Goal: Information Seeking & Learning: Learn about a topic

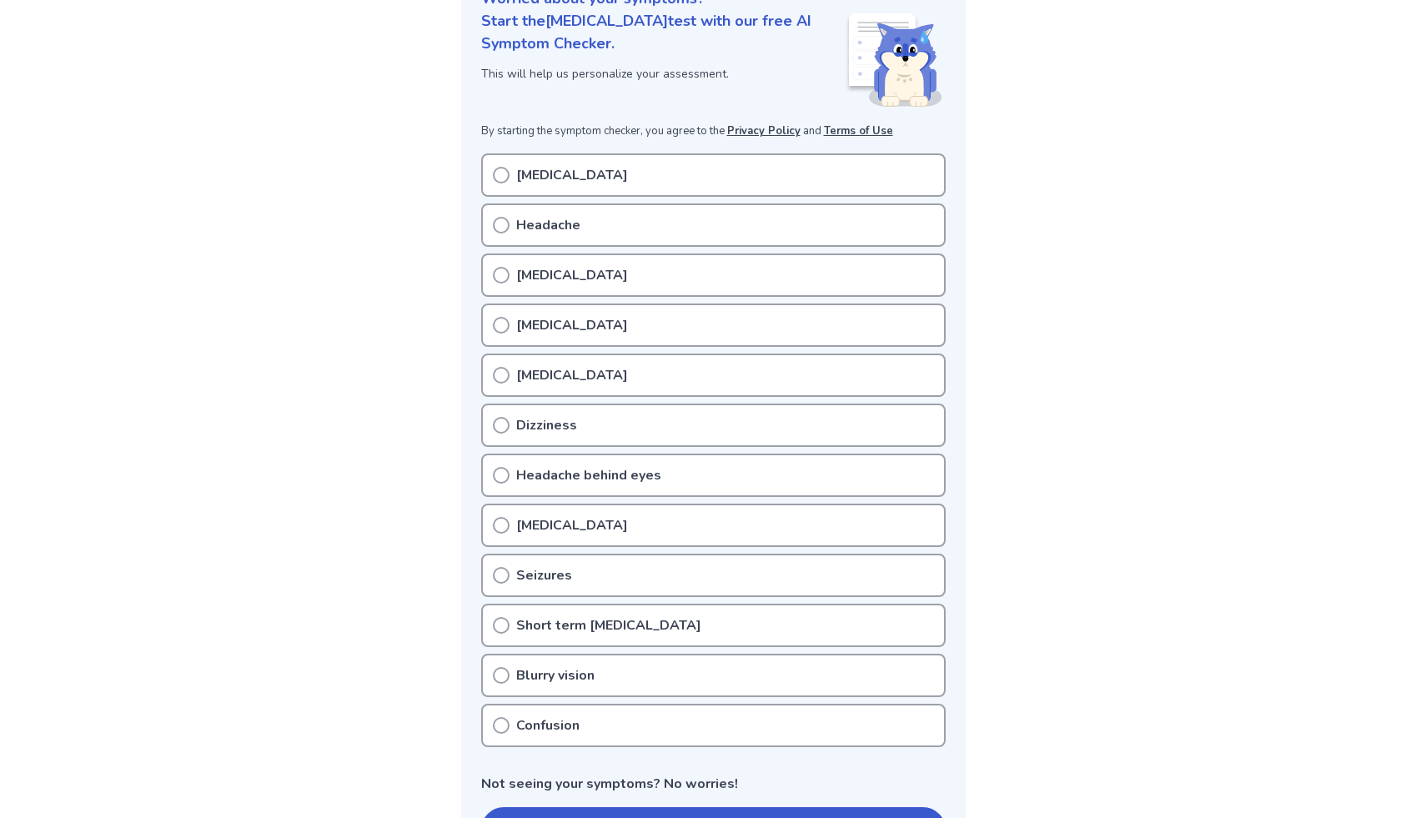
scroll to position [224, 0]
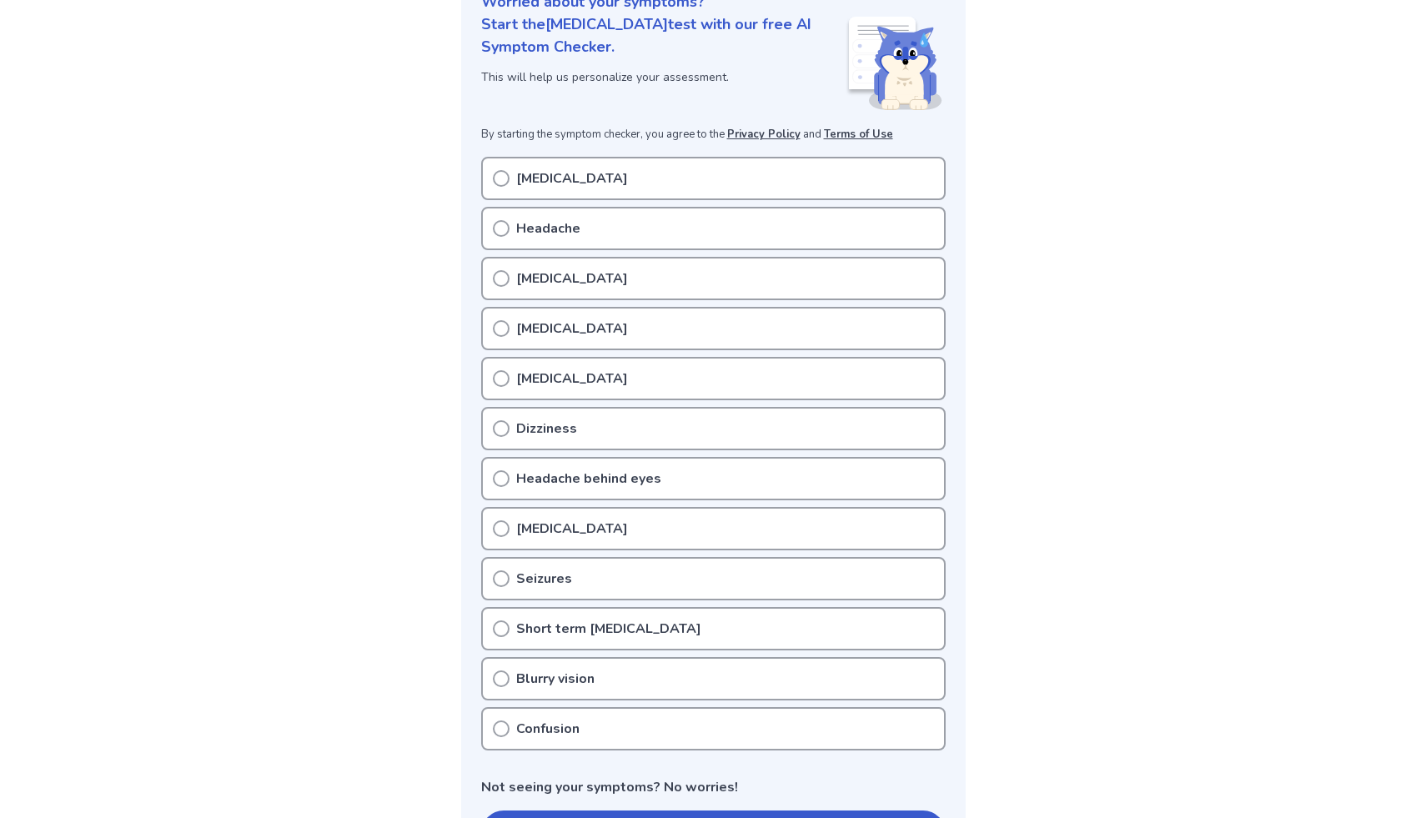
click at [605, 482] on p "Headache behind eyes" at bounding box center [588, 479] width 145 height 20
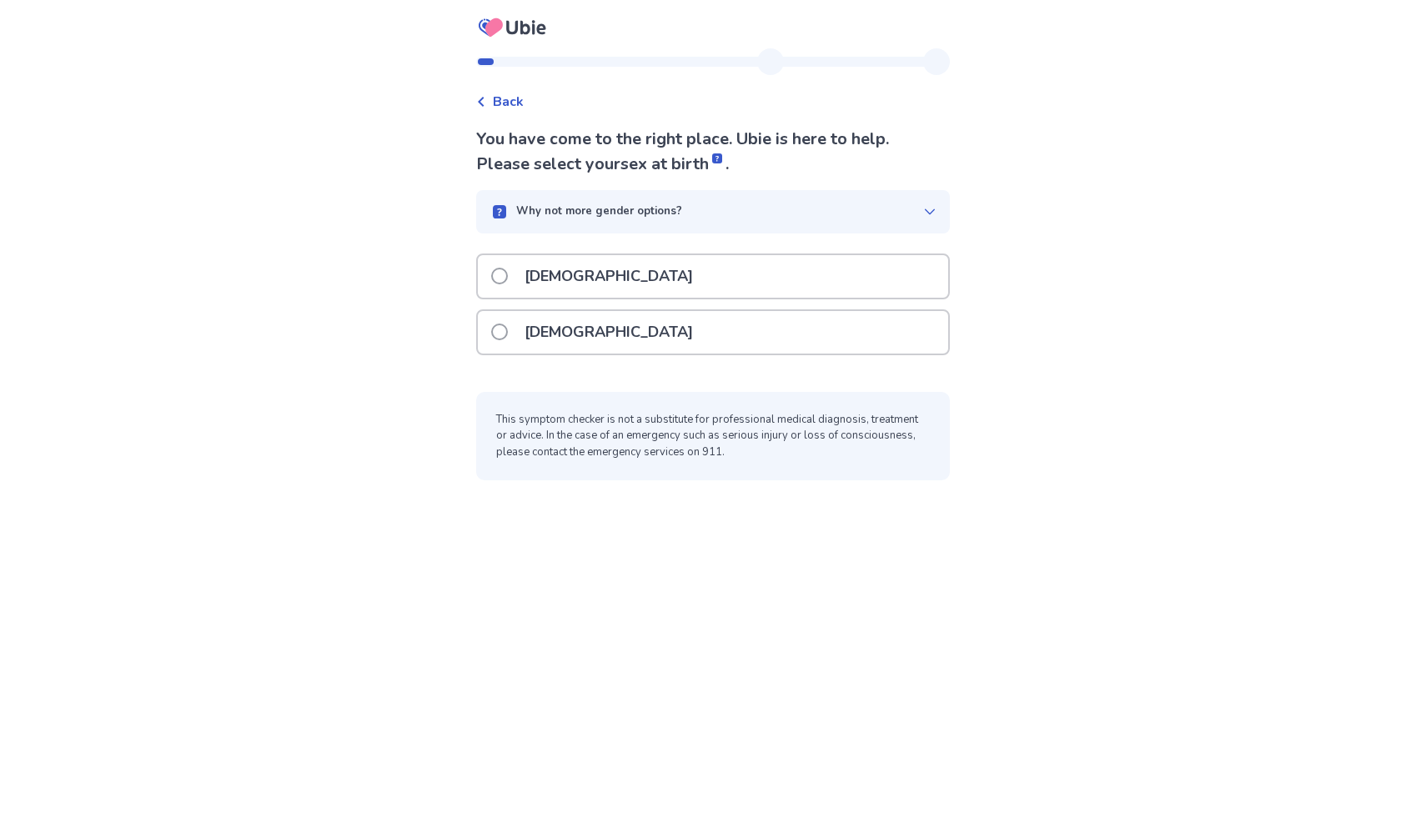
click at [622, 344] on div "Female" at bounding box center [713, 332] width 470 height 43
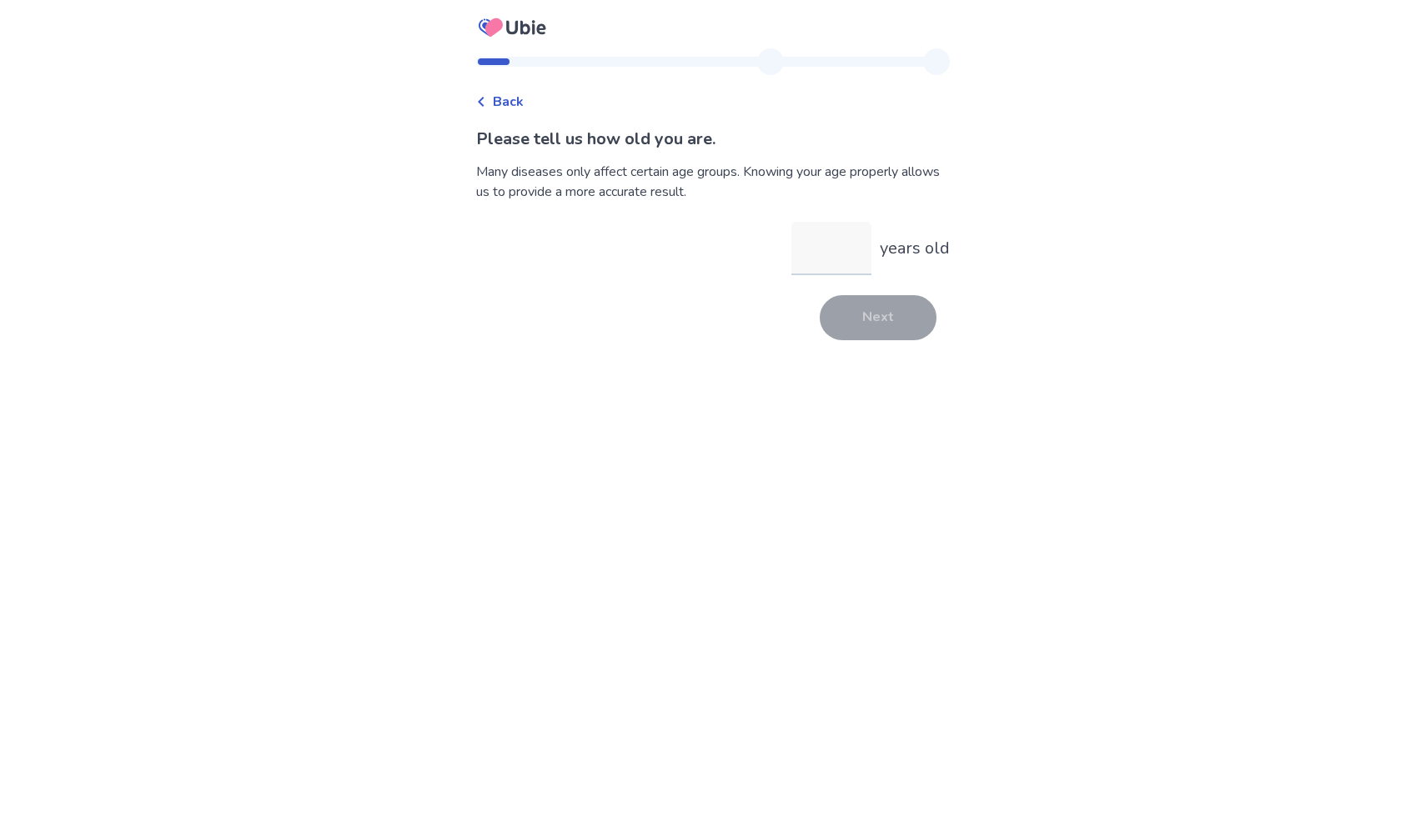
type input "*"
type input "**"
click at [900, 333] on button "Next" at bounding box center [878, 317] width 117 height 45
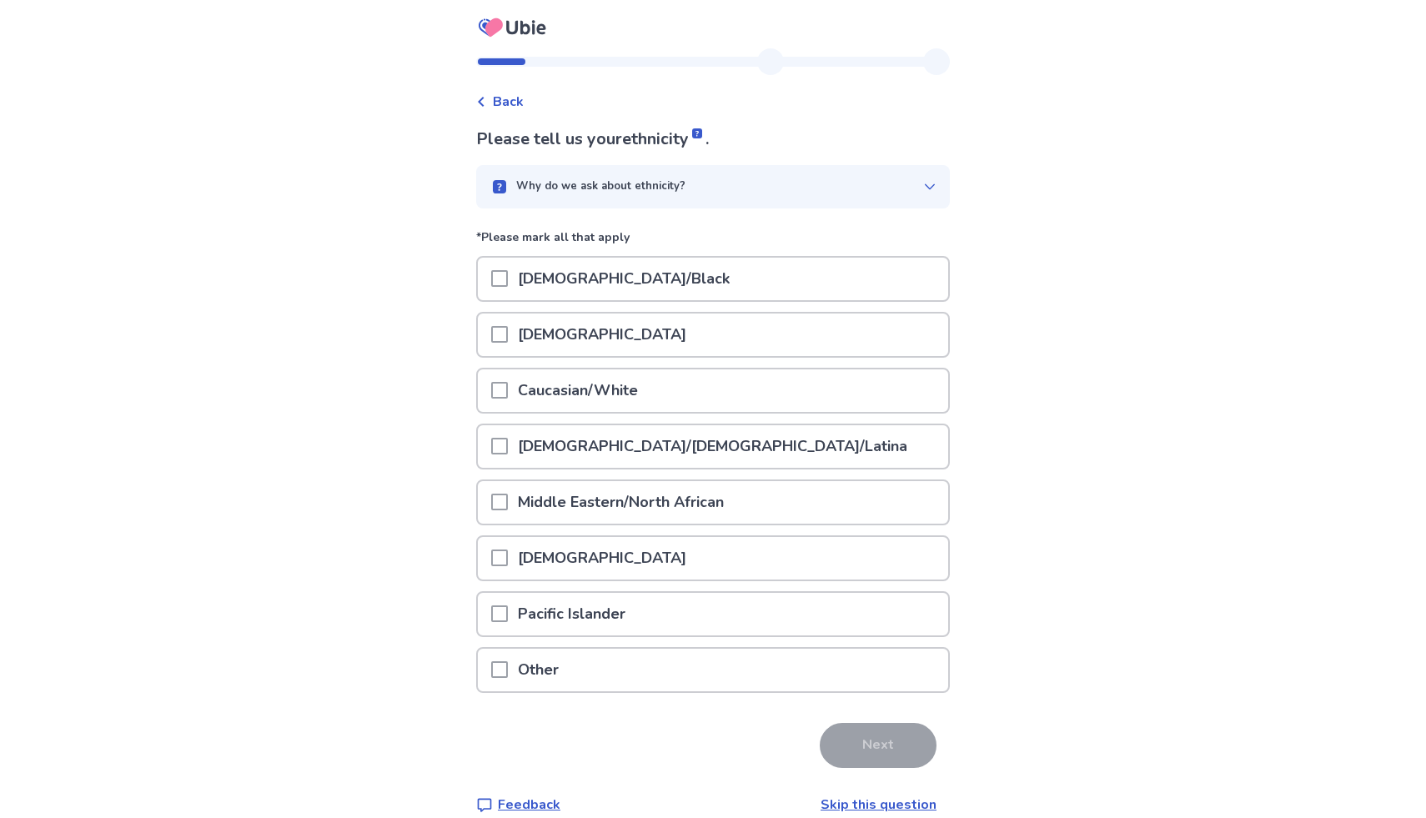
click at [744, 408] on div "Caucasian/White" at bounding box center [713, 390] width 470 height 43
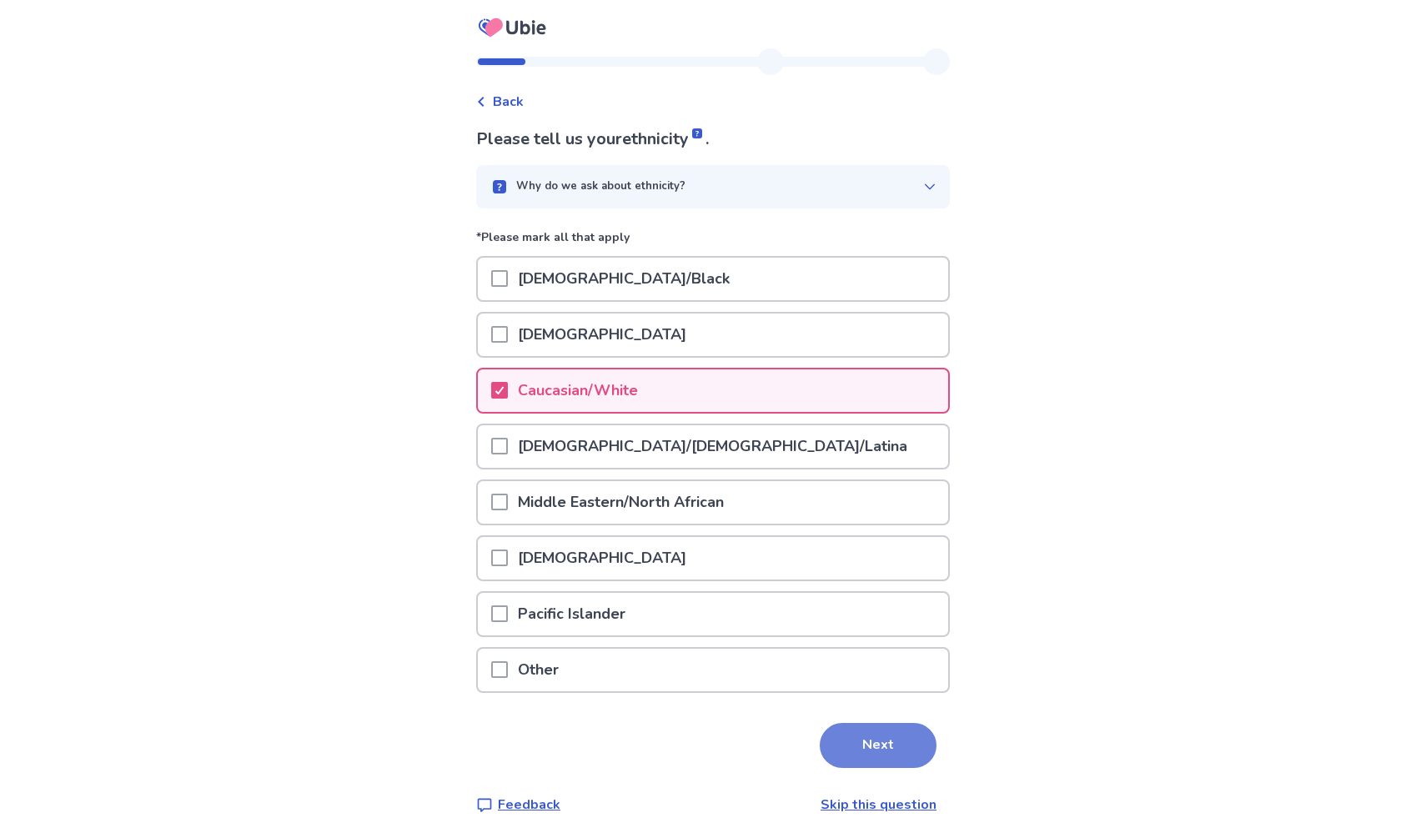
click at [878, 761] on button "Next" at bounding box center [878, 745] width 117 height 45
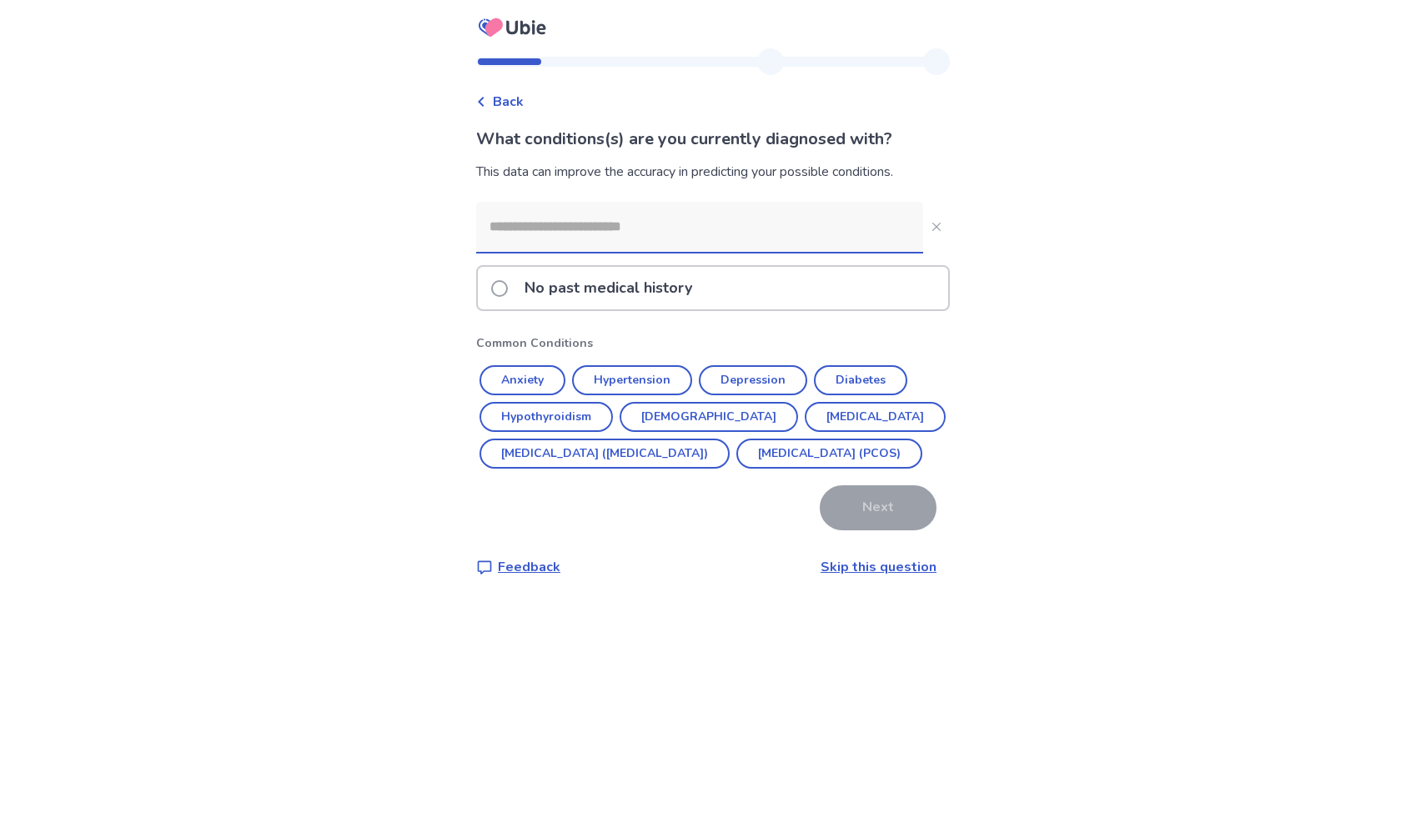
click at [740, 219] on input at bounding box center [699, 227] width 447 height 50
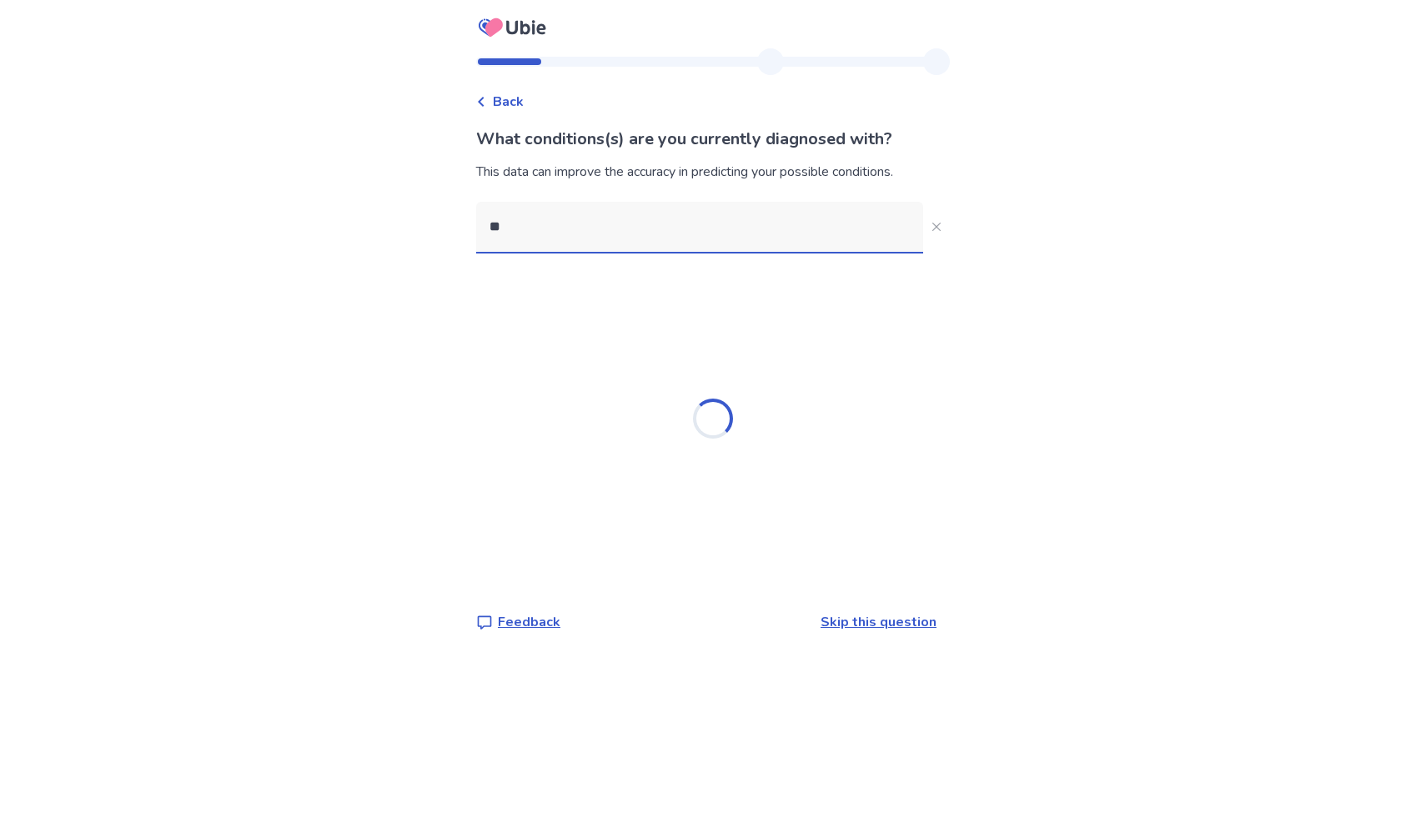
type input "*"
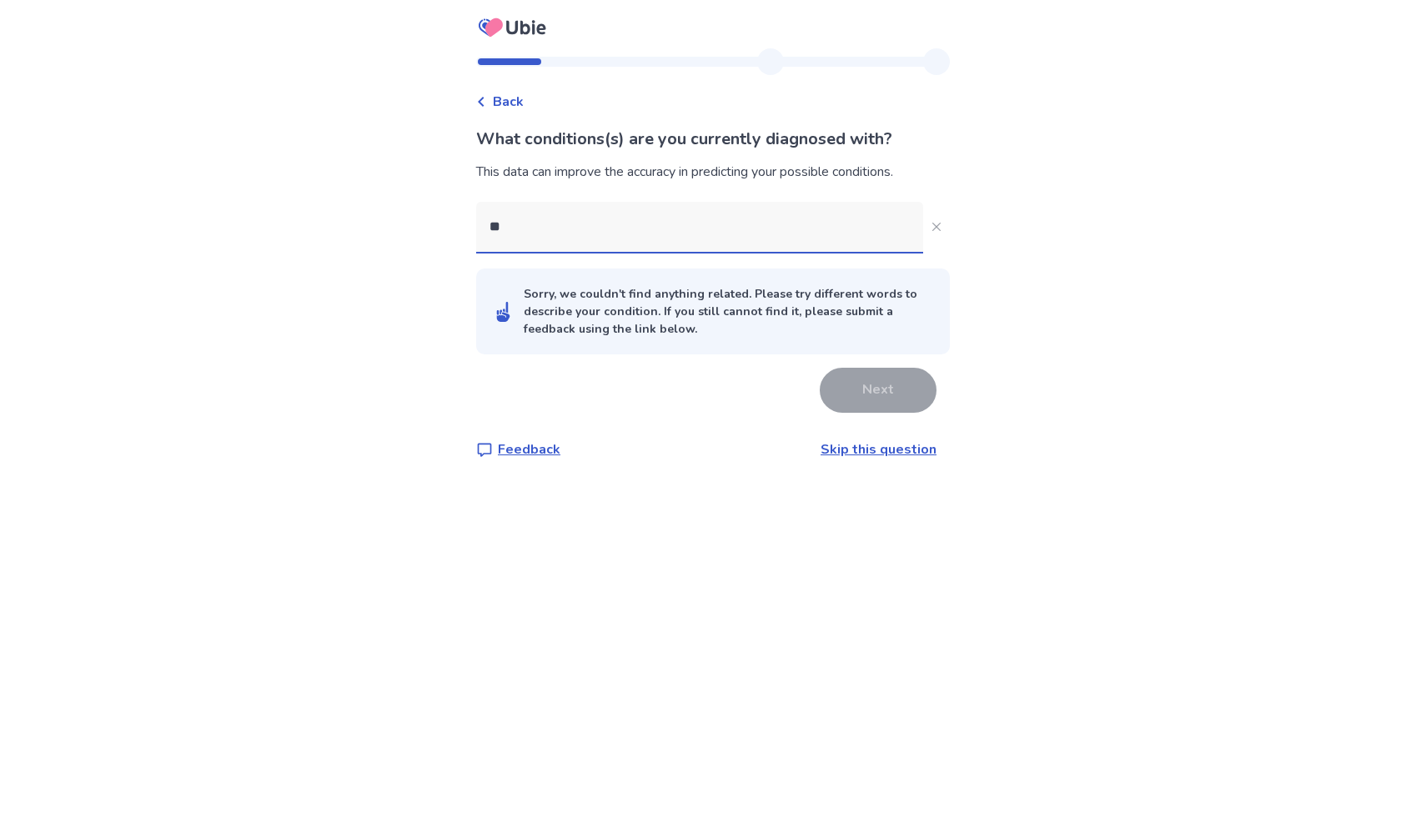
type input "*"
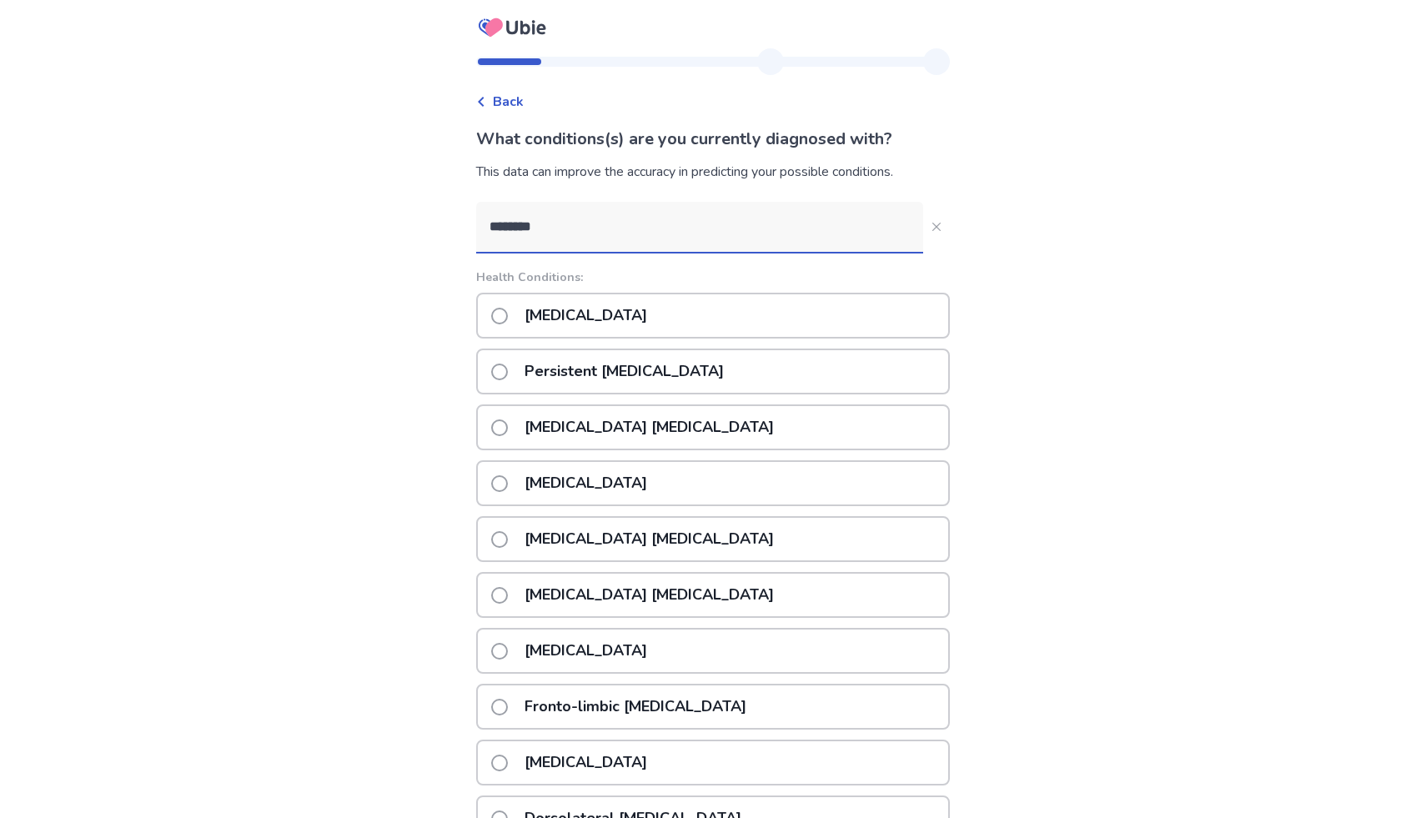
type input "********"
click at [815, 315] on div "Epilepsy" at bounding box center [713, 316] width 474 height 46
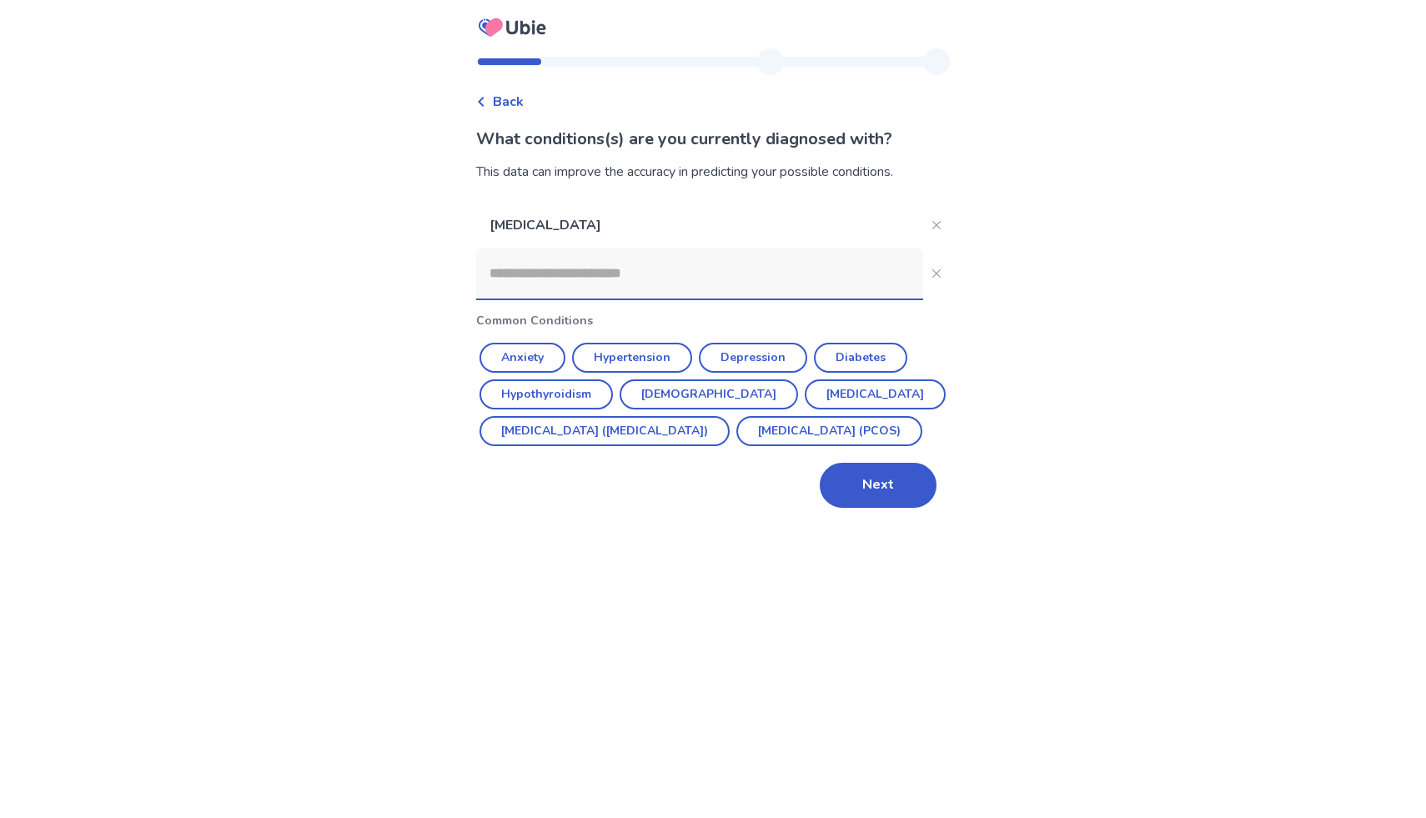
click at [790, 288] on input at bounding box center [699, 273] width 447 height 50
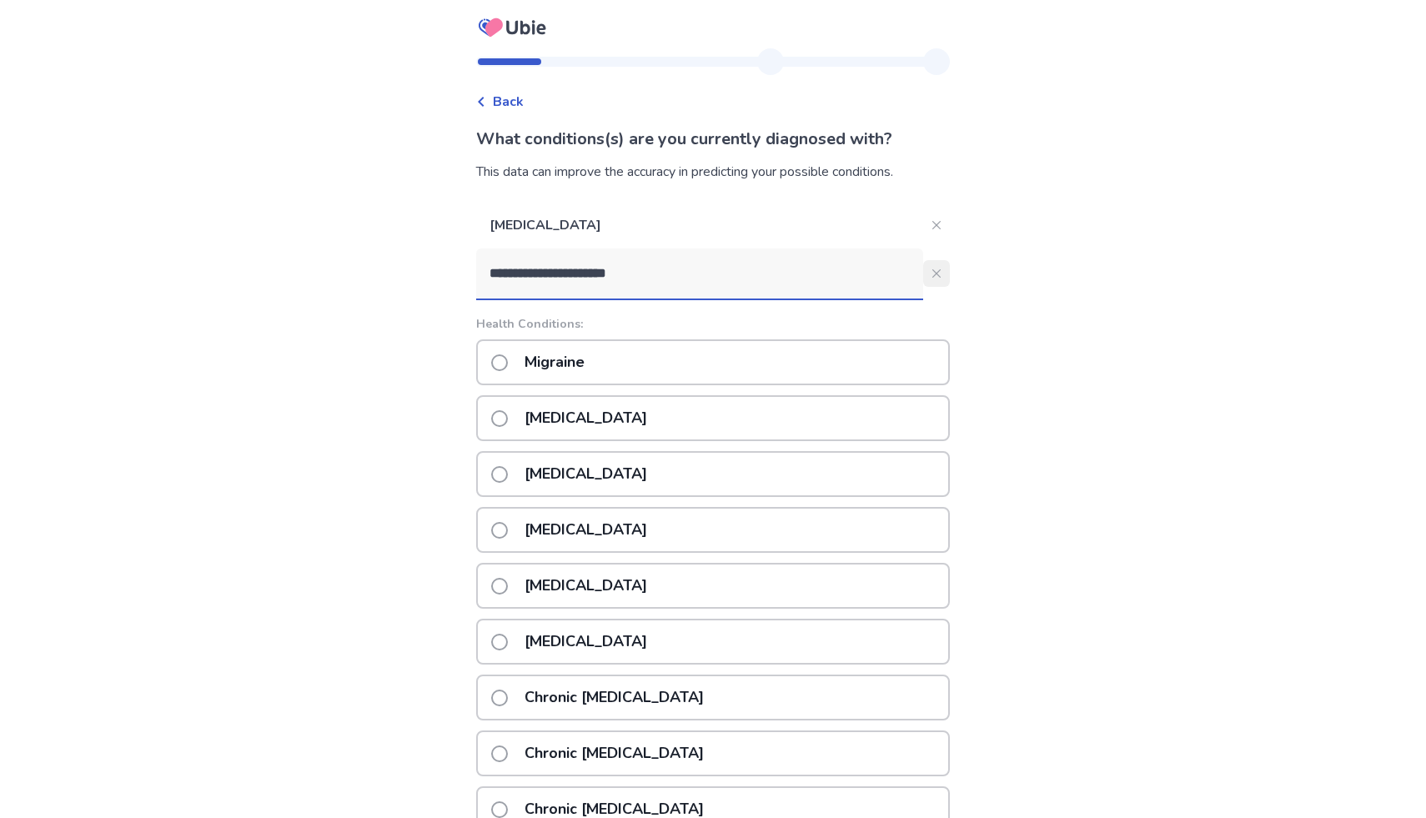
type input "**********"
click at [932, 273] on icon "Close" at bounding box center [936, 273] width 8 height 8
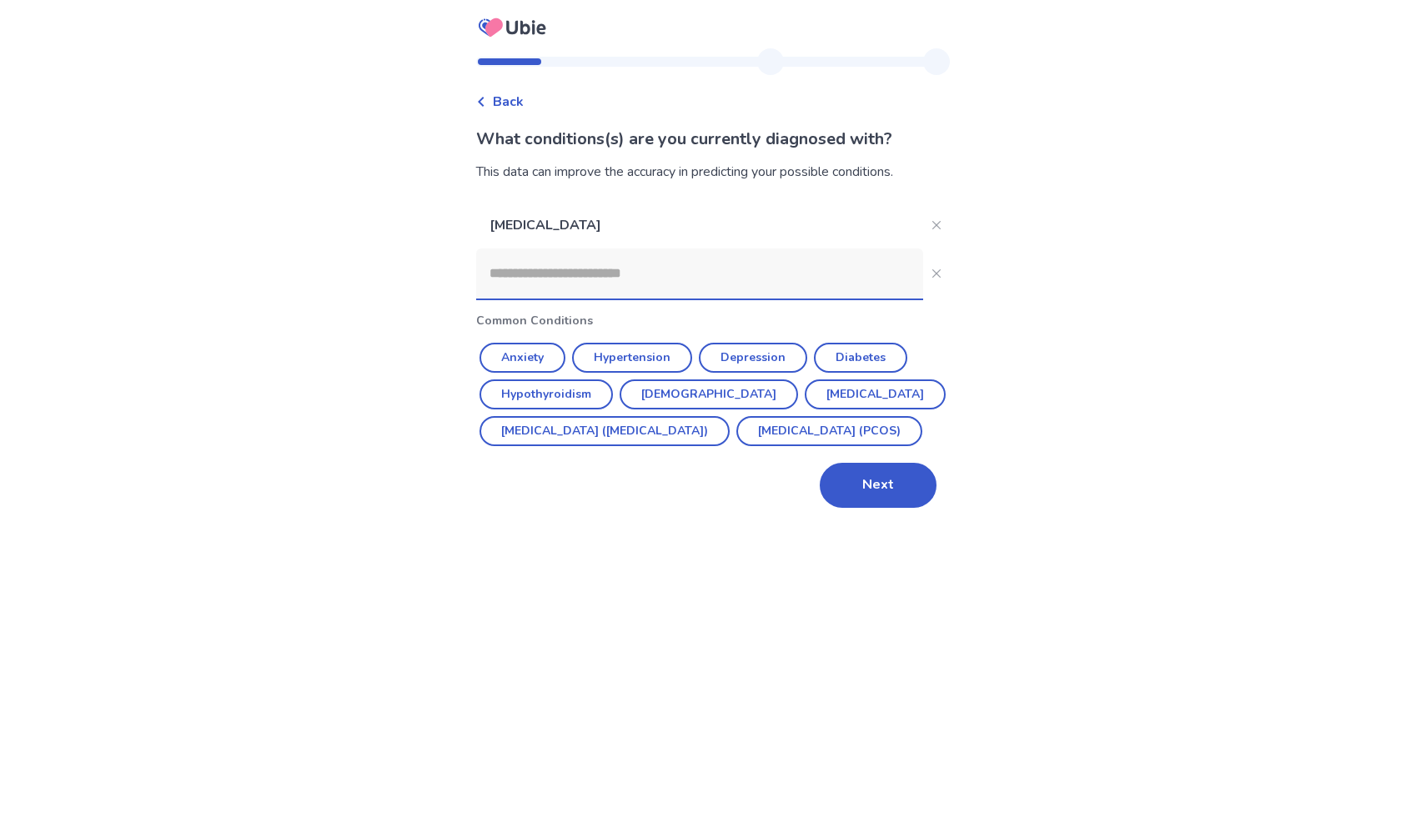
click at [859, 266] on input at bounding box center [699, 273] width 447 height 50
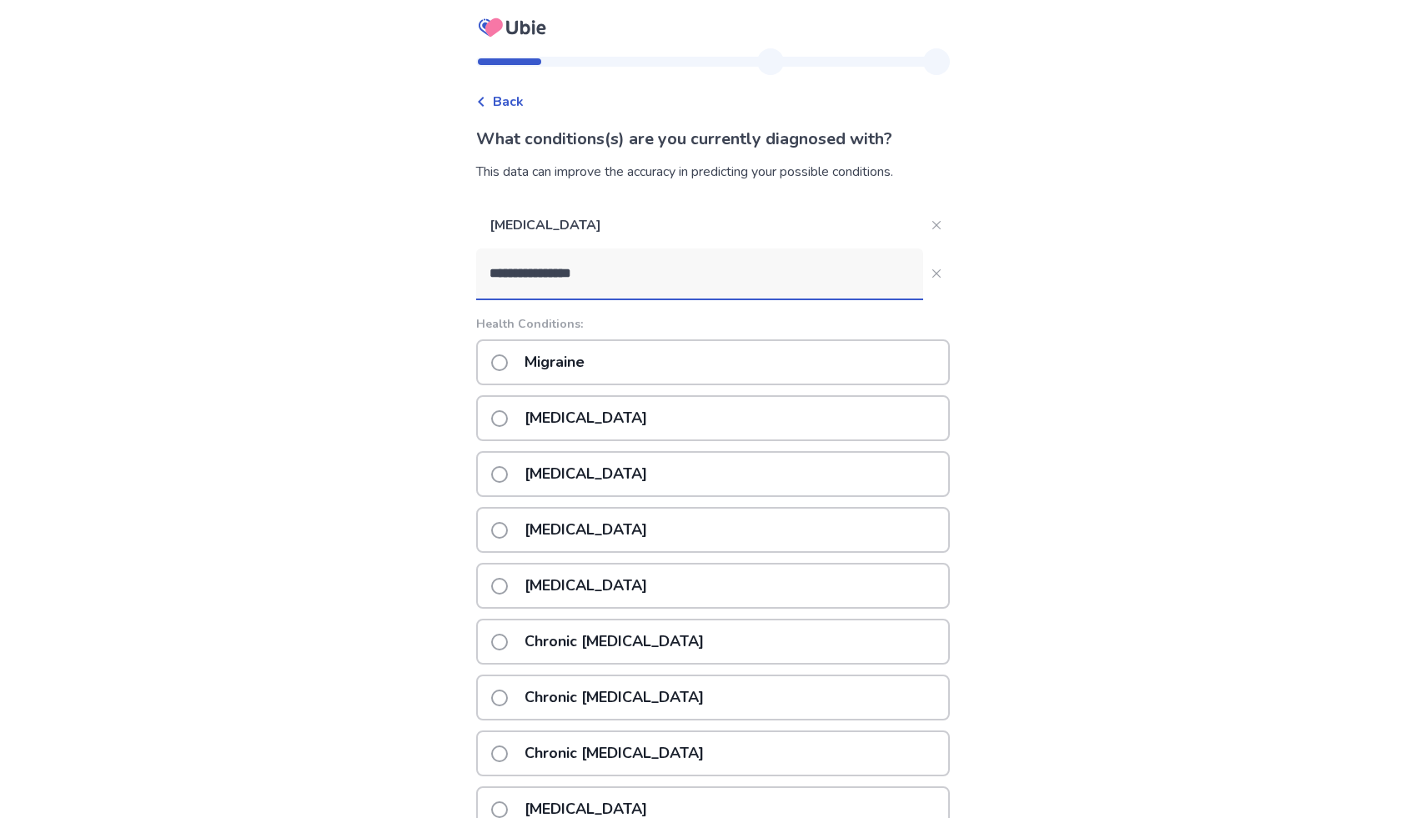
type input "**********"
click at [746, 359] on div "Migraine" at bounding box center [713, 362] width 474 height 46
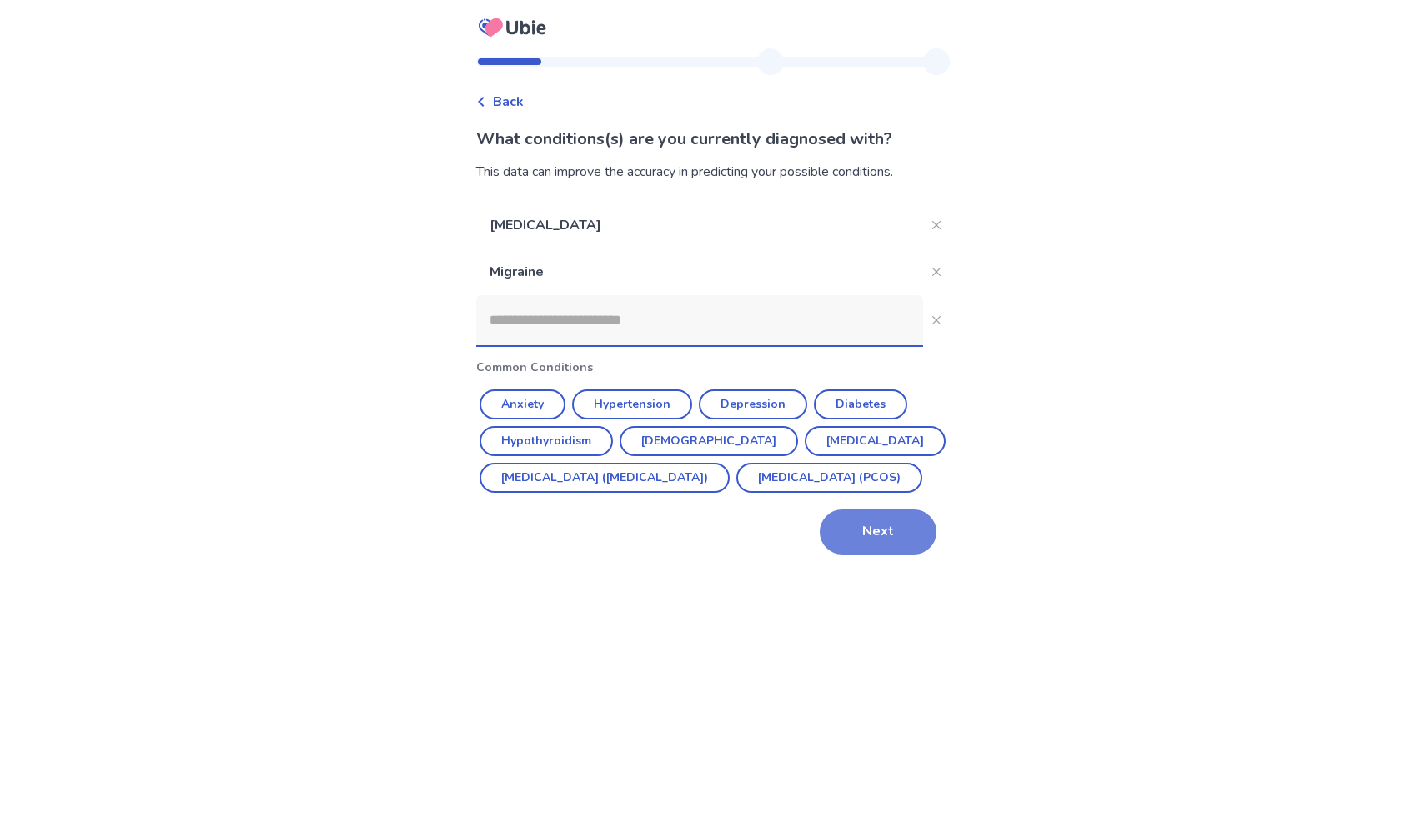
click at [885, 554] on button "Next" at bounding box center [878, 531] width 117 height 45
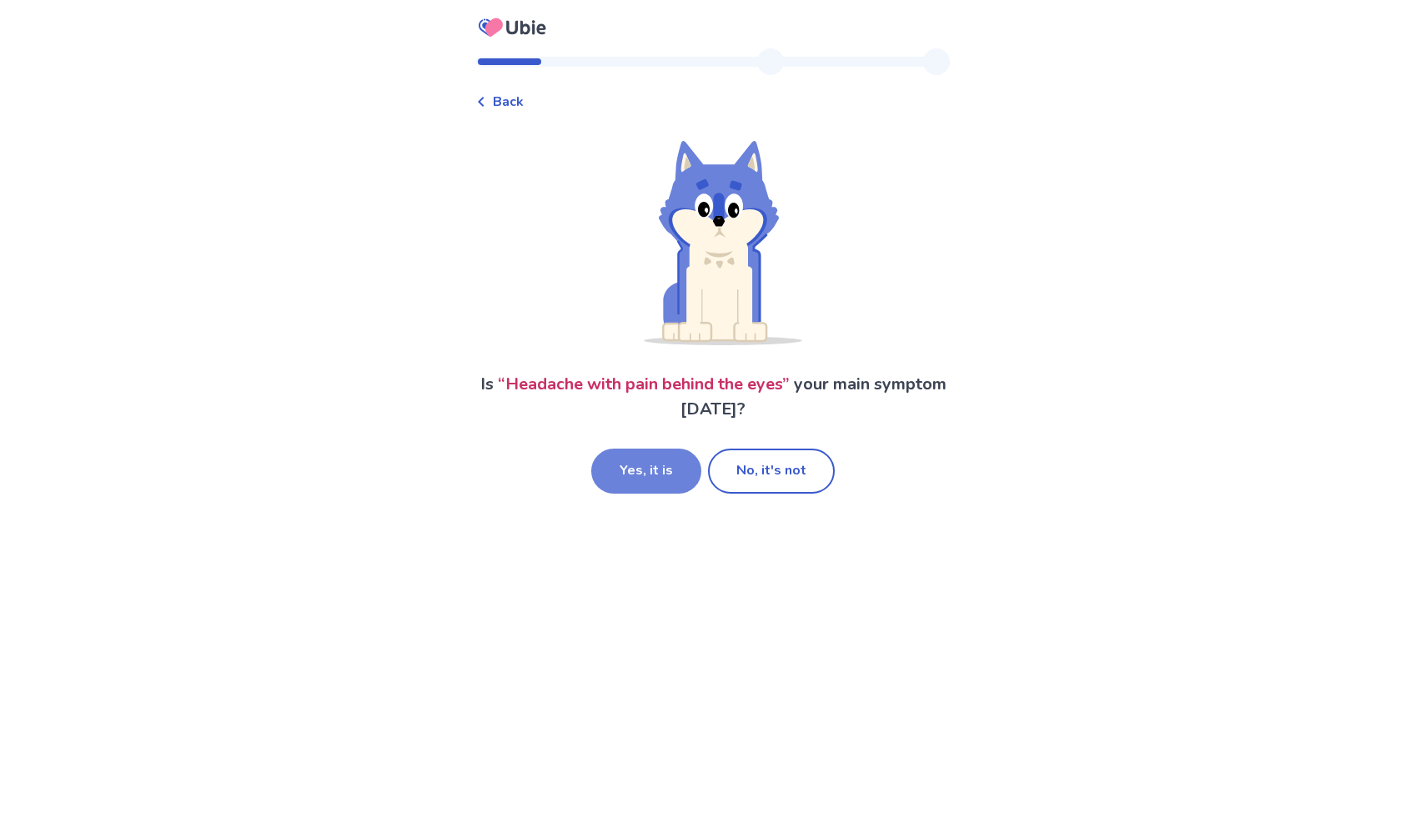
click at [675, 470] on button "Yes, it is" at bounding box center [646, 471] width 110 height 45
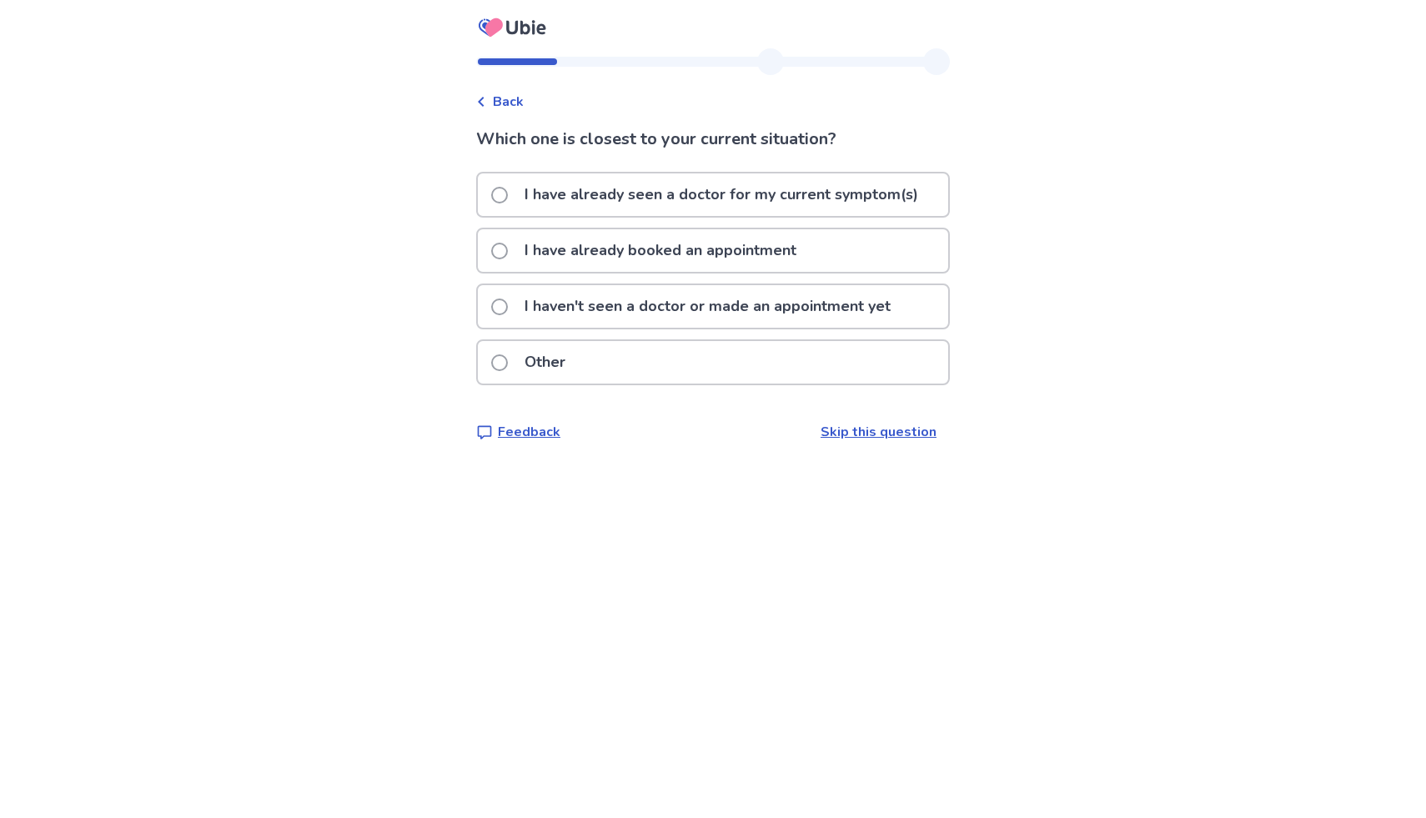
click at [667, 184] on p "I have already seen a doctor for my current symptom(s)" at bounding box center [721, 194] width 414 height 43
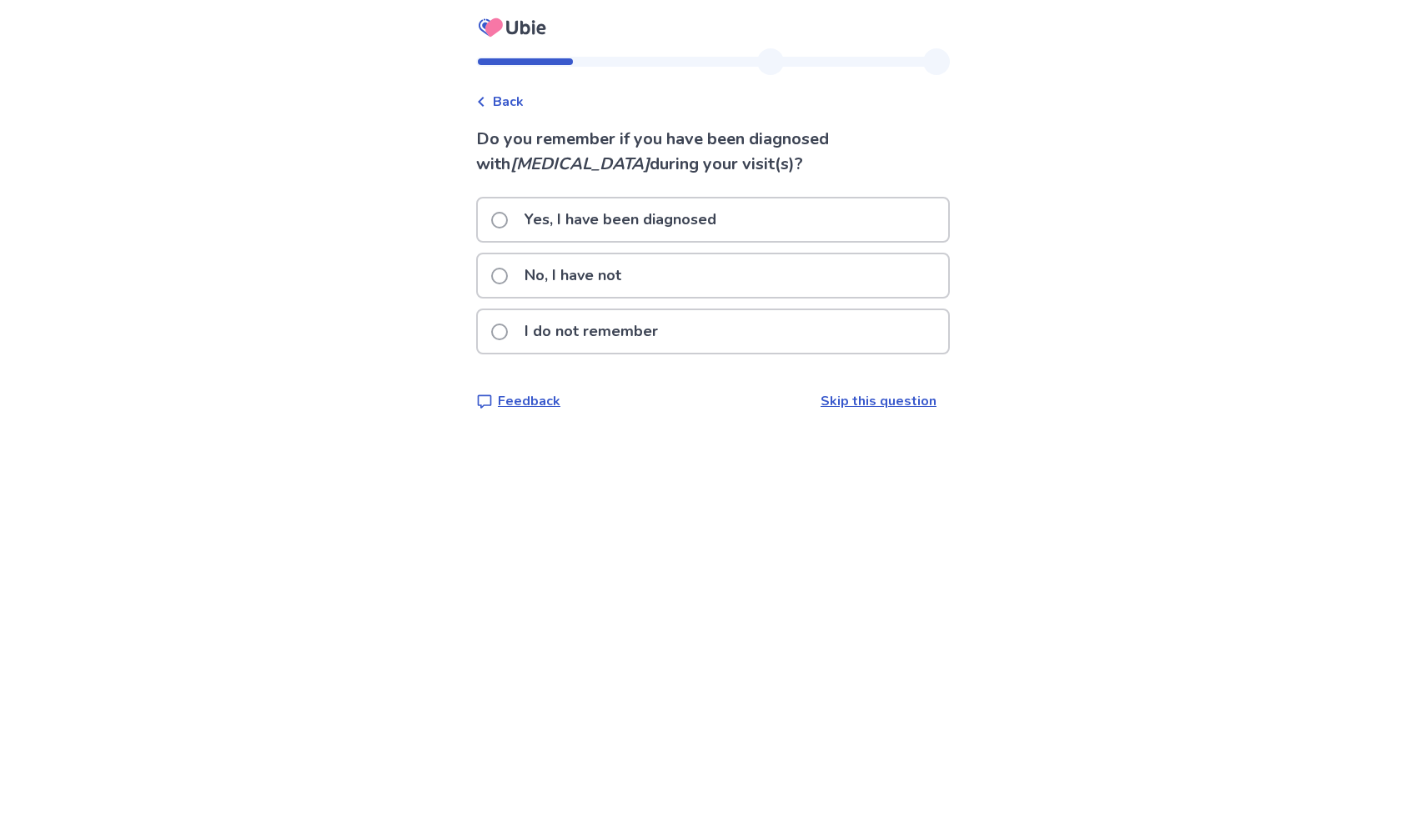
click at [631, 288] on p "No, I have not" at bounding box center [572, 275] width 117 height 43
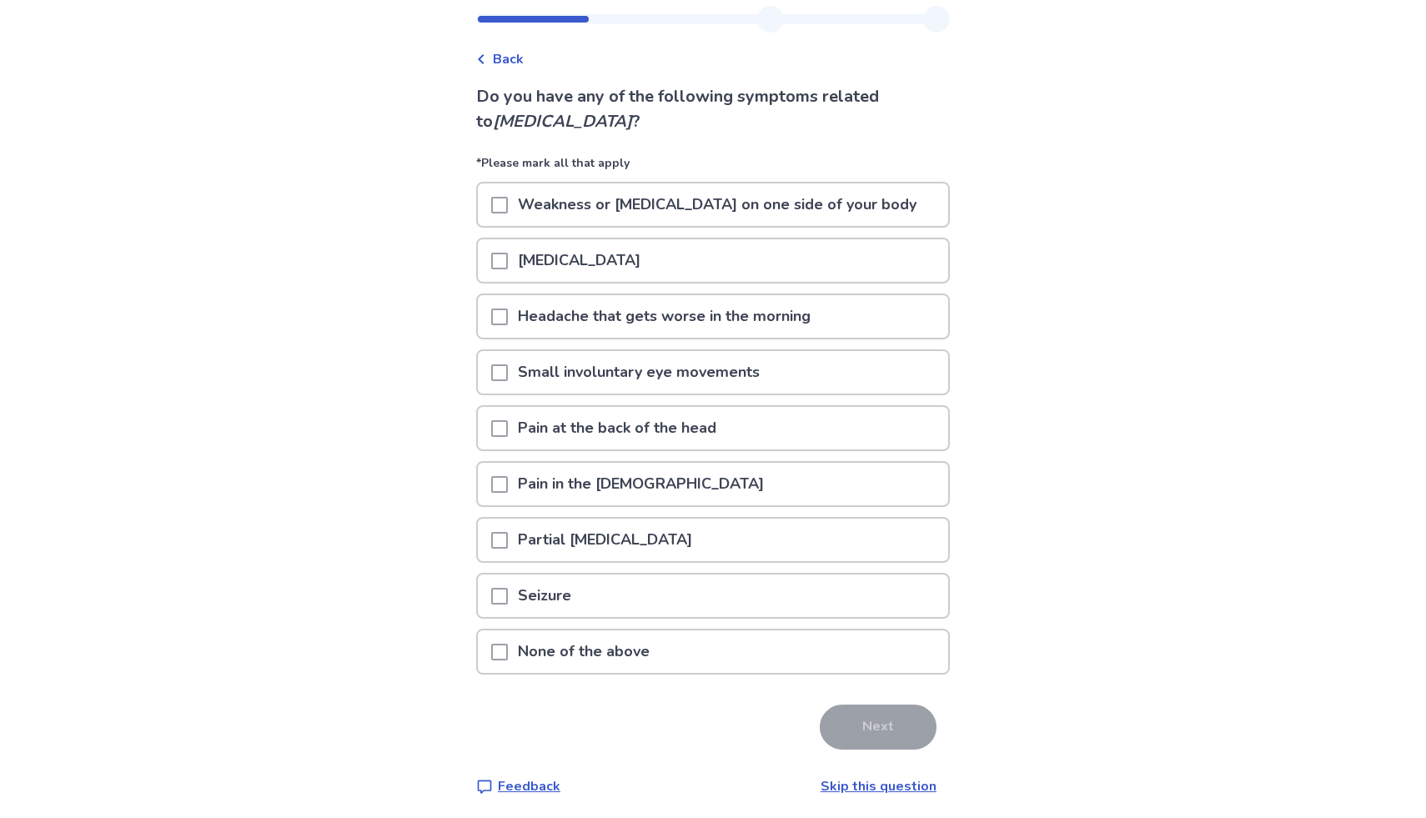
scroll to position [48, 0]
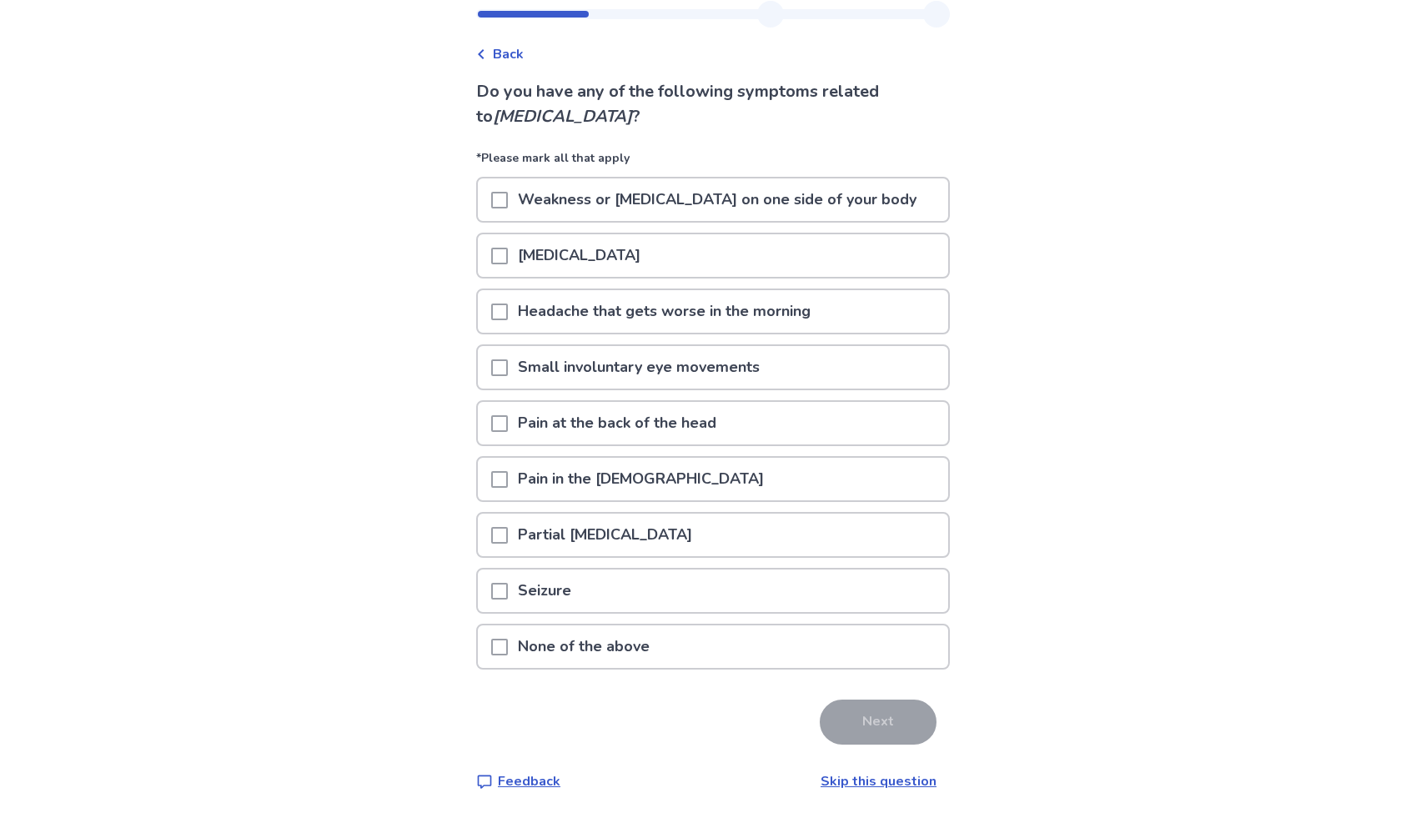
click at [646, 258] on div "[MEDICAL_DATA]" at bounding box center [713, 255] width 470 height 43
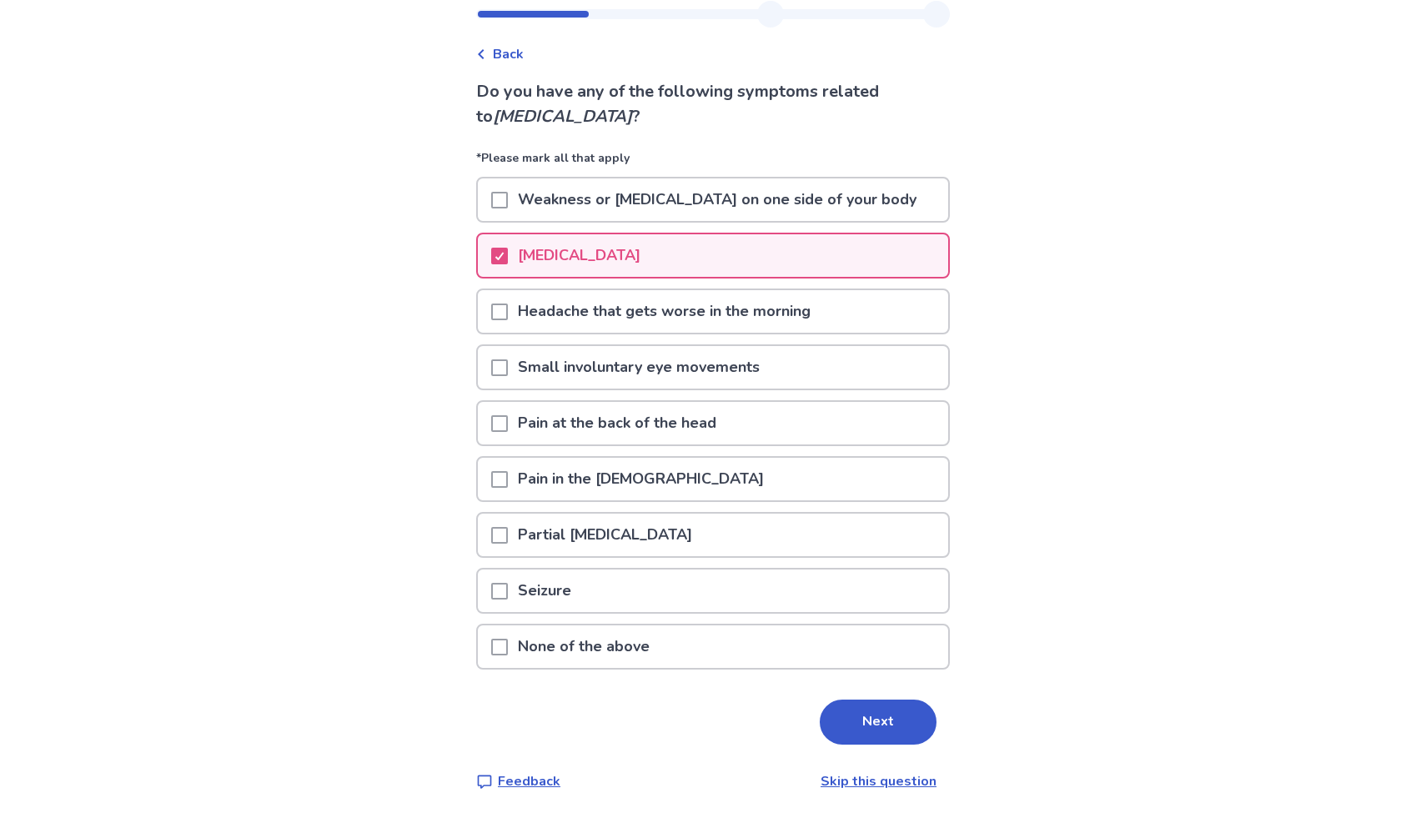
click at [653, 310] on p "Headache that gets worse in the morning" at bounding box center [664, 311] width 313 height 43
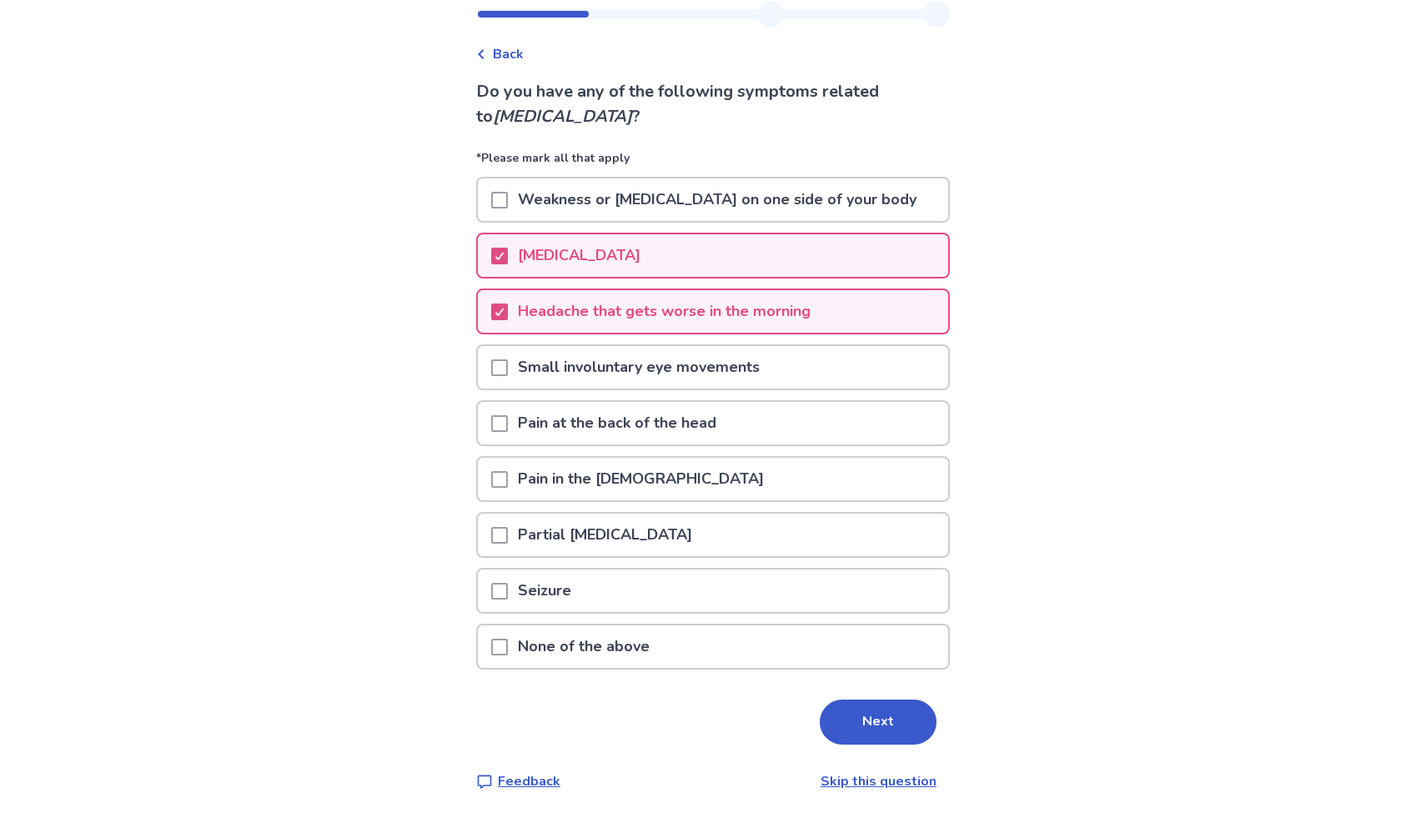
click at [646, 359] on p "Small involuntary eye movements" at bounding box center [639, 367] width 262 height 43
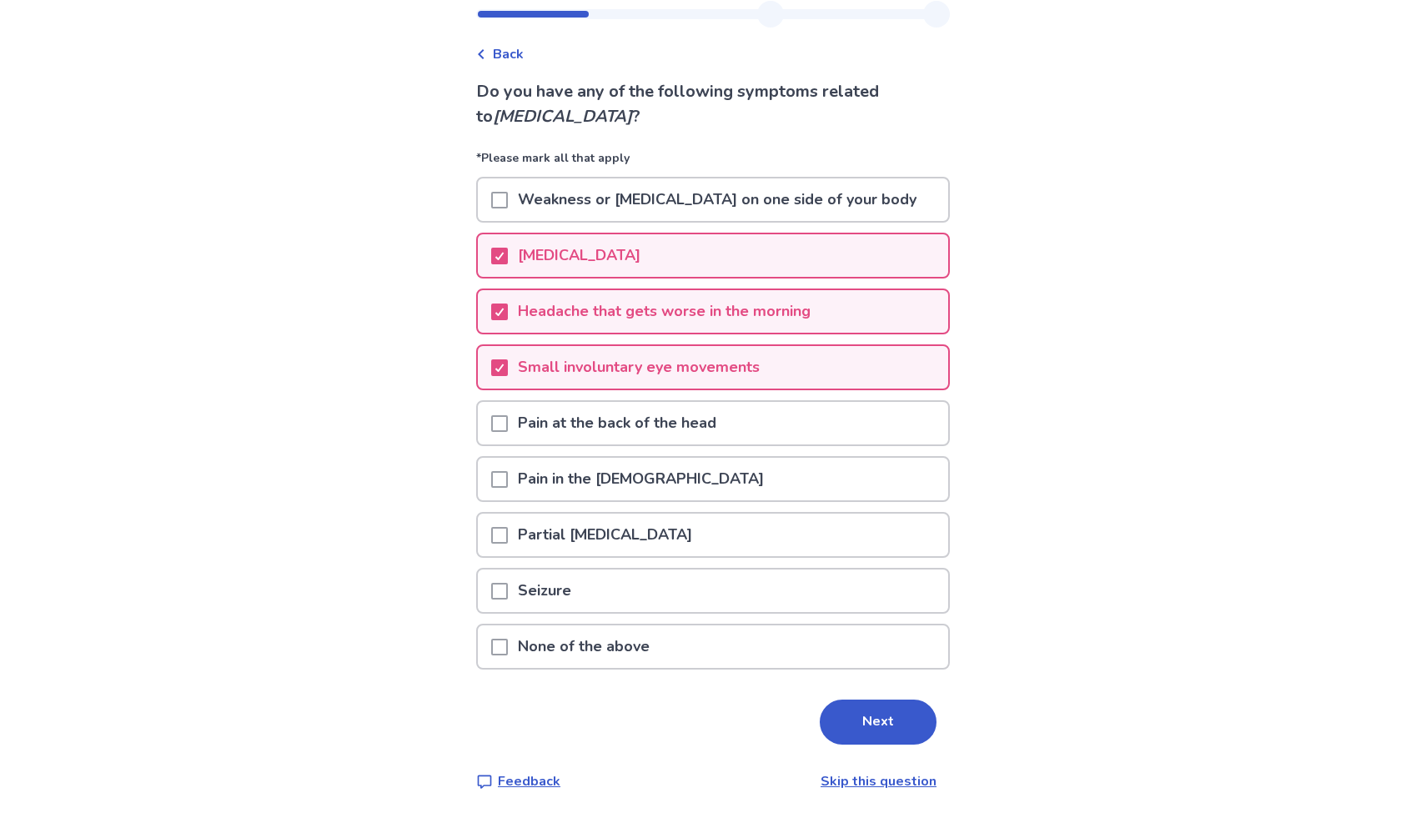
click at [645, 420] on p "Pain at the back of the head" at bounding box center [617, 423] width 218 height 43
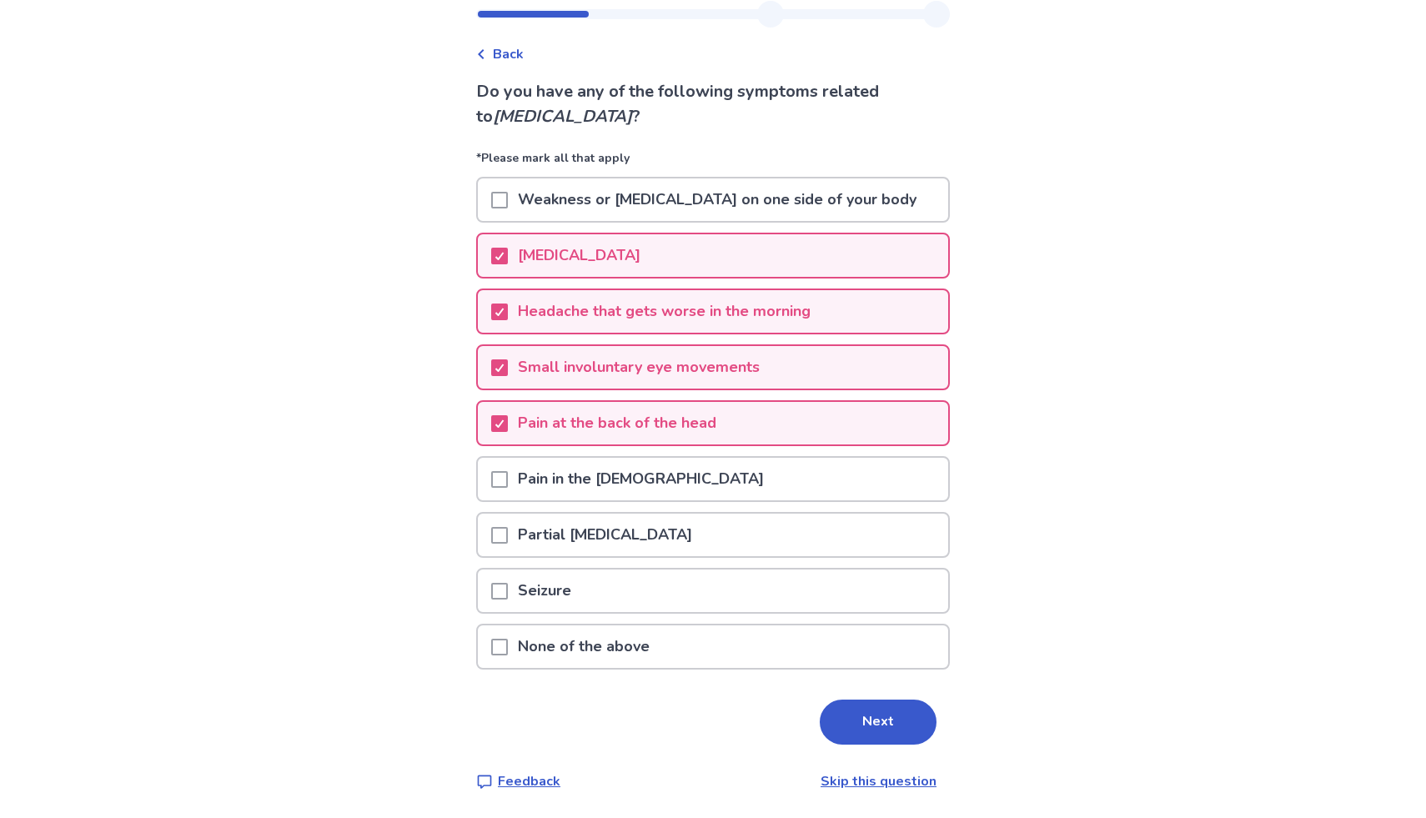
click at [627, 487] on p "Pain in the [DEMOGRAPHIC_DATA]" at bounding box center [641, 479] width 266 height 43
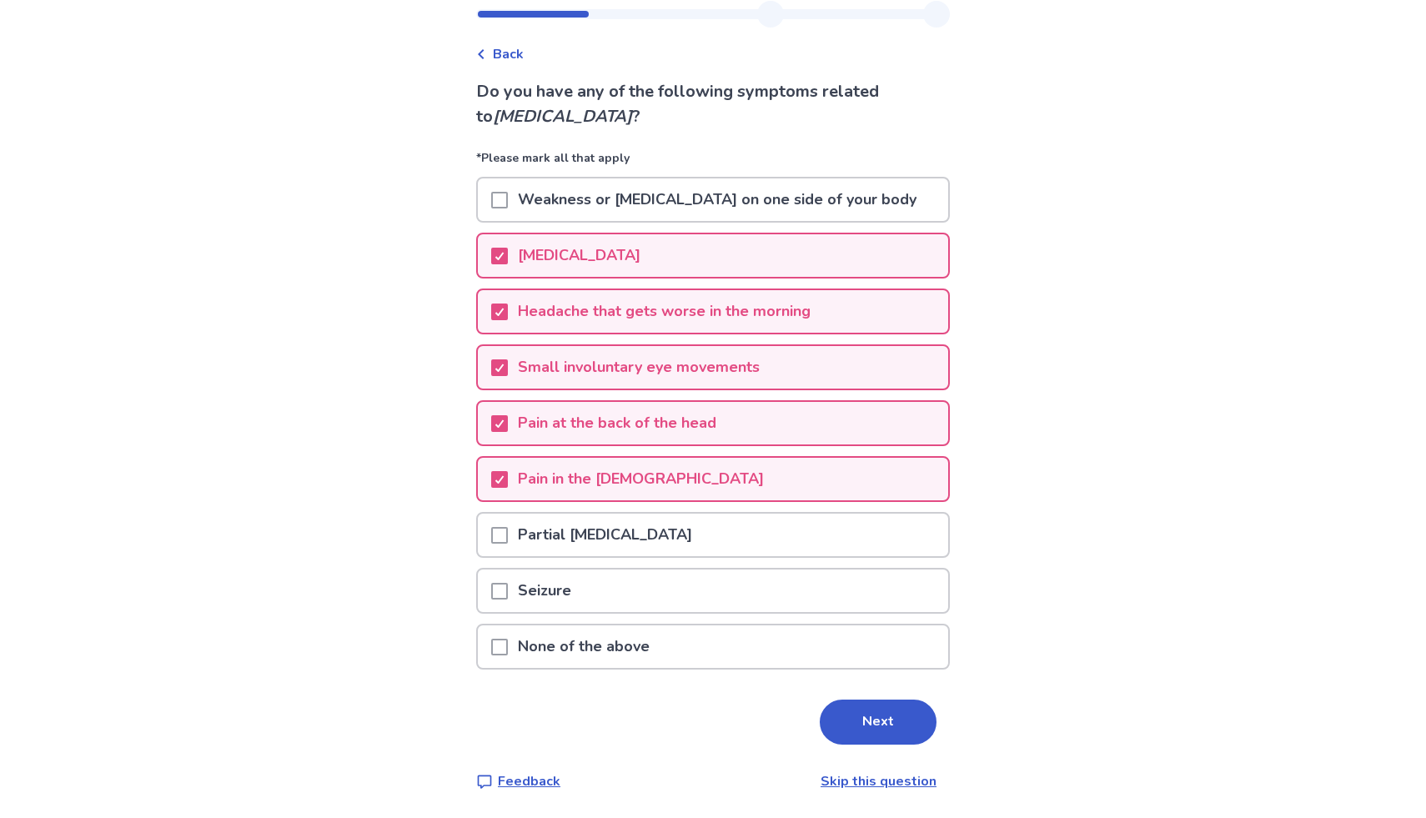
click at [617, 590] on div "Seizure" at bounding box center [713, 590] width 470 height 43
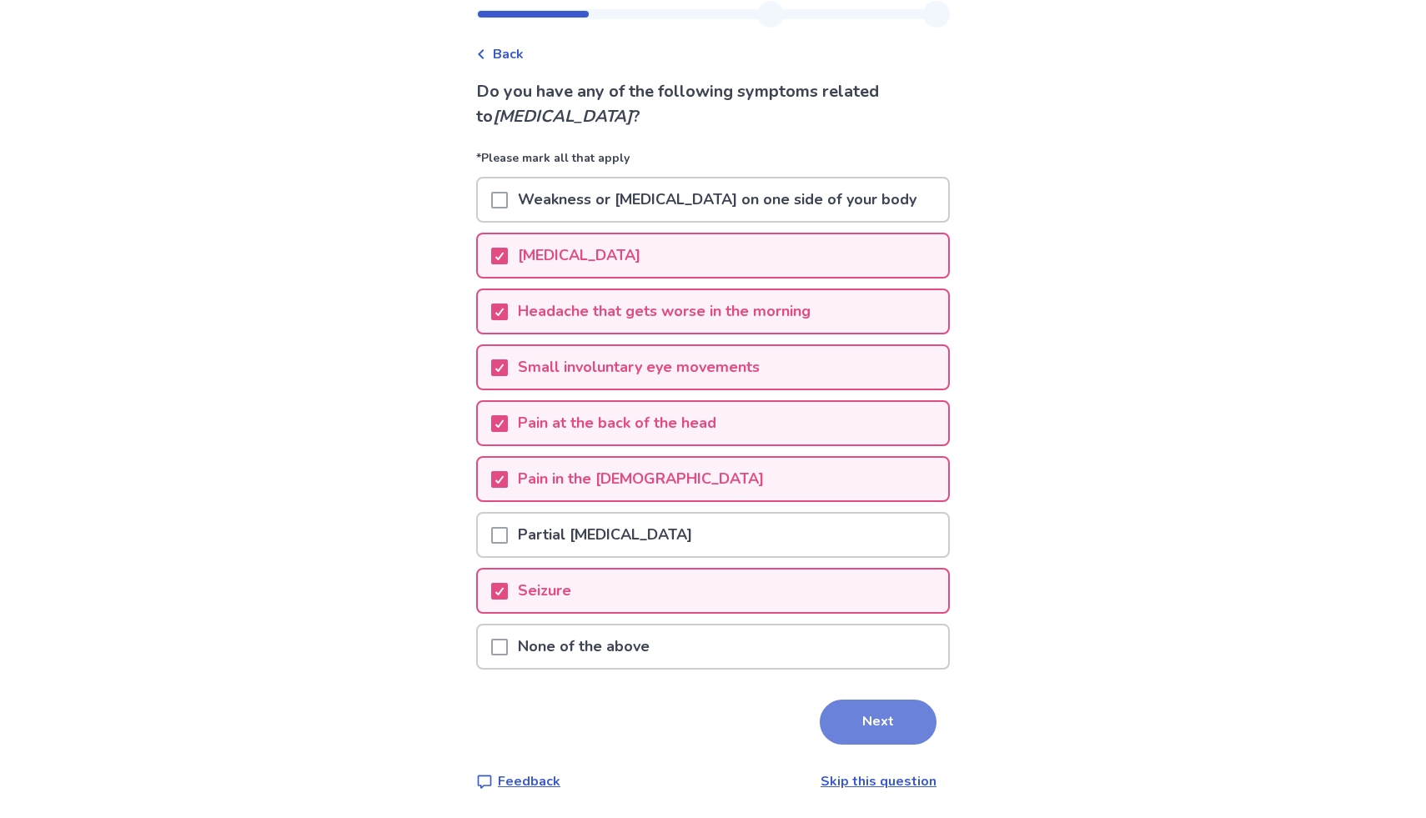
click at [872, 734] on button "Next" at bounding box center [878, 722] width 117 height 45
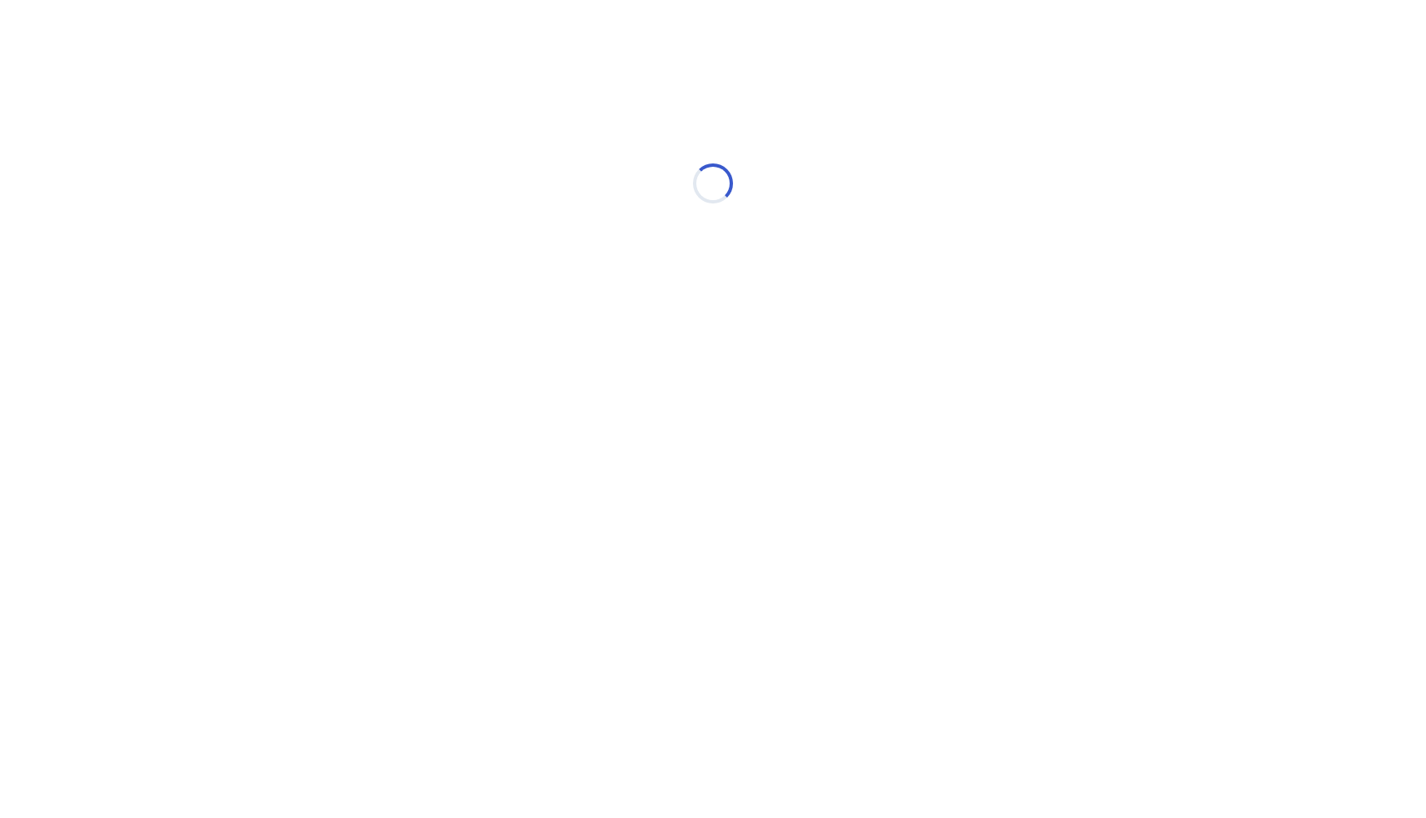
scroll to position [0, 0]
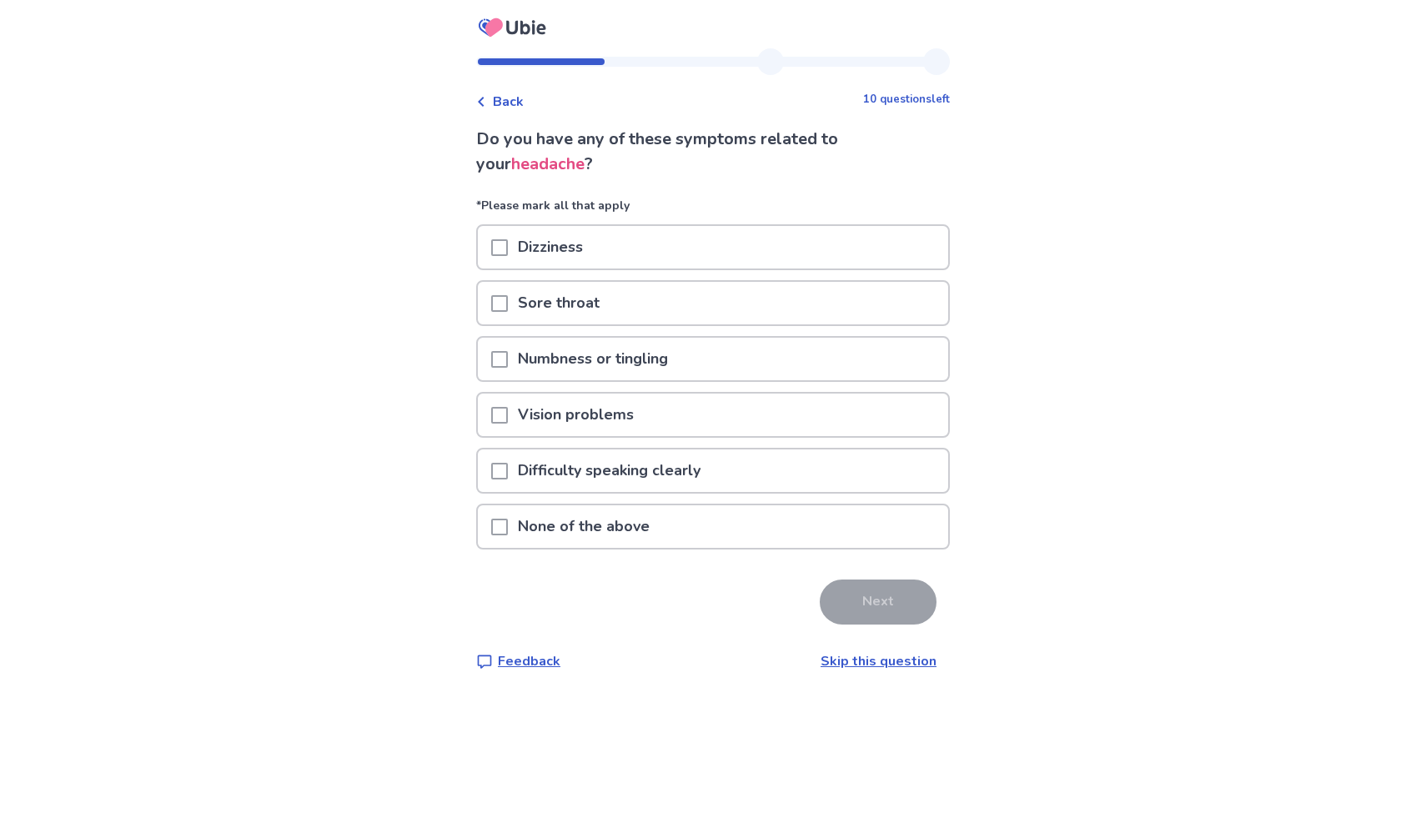
click at [730, 240] on div "Dizziness" at bounding box center [713, 247] width 470 height 43
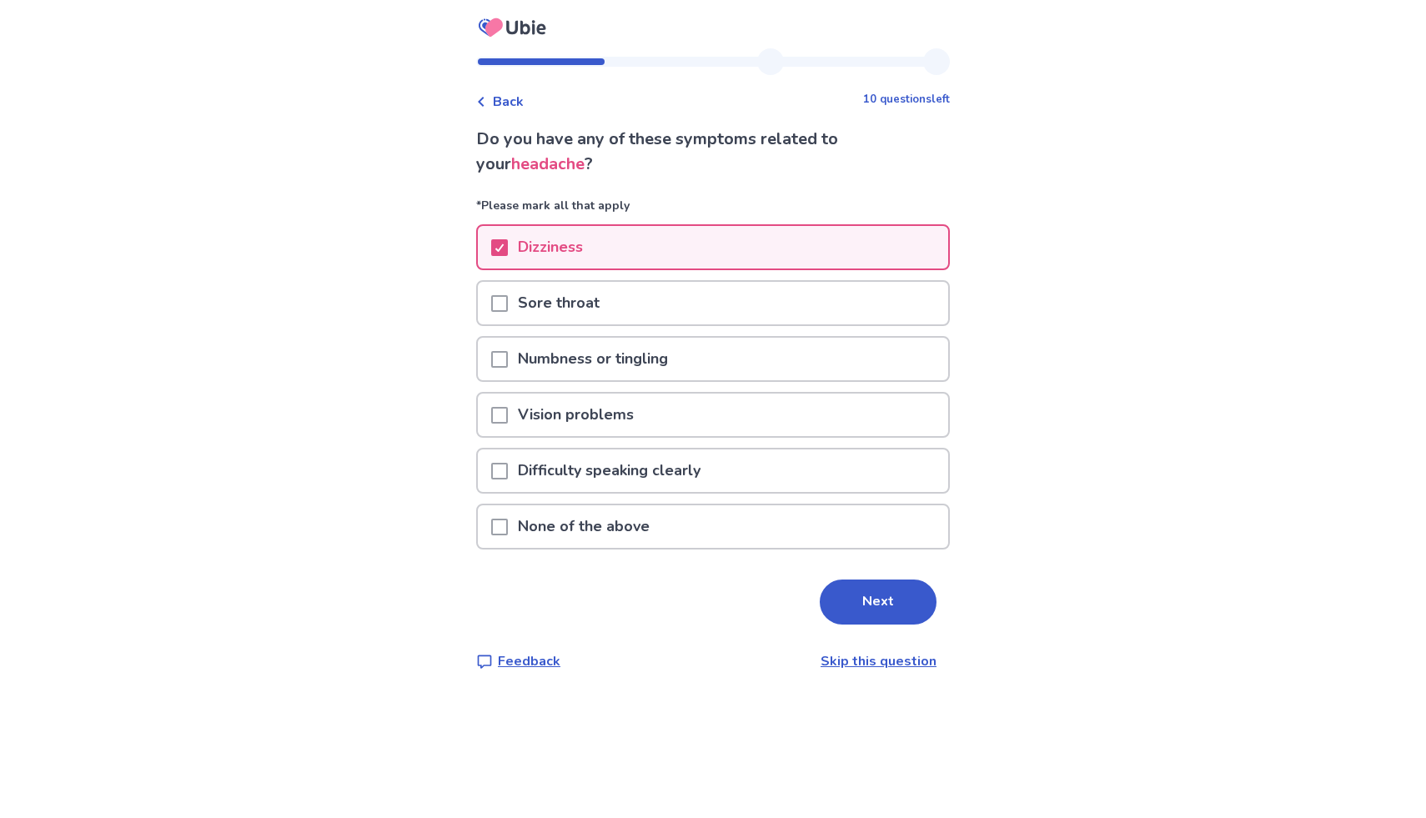
click at [732, 354] on div "Numbness or tingling" at bounding box center [713, 359] width 470 height 43
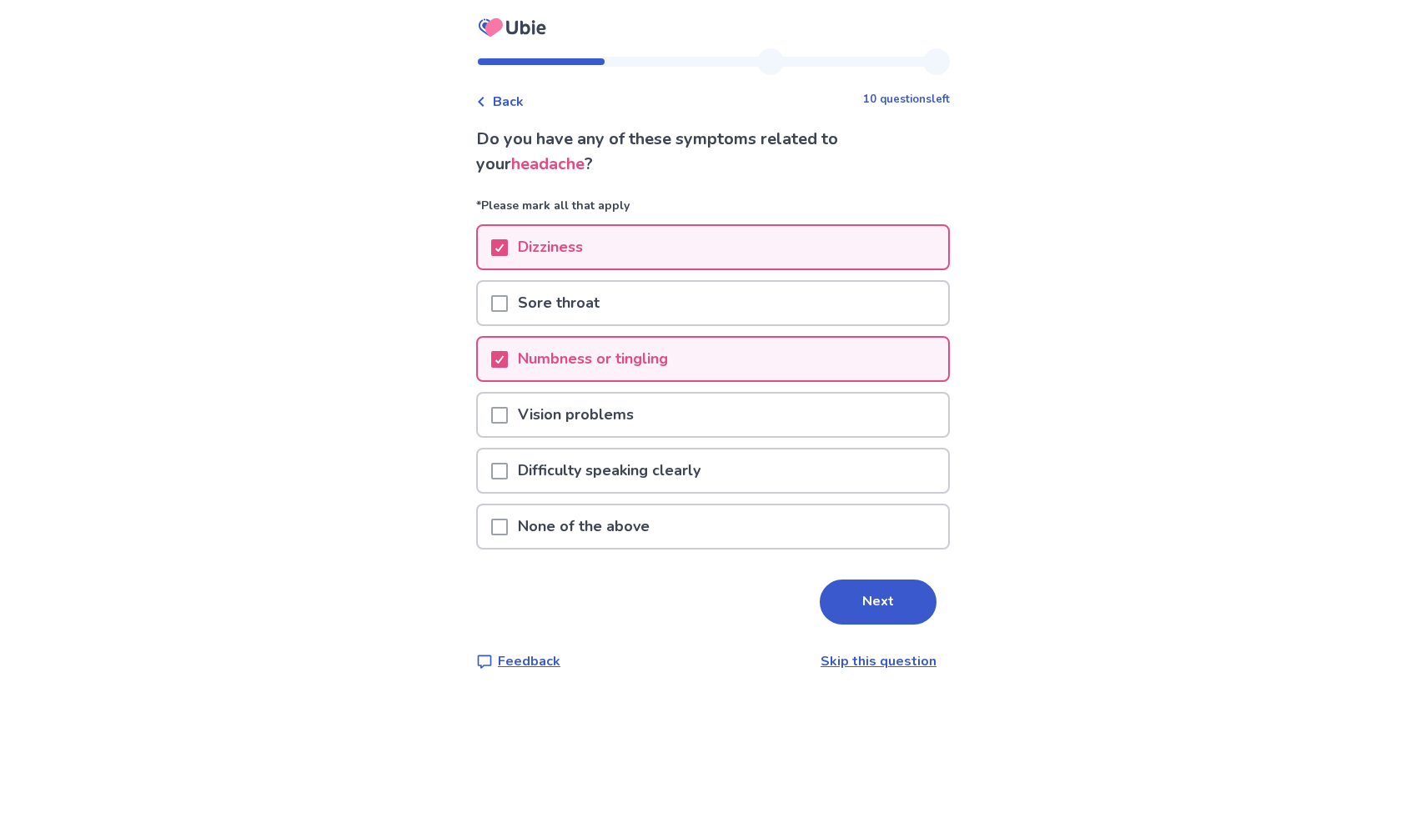
click at [724, 408] on div "Vision problems" at bounding box center [713, 415] width 470 height 43
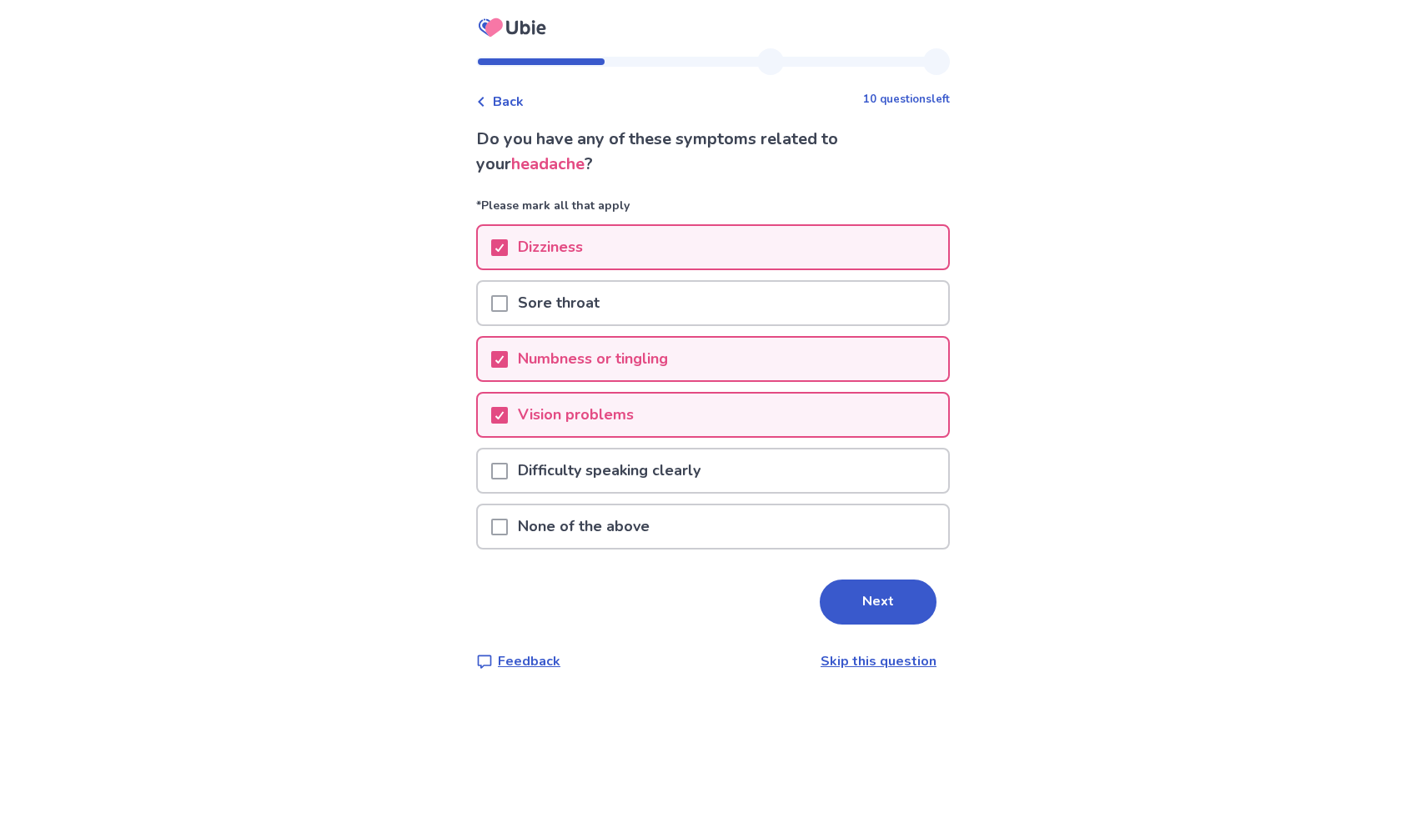
click at [710, 475] on p "Difficulty speaking clearly" at bounding box center [609, 470] width 203 height 43
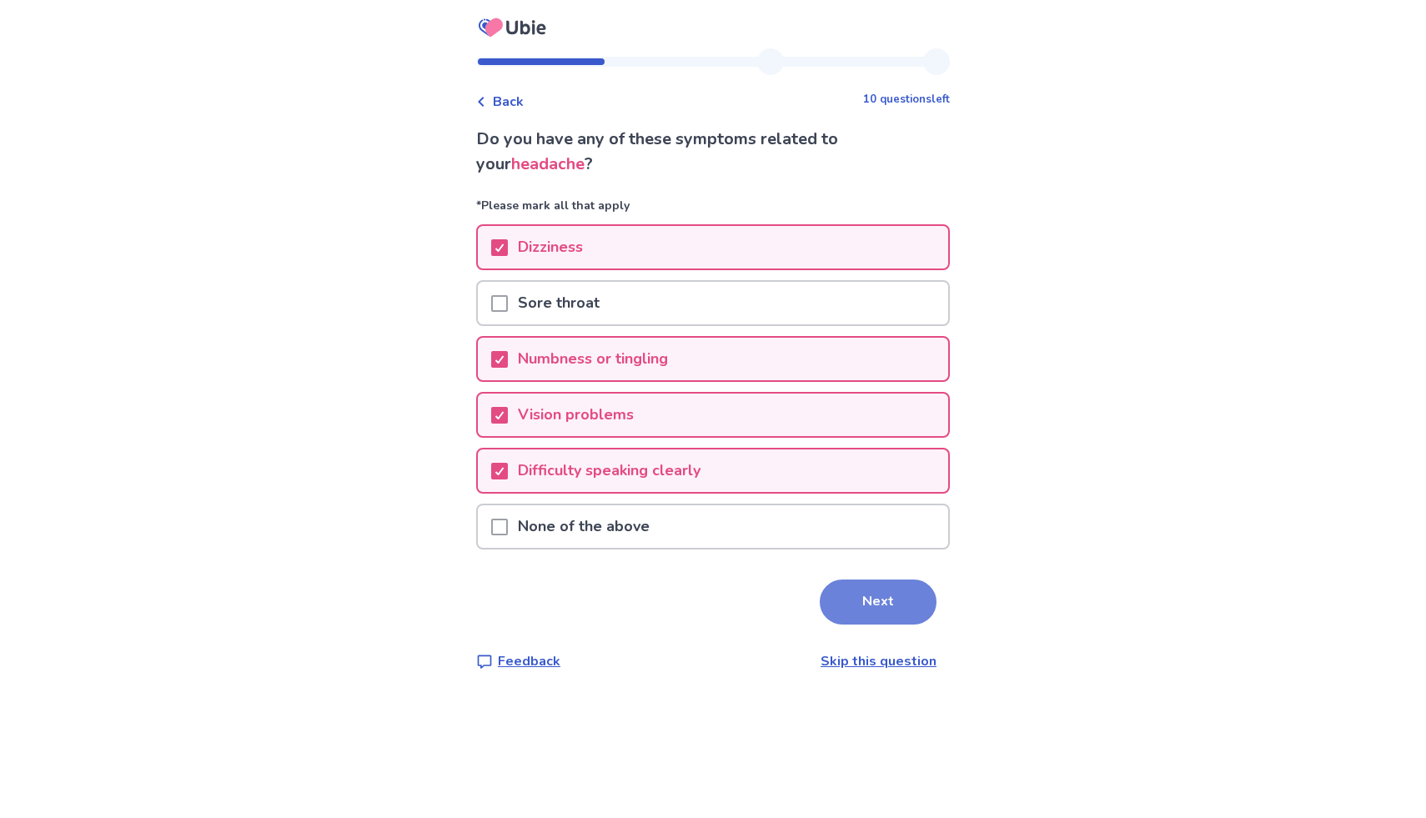
click at [831, 594] on button "Next" at bounding box center [878, 601] width 117 height 45
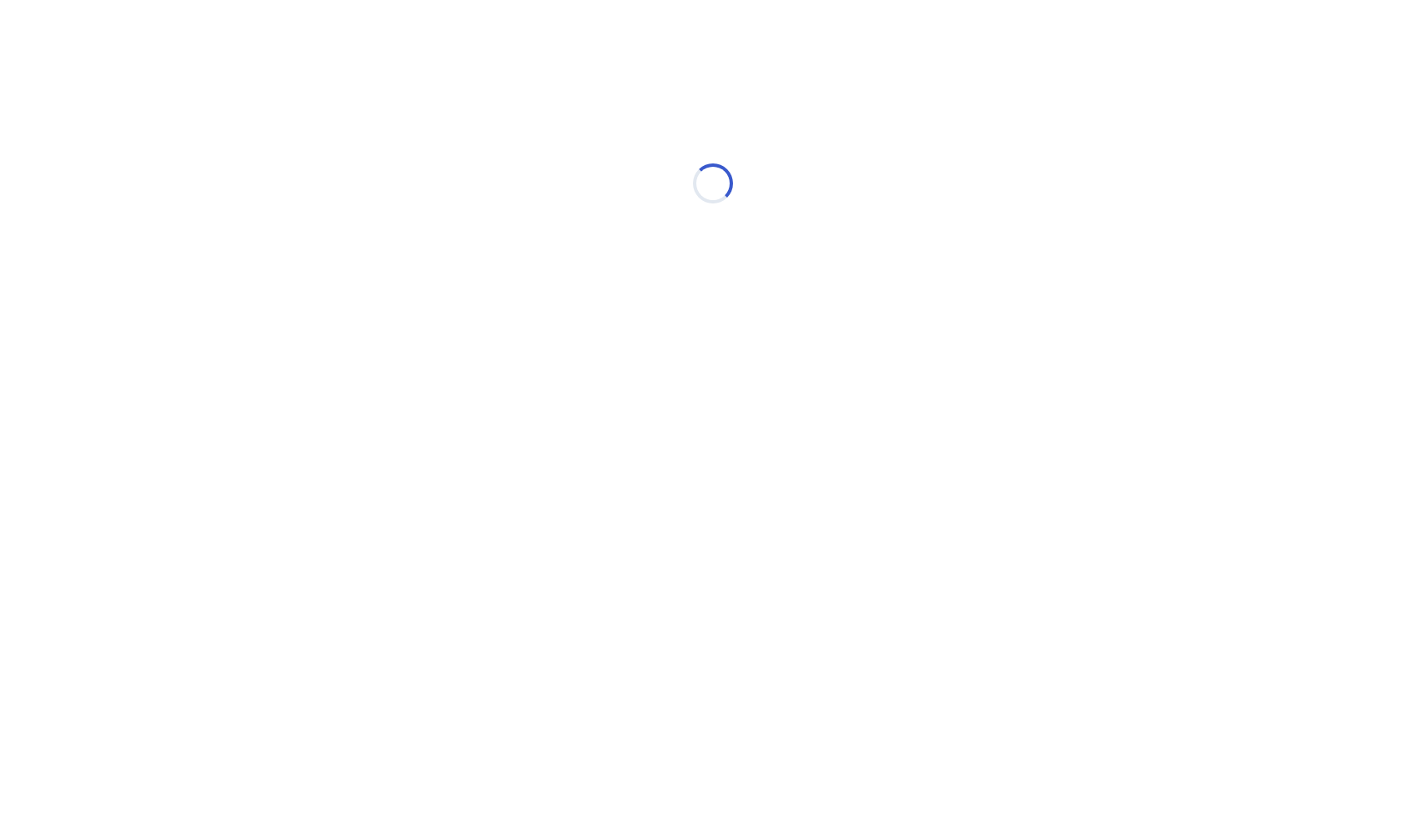
select select "*"
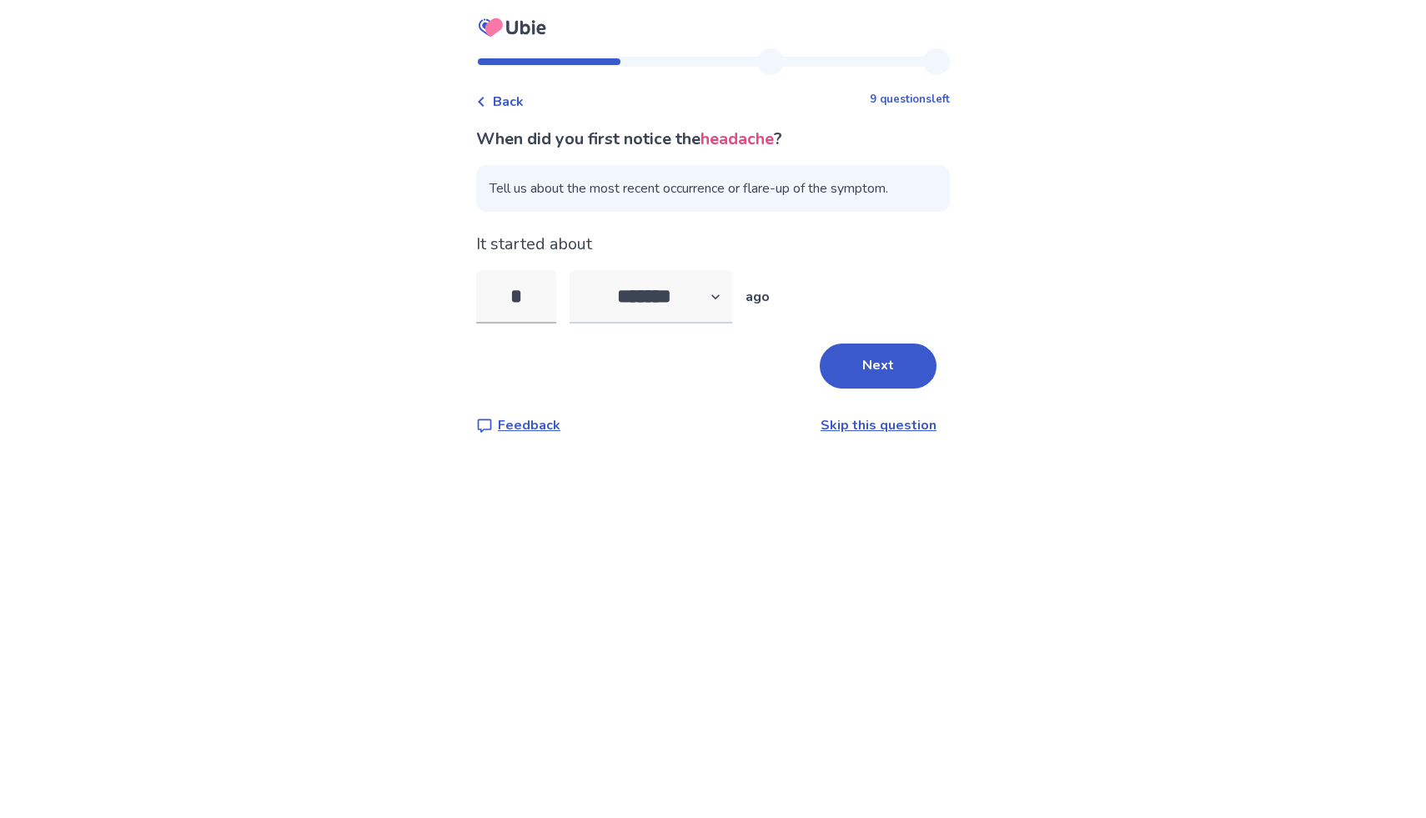
type input "*"
click at [662, 313] on select "******* ****** ******* ******** *******" at bounding box center [650, 296] width 163 height 53
select select "*"
click at [579, 270] on select "******* ****** ******* ******** *******" at bounding box center [650, 296] width 163 height 53
click at [869, 365] on button "Next" at bounding box center [878, 366] width 117 height 45
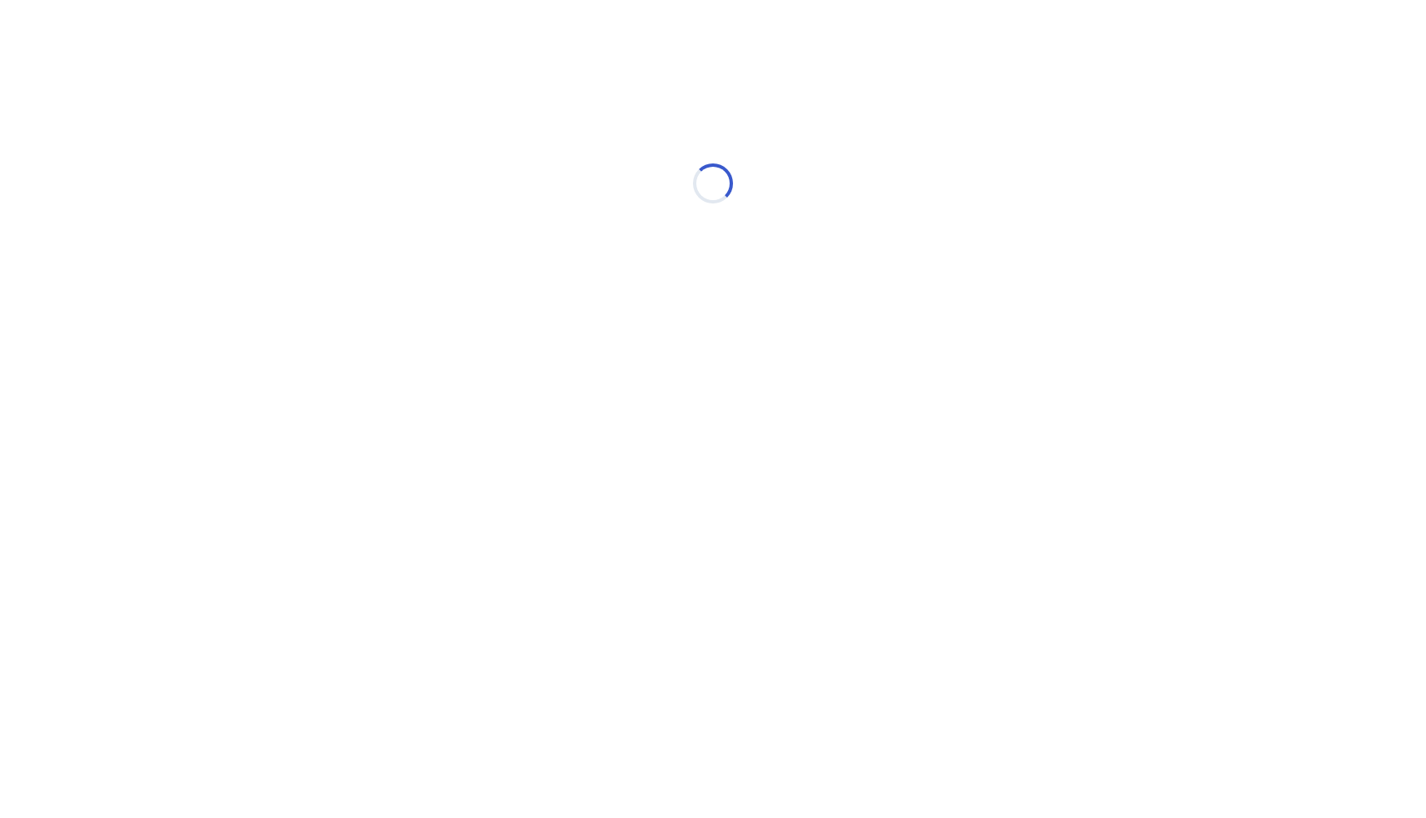
select select "*"
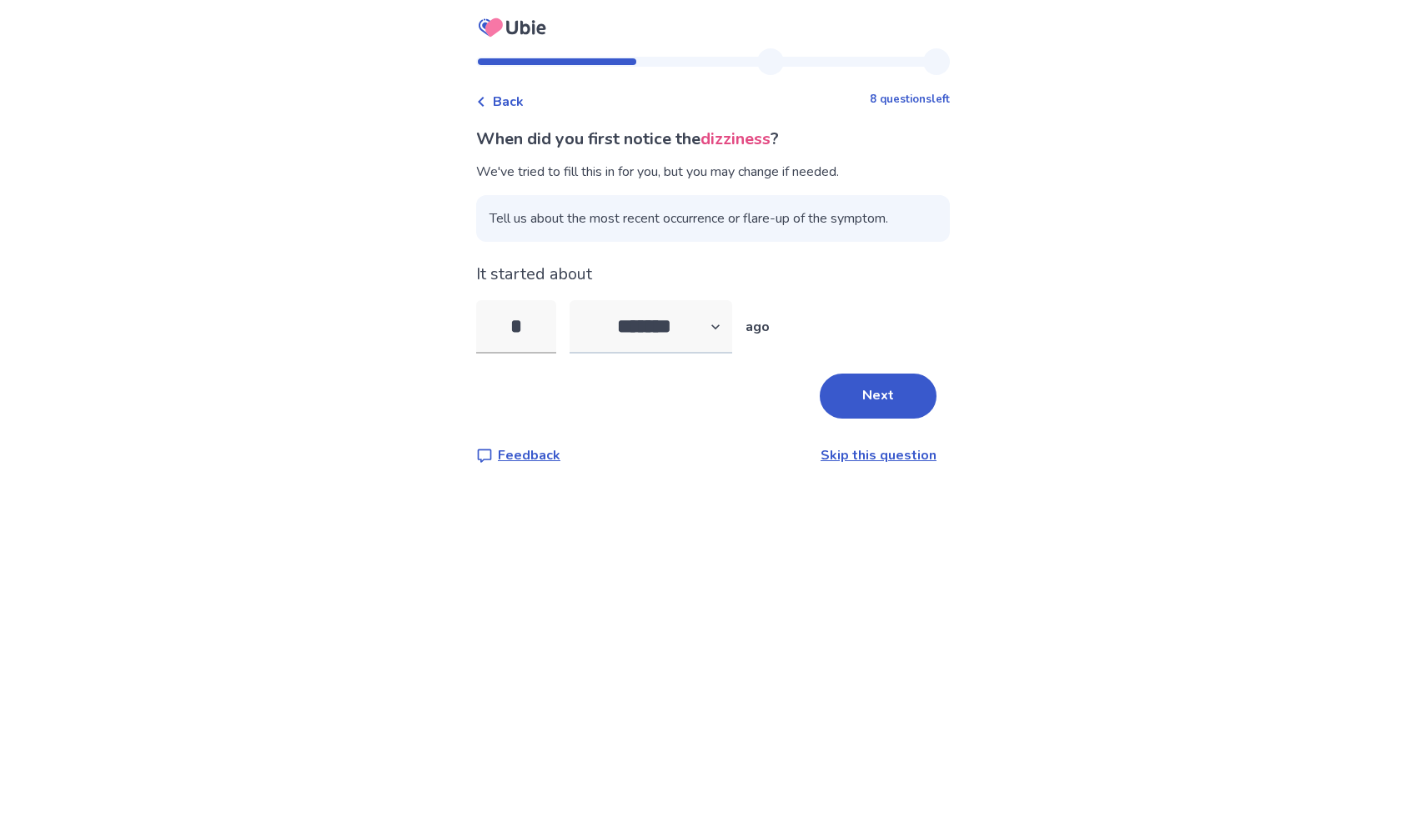
type input "*"
click at [662, 329] on select "******* ****** ******* ******** *******" at bounding box center [650, 326] width 163 height 53
select select "*"
click at [579, 300] on select "******* ****** ******* ******** *******" at bounding box center [650, 326] width 163 height 53
click at [549, 340] on input "*" at bounding box center [516, 326] width 80 height 53
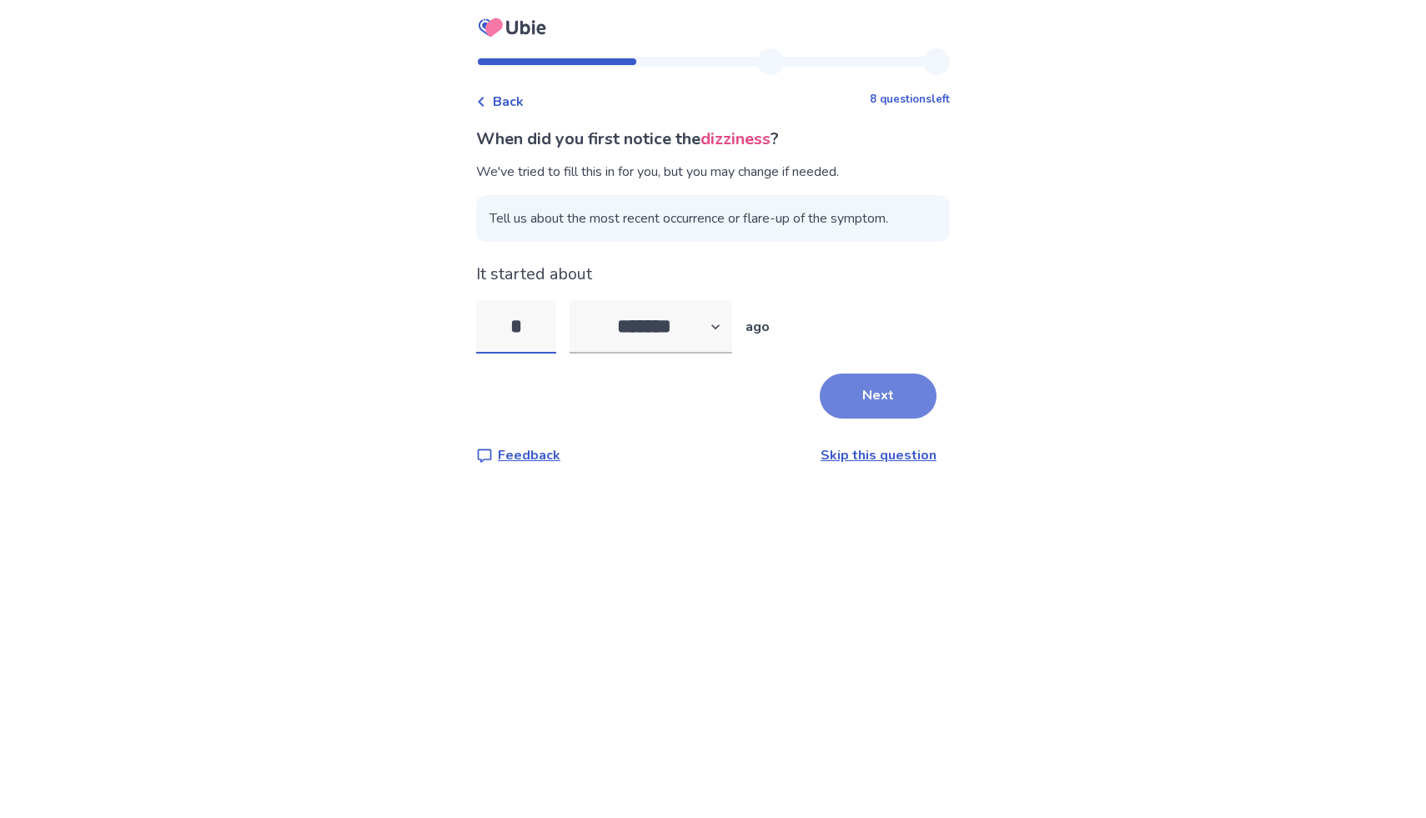
type input "*"
click at [867, 385] on button "Next" at bounding box center [878, 396] width 117 height 45
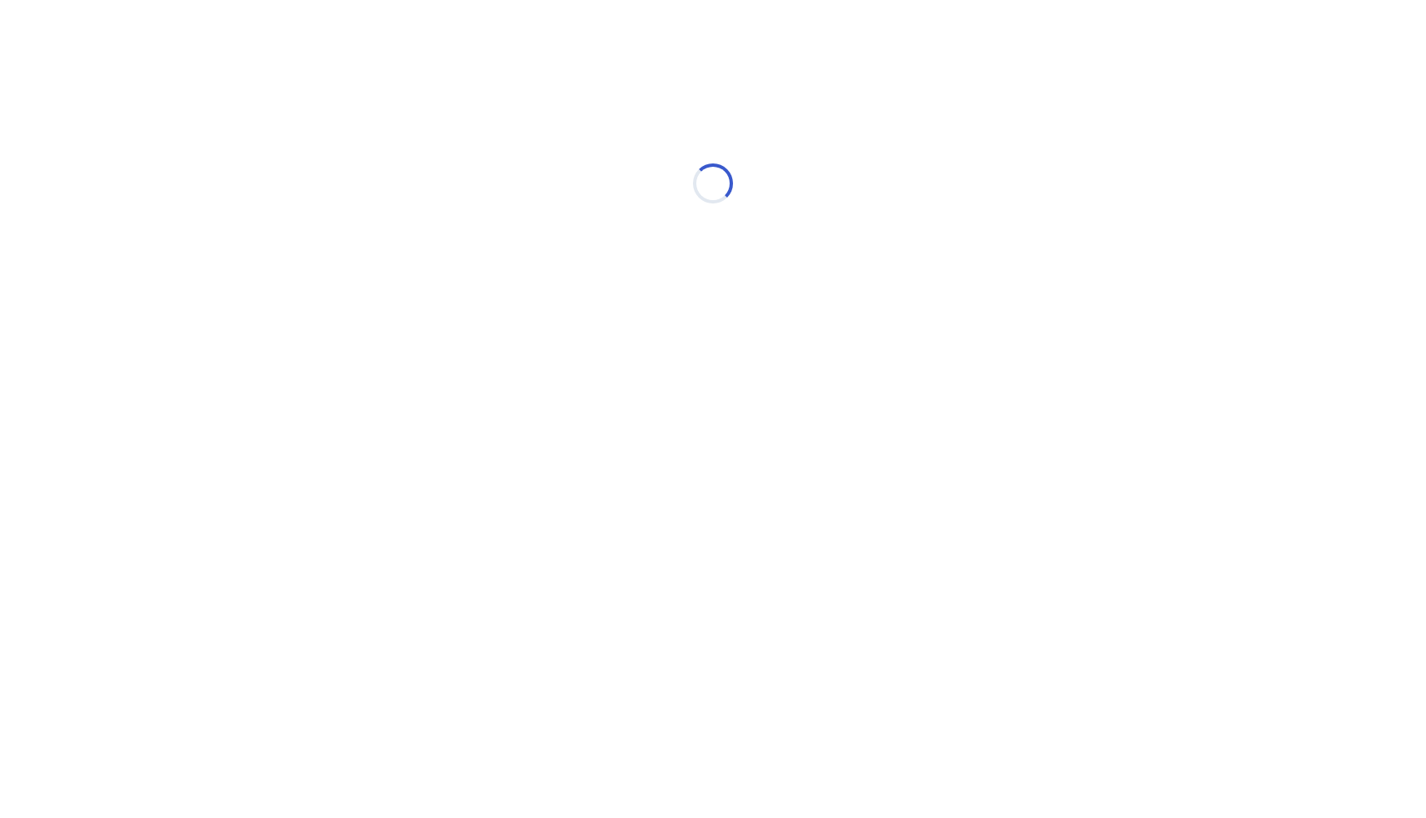
select select "*"
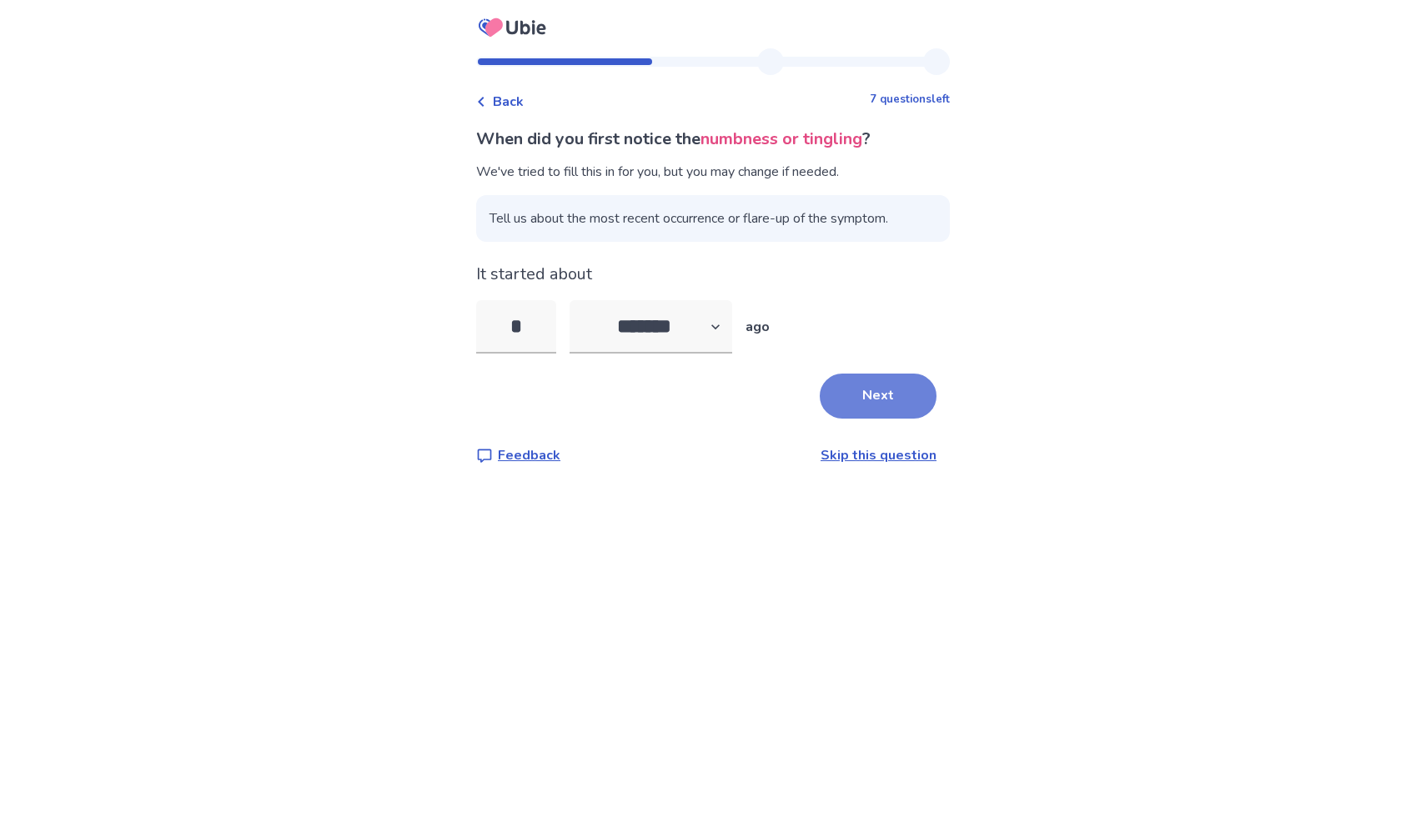
click at [847, 389] on button "Next" at bounding box center [878, 396] width 117 height 45
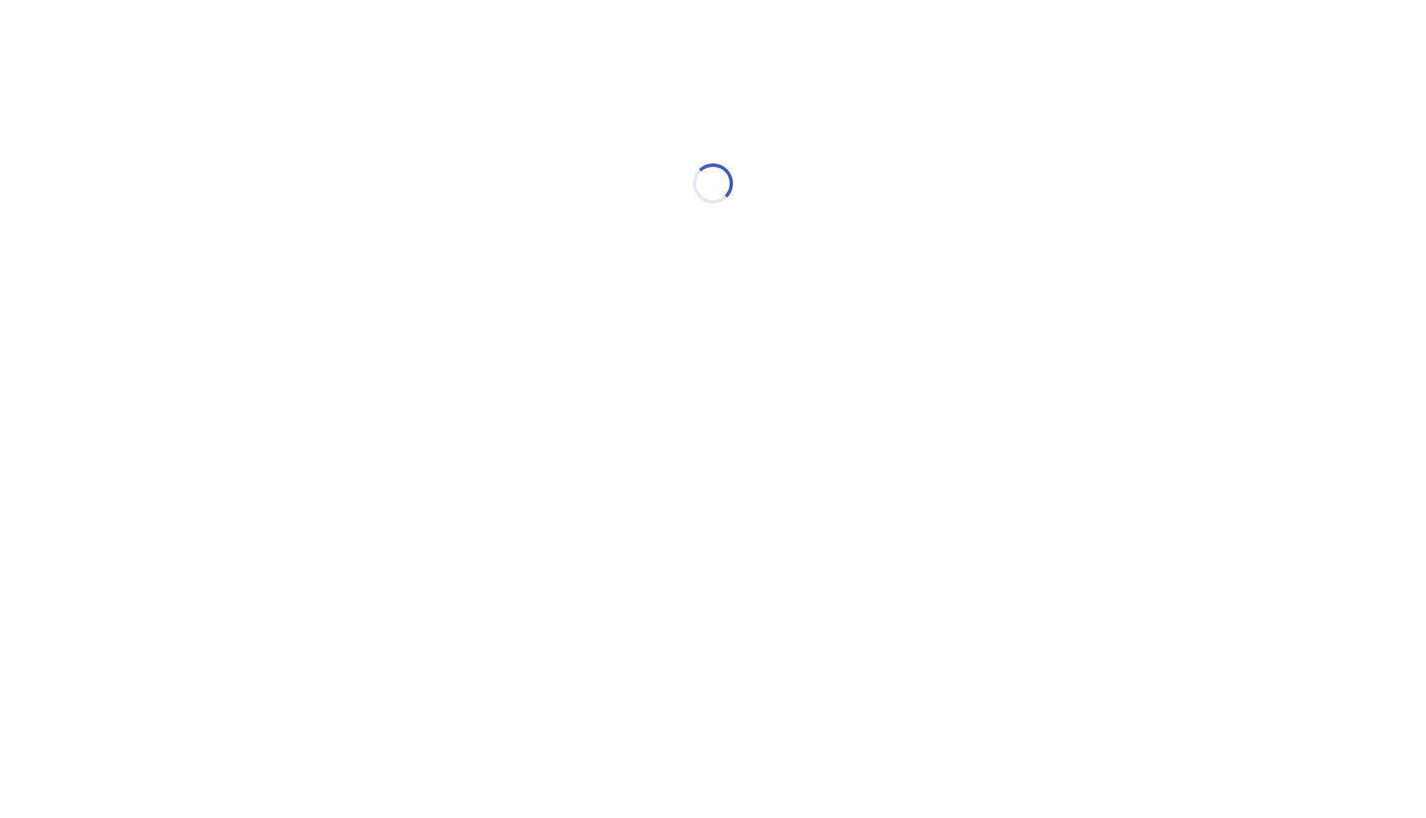
select select "*"
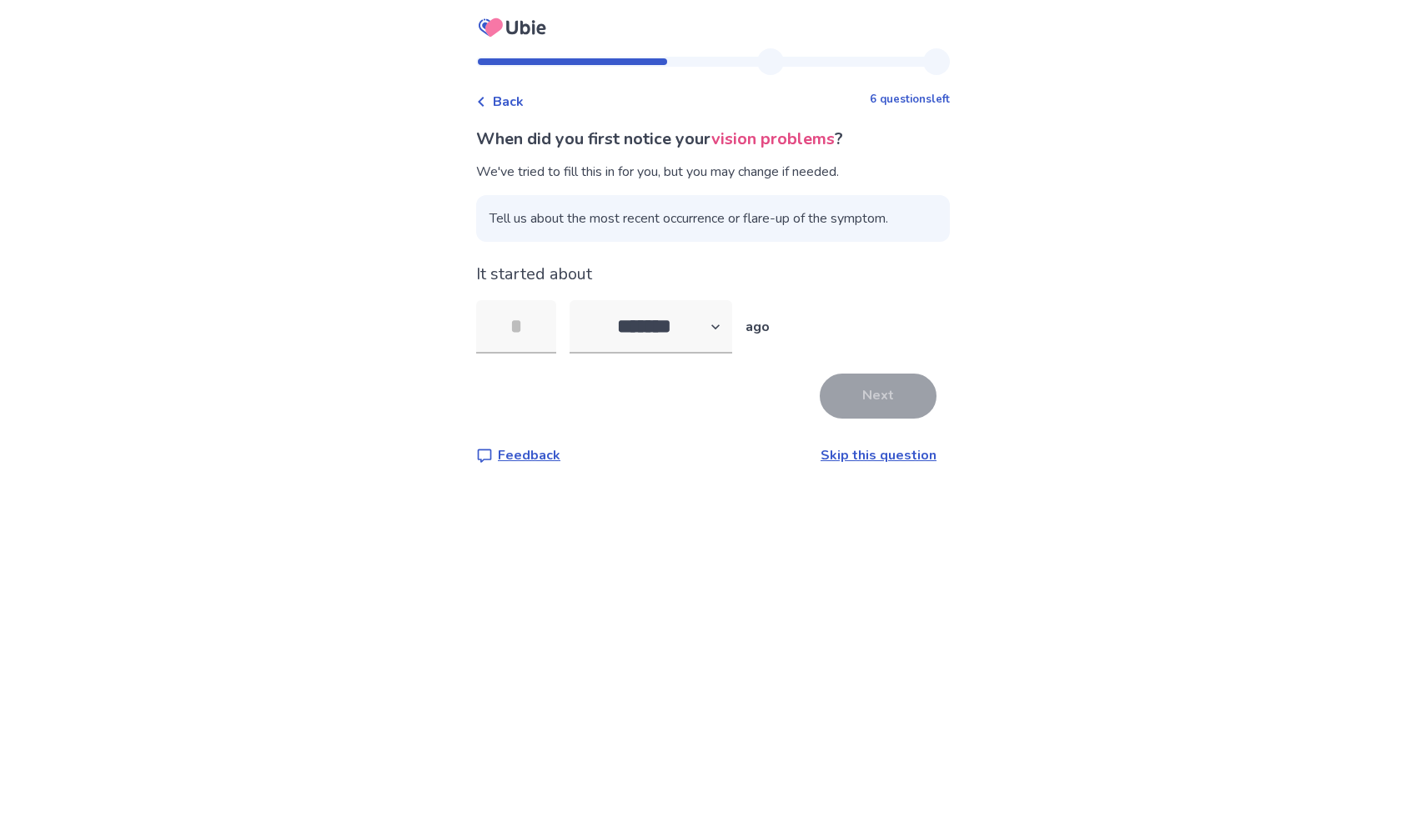
type input "*"
click at [661, 311] on select "******* ****** ******* ******** *******" at bounding box center [650, 326] width 163 height 53
select select "*"
click at [579, 300] on select "******* ****** ******* ******** *******" at bounding box center [650, 326] width 163 height 53
click at [889, 386] on button "Next" at bounding box center [878, 396] width 117 height 45
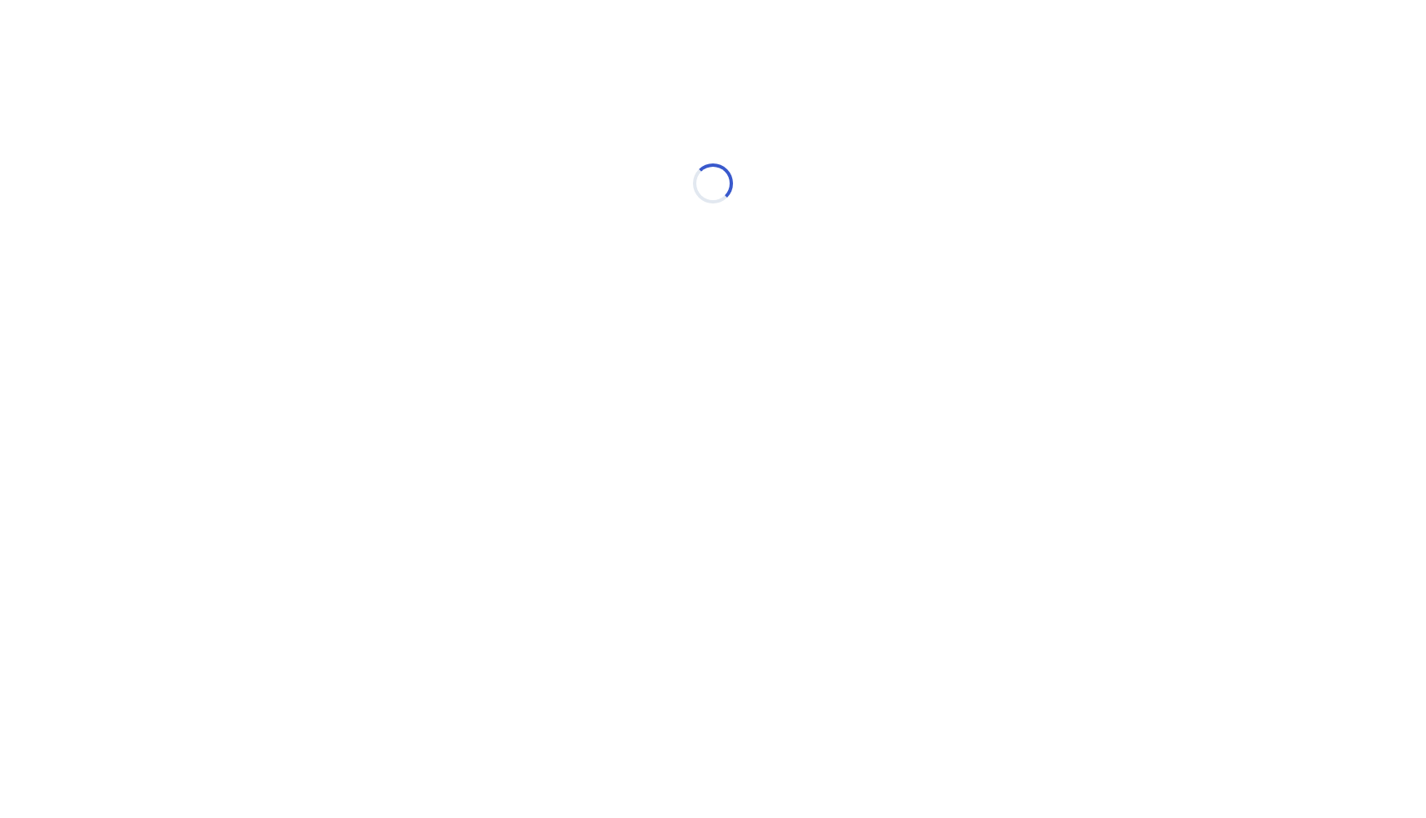
select select "*"
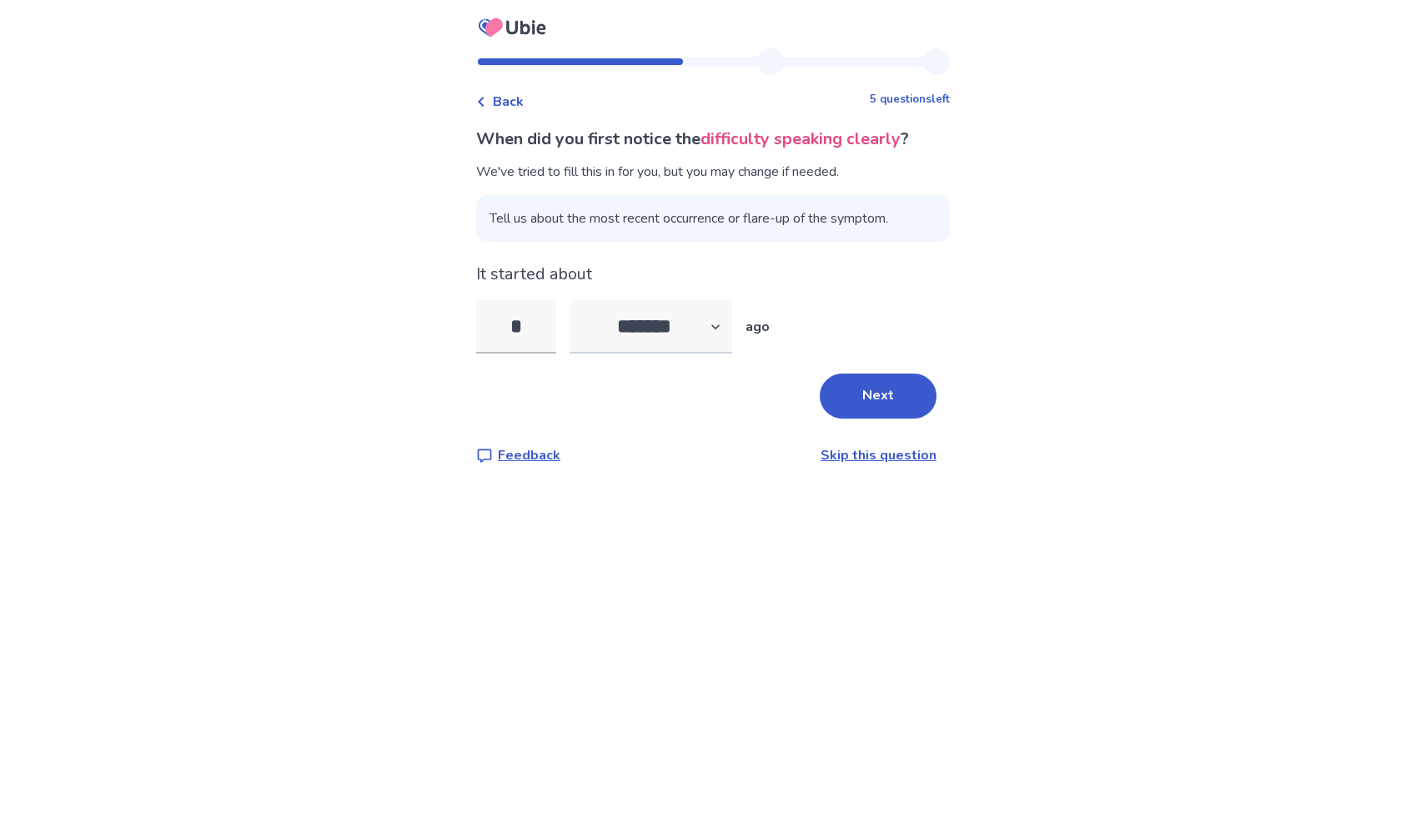
type input "*"
click at [686, 314] on select "******* ****** ******* ******** *******" at bounding box center [650, 326] width 163 height 53
select select "*"
click at [579, 300] on select "******* ****** ******* ******** *******" at bounding box center [650, 326] width 163 height 53
click at [901, 388] on button "Next" at bounding box center [878, 396] width 117 height 45
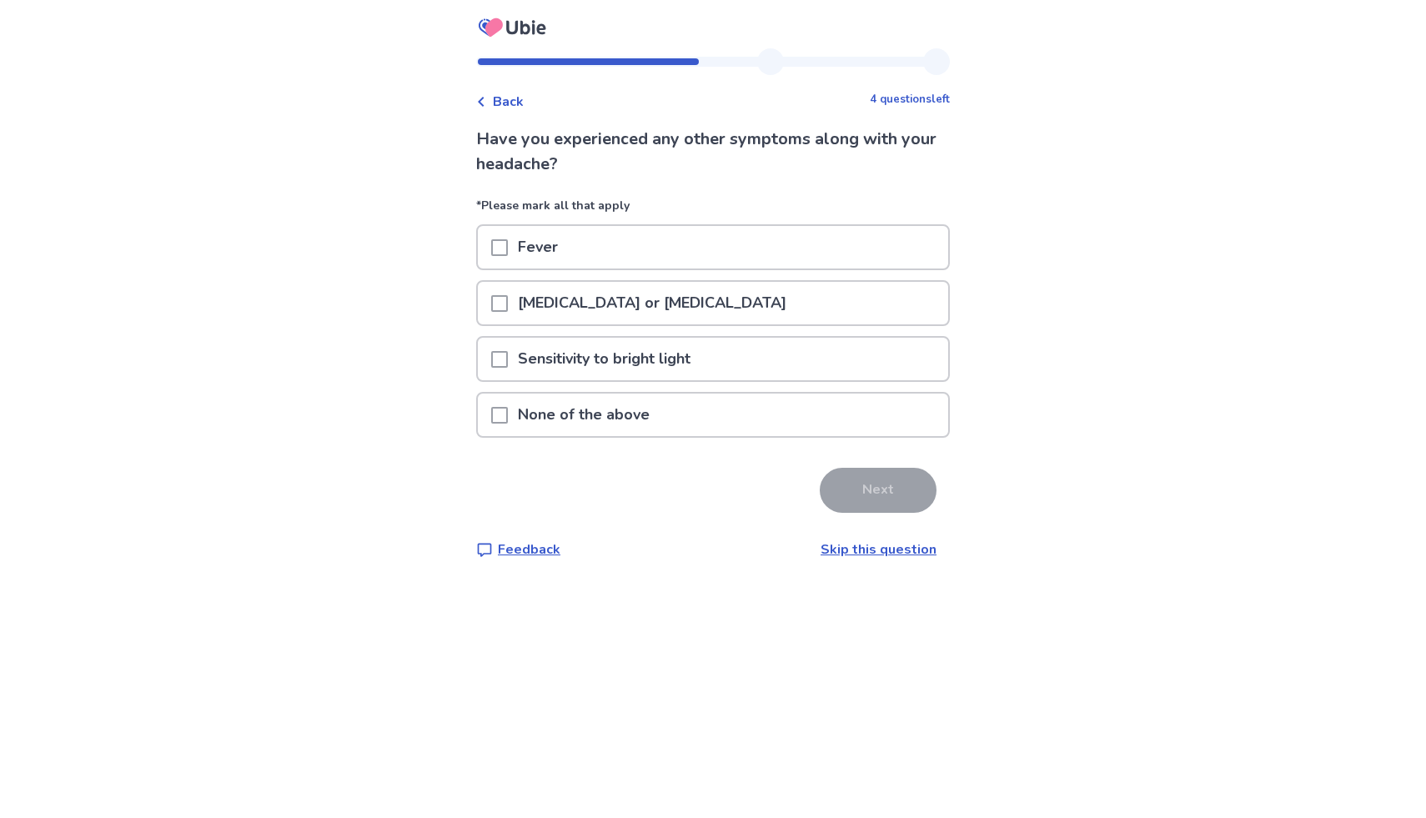
click at [813, 296] on div "Neck pain or stiffness" at bounding box center [713, 303] width 470 height 43
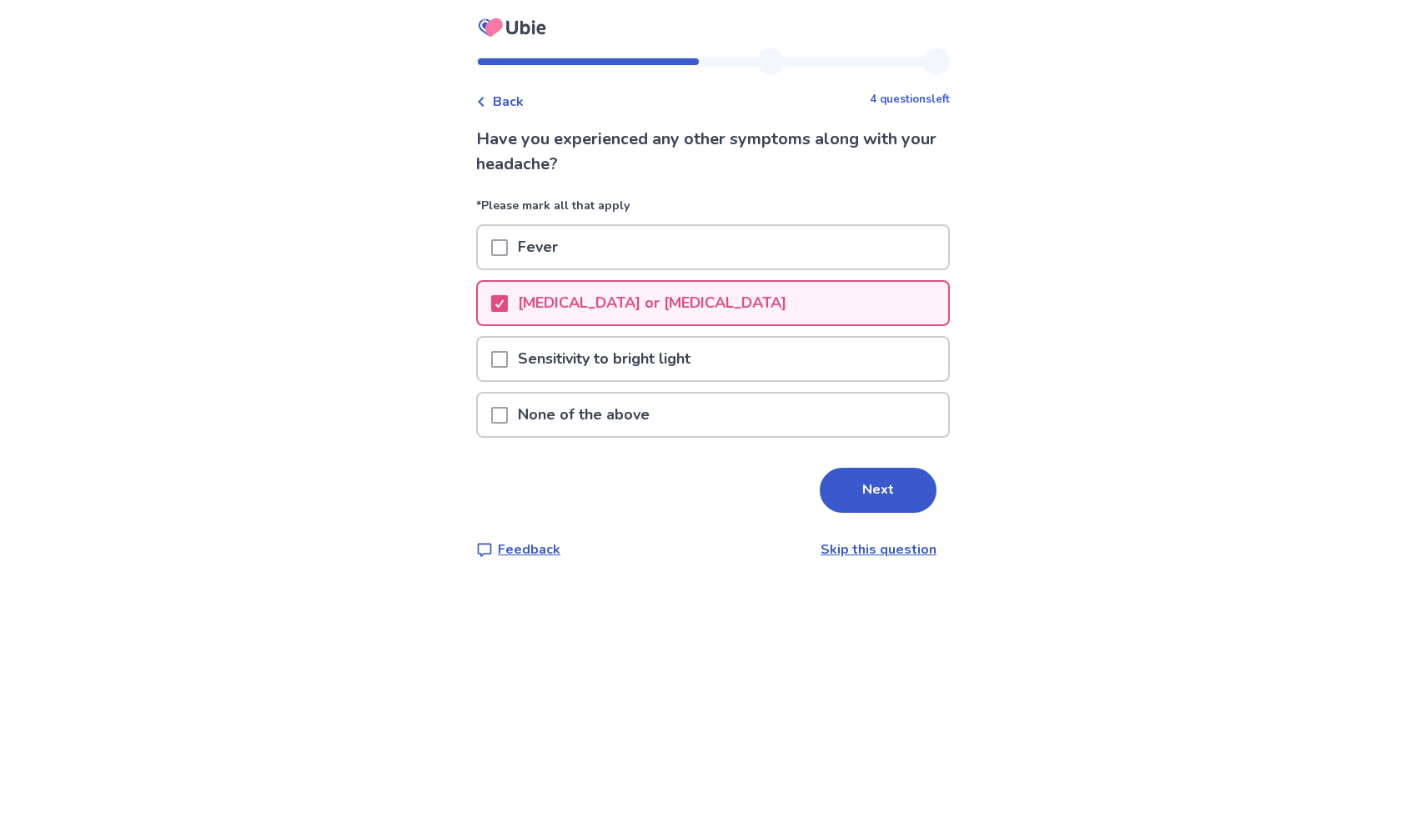
click at [798, 352] on div "Sensitivity to bright light" at bounding box center [713, 359] width 470 height 43
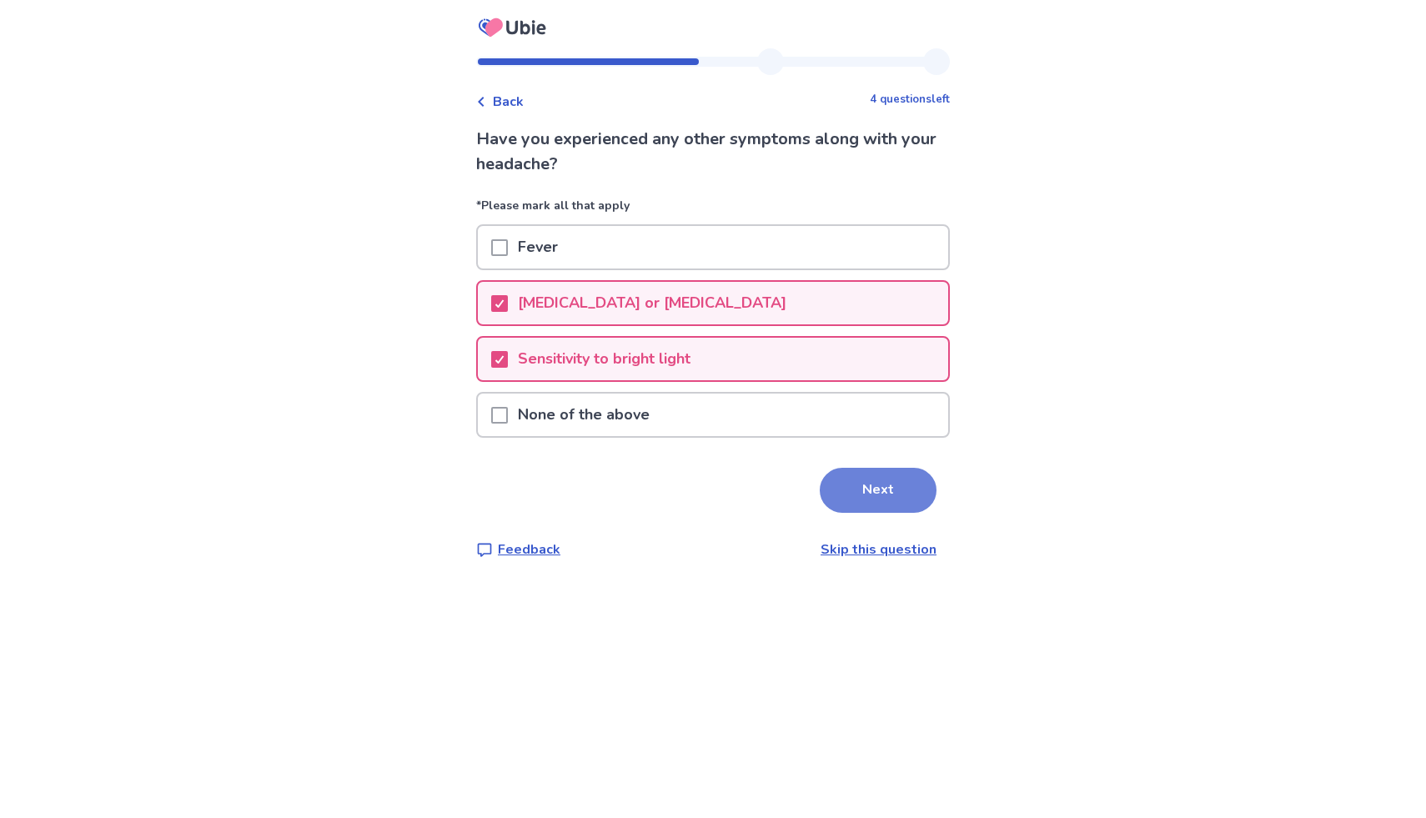
click at [887, 475] on button "Next" at bounding box center [878, 490] width 117 height 45
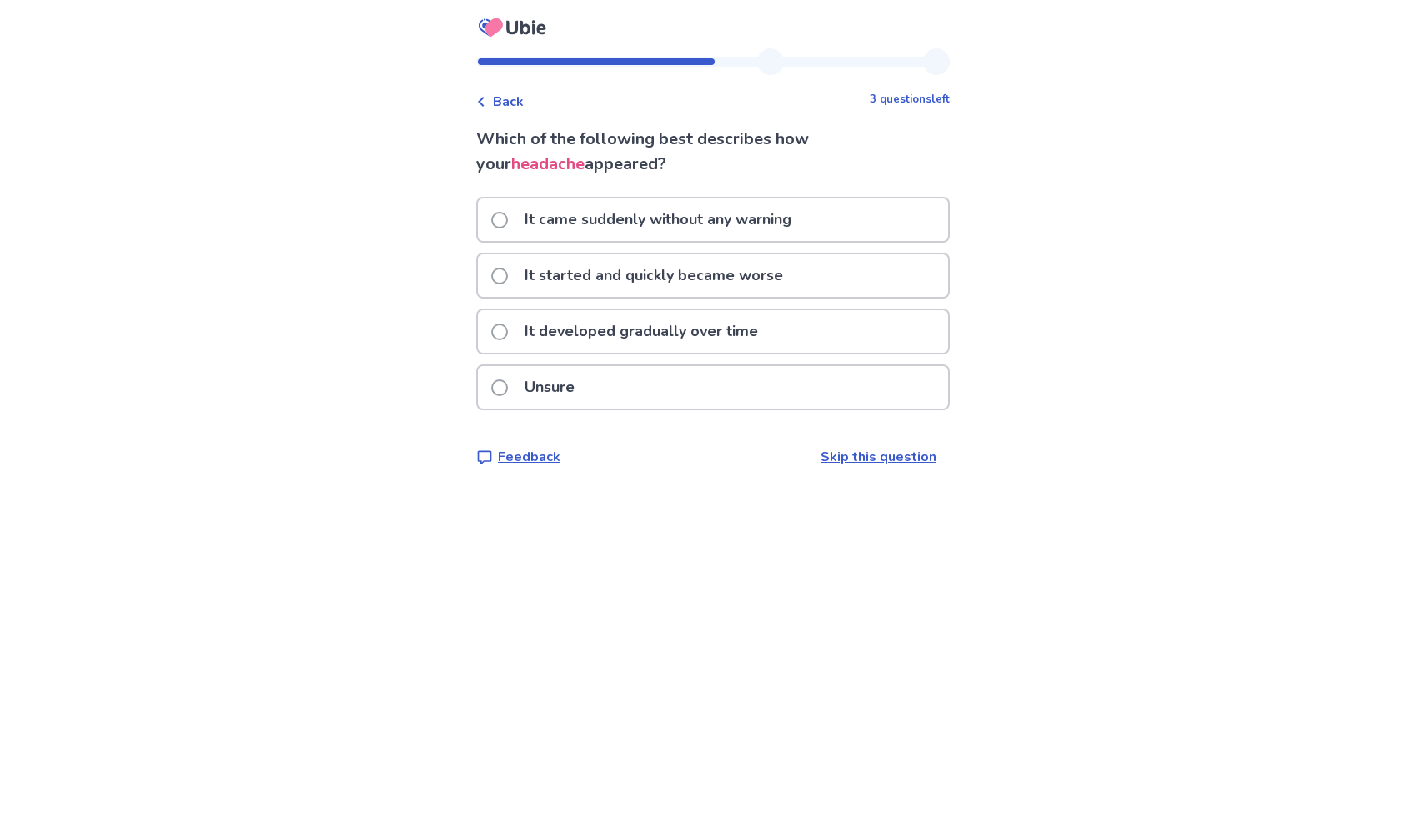
click at [740, 270] on p "It started and quickly became worse" at bounding box center [653, 275] width 278 height 43
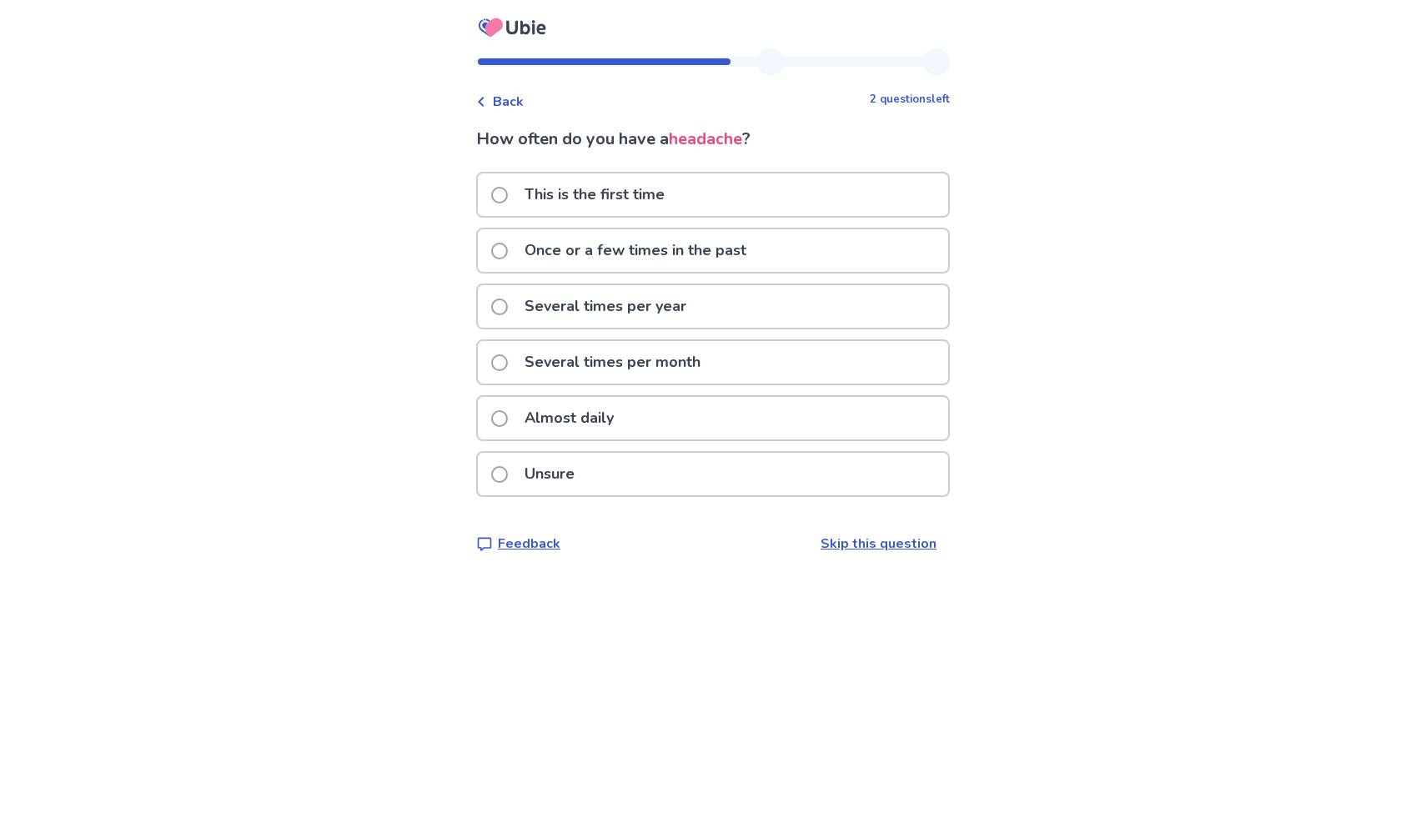
click at [681, 416] on div "Almost daily" at bounding box center [713, 418] width 470 height 43
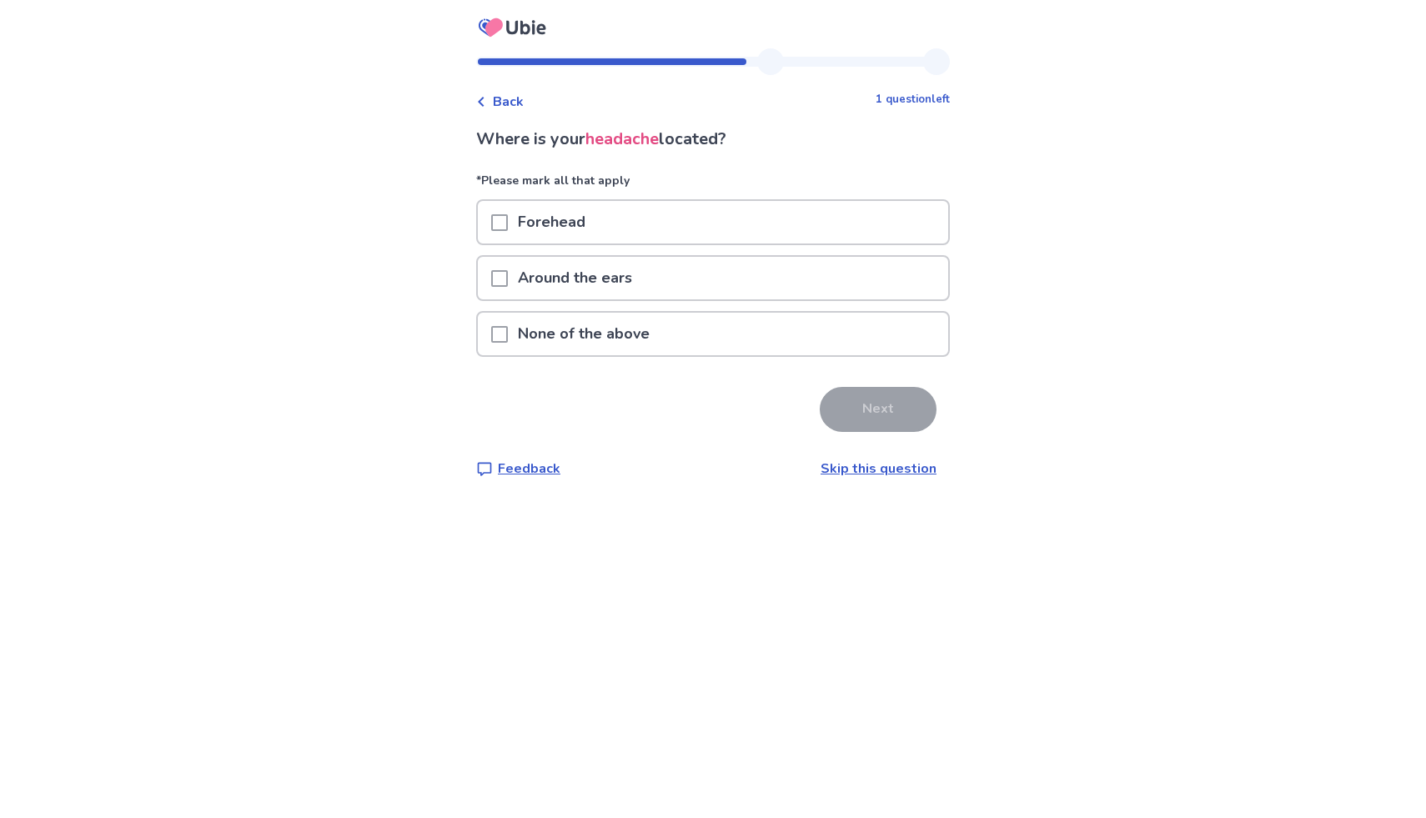
click at [690, 228] on div "Forehead" at bounding box center [713, 222] width 470 height 43
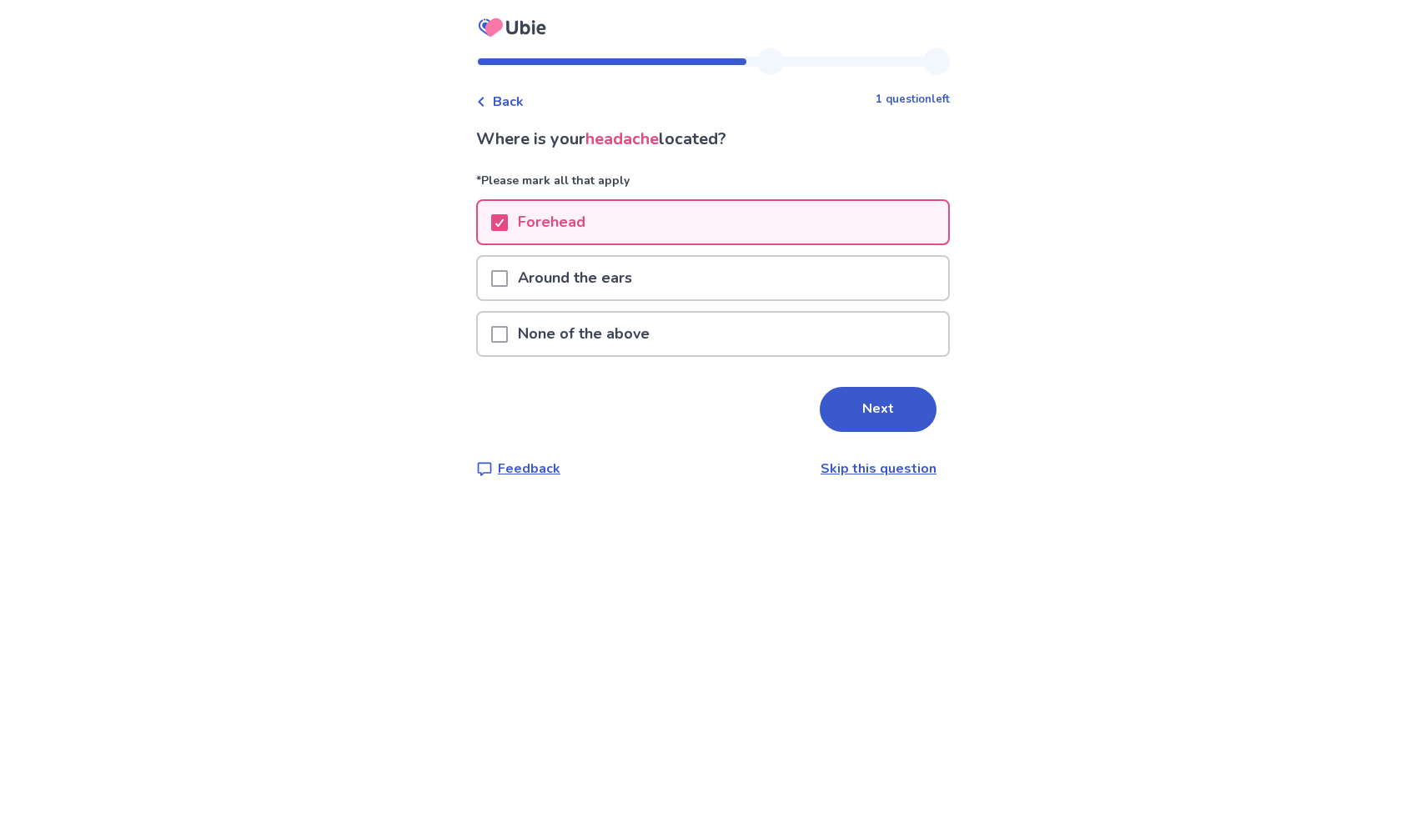
click at [690, 286] on div "Around the ears" at bounding box center [713, 278] width 470 height 43
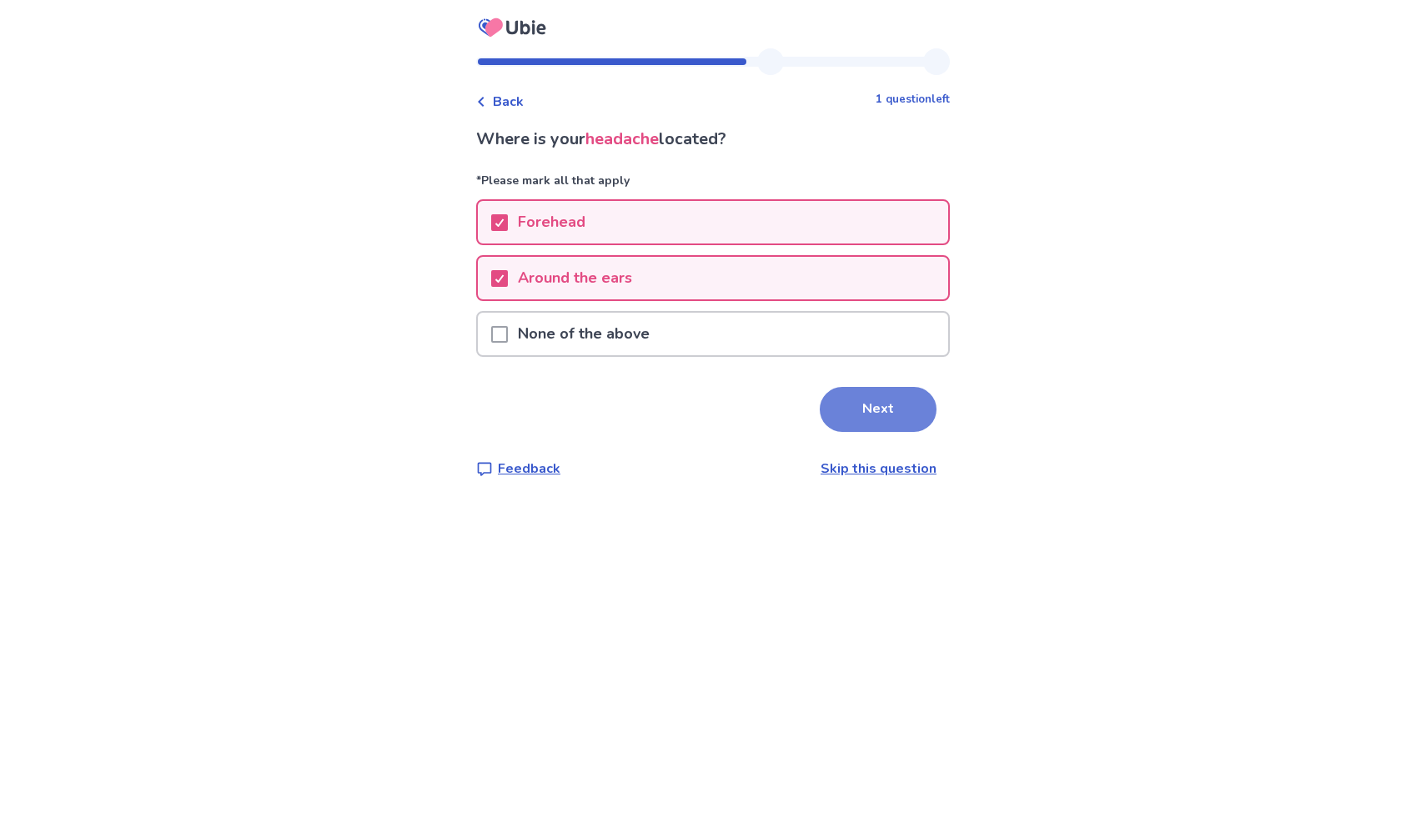
click at [850, 396] on button "Next" at bounding box center [878, 409] width 117 height 45
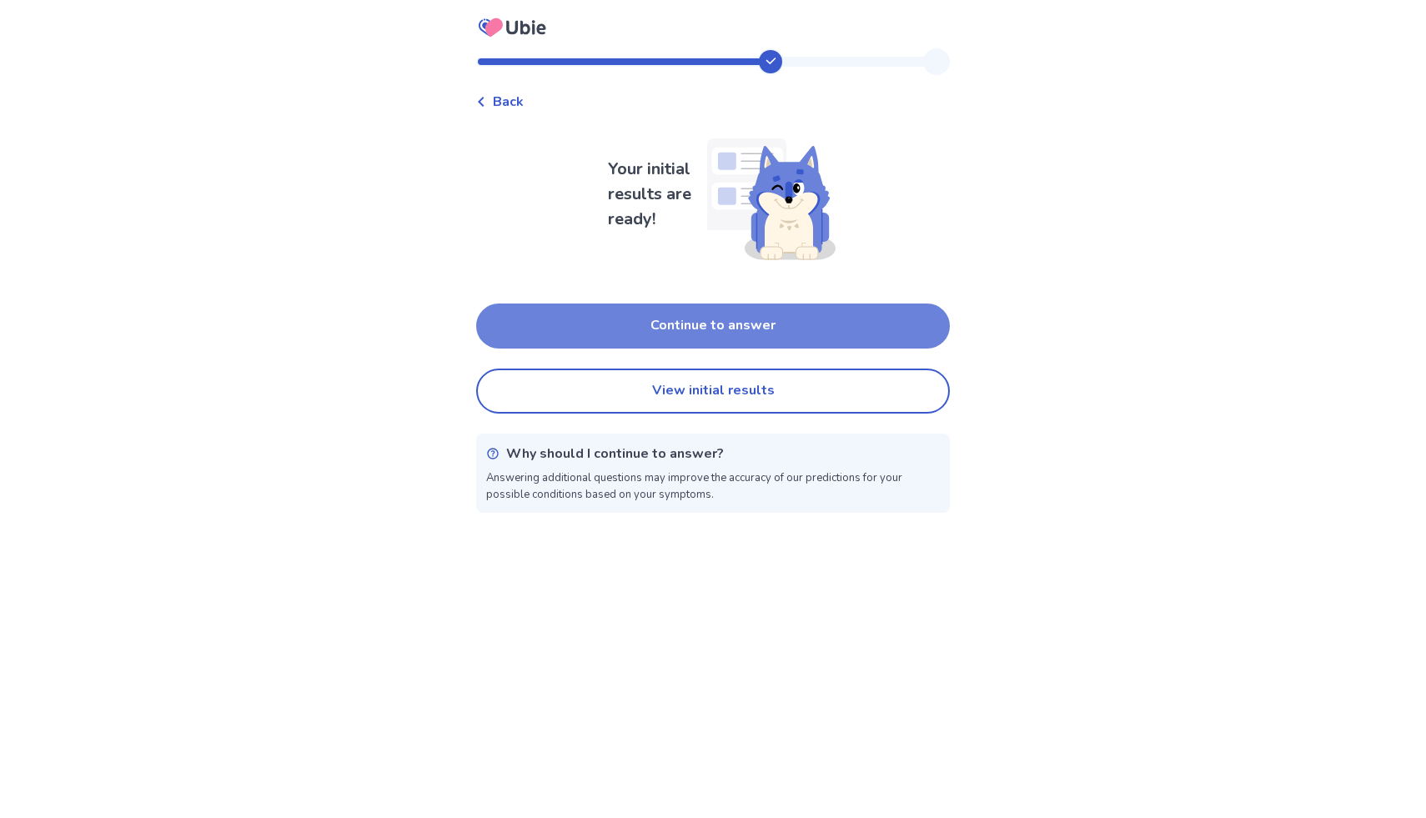
click at [832, 334] on button "Continue to answer" at bounding box center [713, 326] width 474 height 45
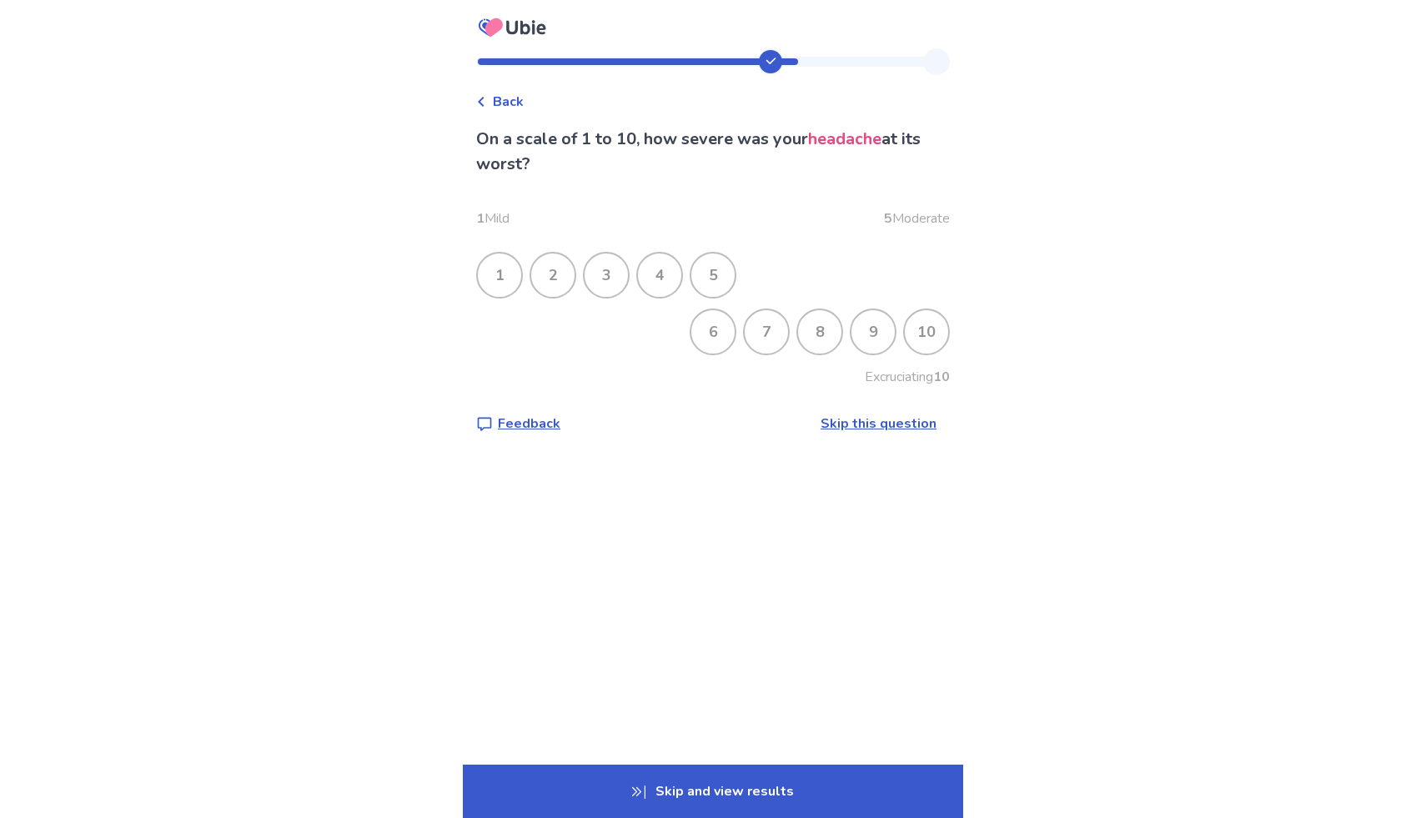
click at [878, 337] on div "9" at bounding box center [872, 331] width 43 height 43
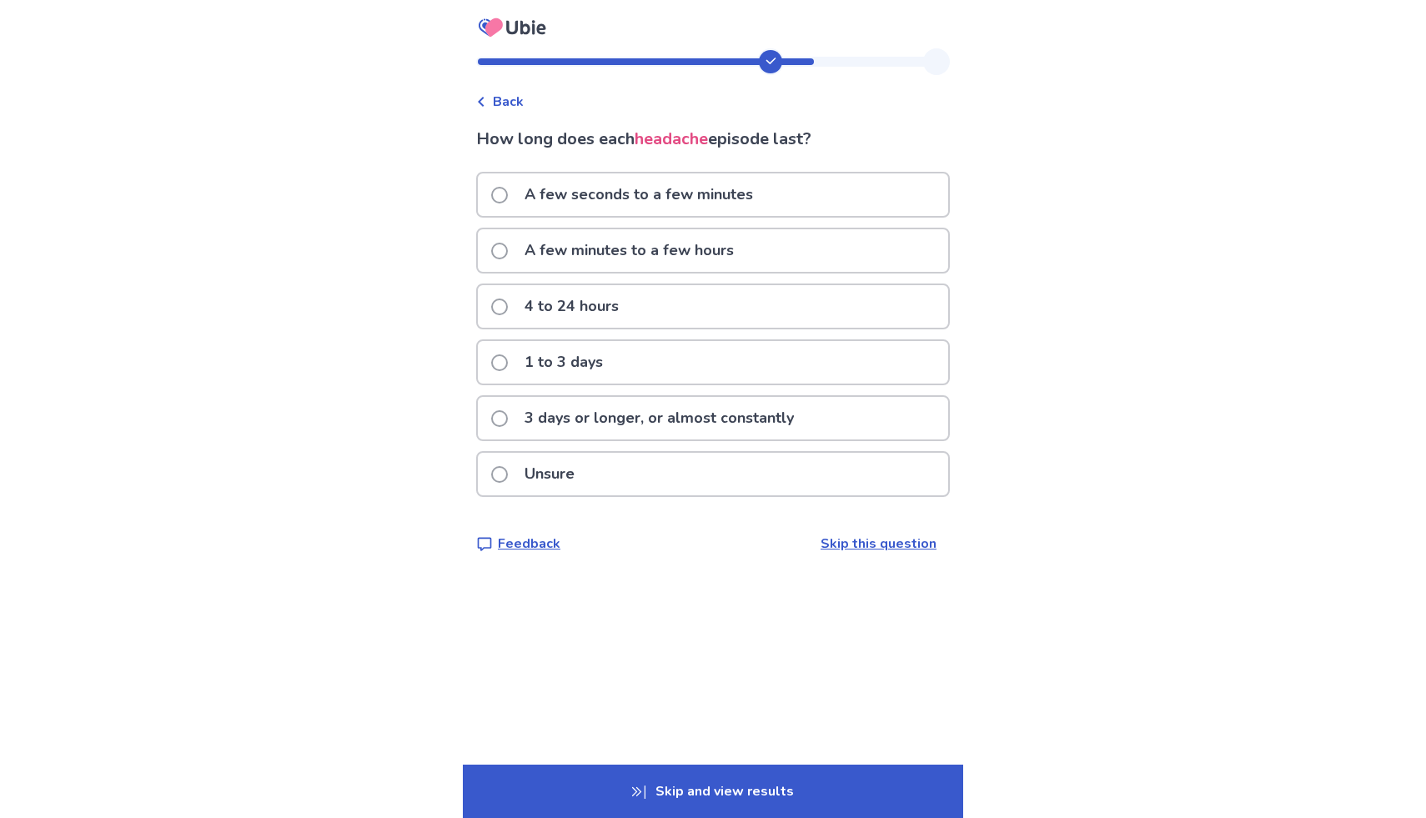
click at [722, 407] on p "3 days or longer, or almost constantly" at bounding box center [658, 418] width 289 height 43
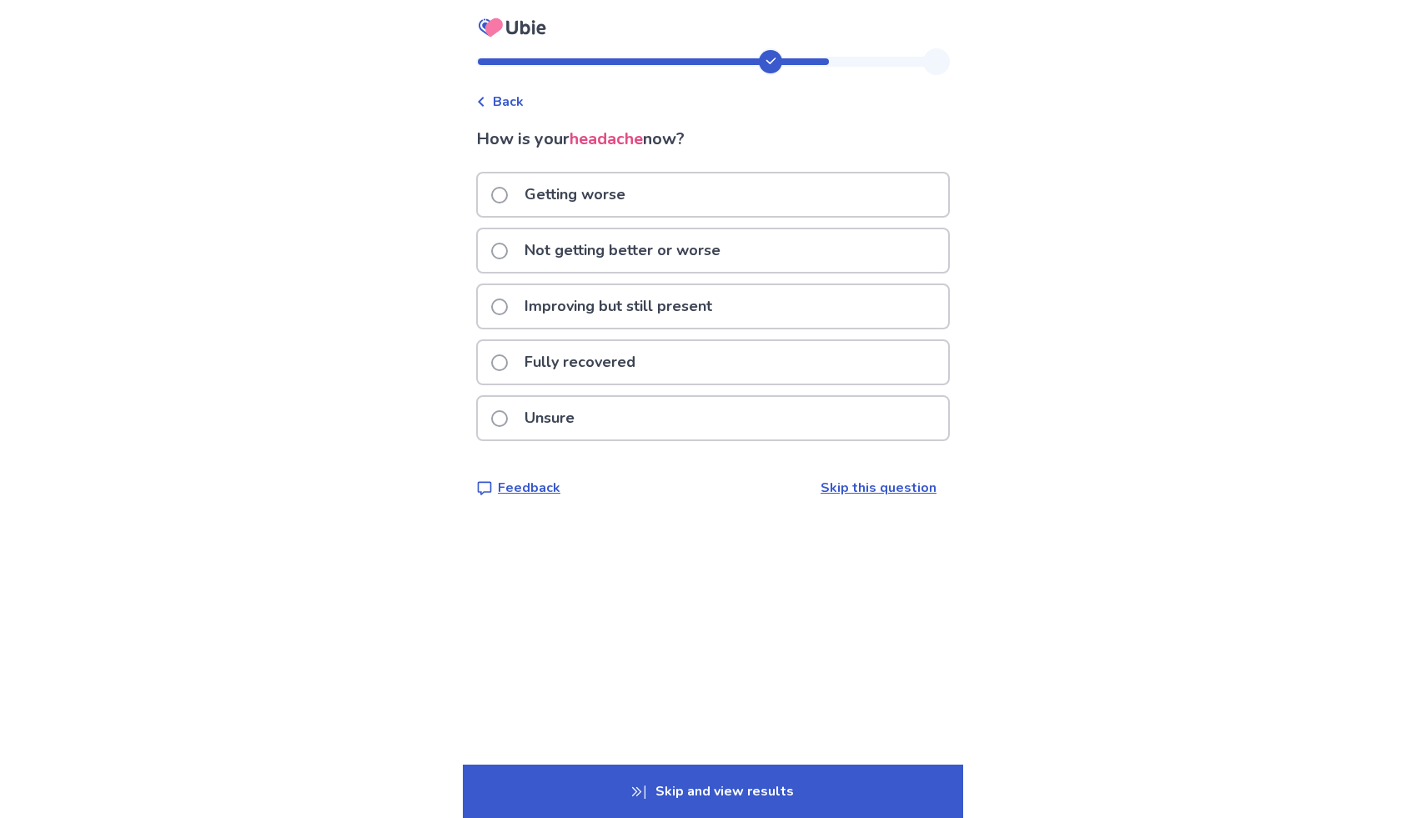
click at [694, 188] on div "Getting worse" at bounding box center [713, 194] width 470 height 43
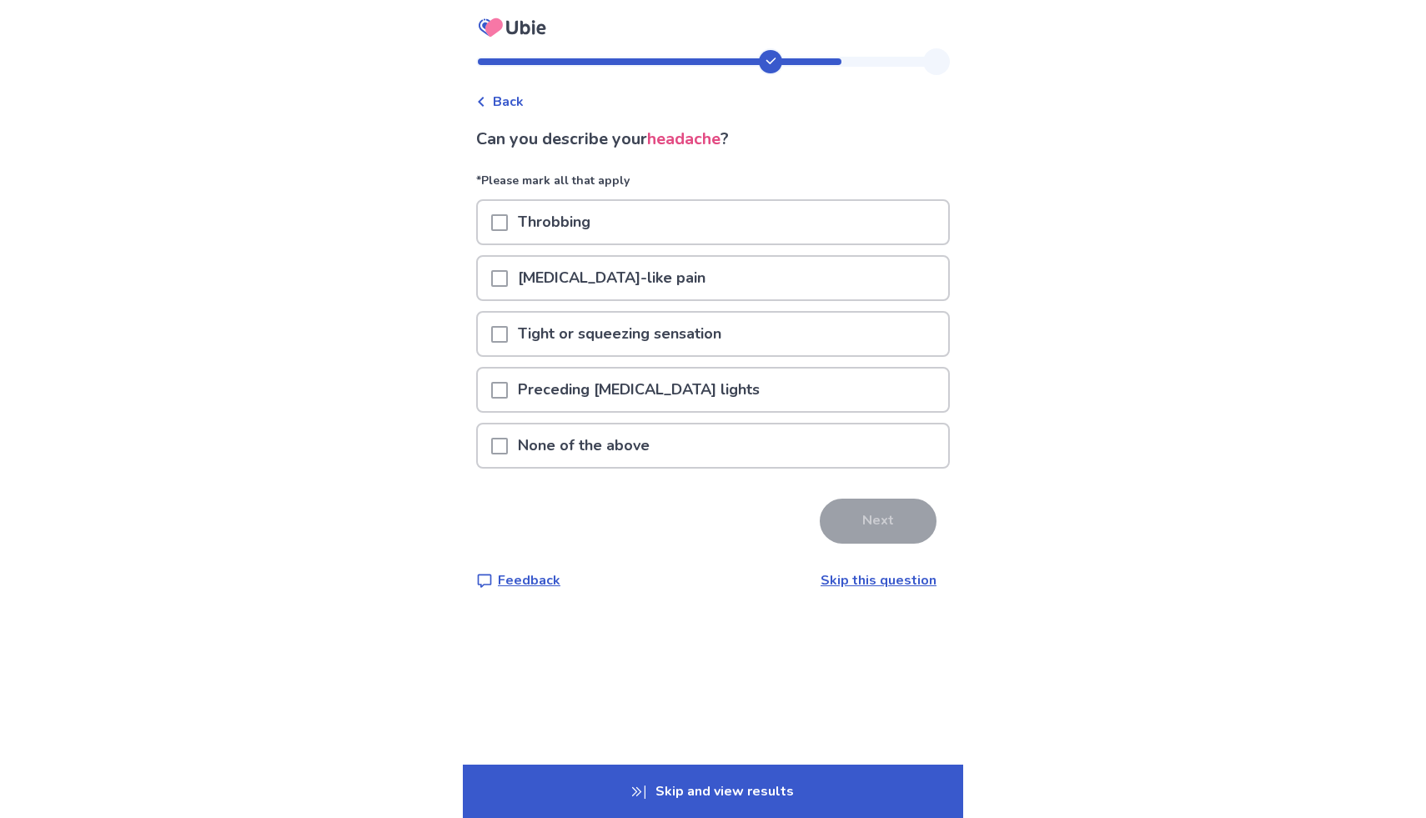
click at [665, 276] on p "Electric shock-like pain" at bounding box center [612, 278] width 208 height 43
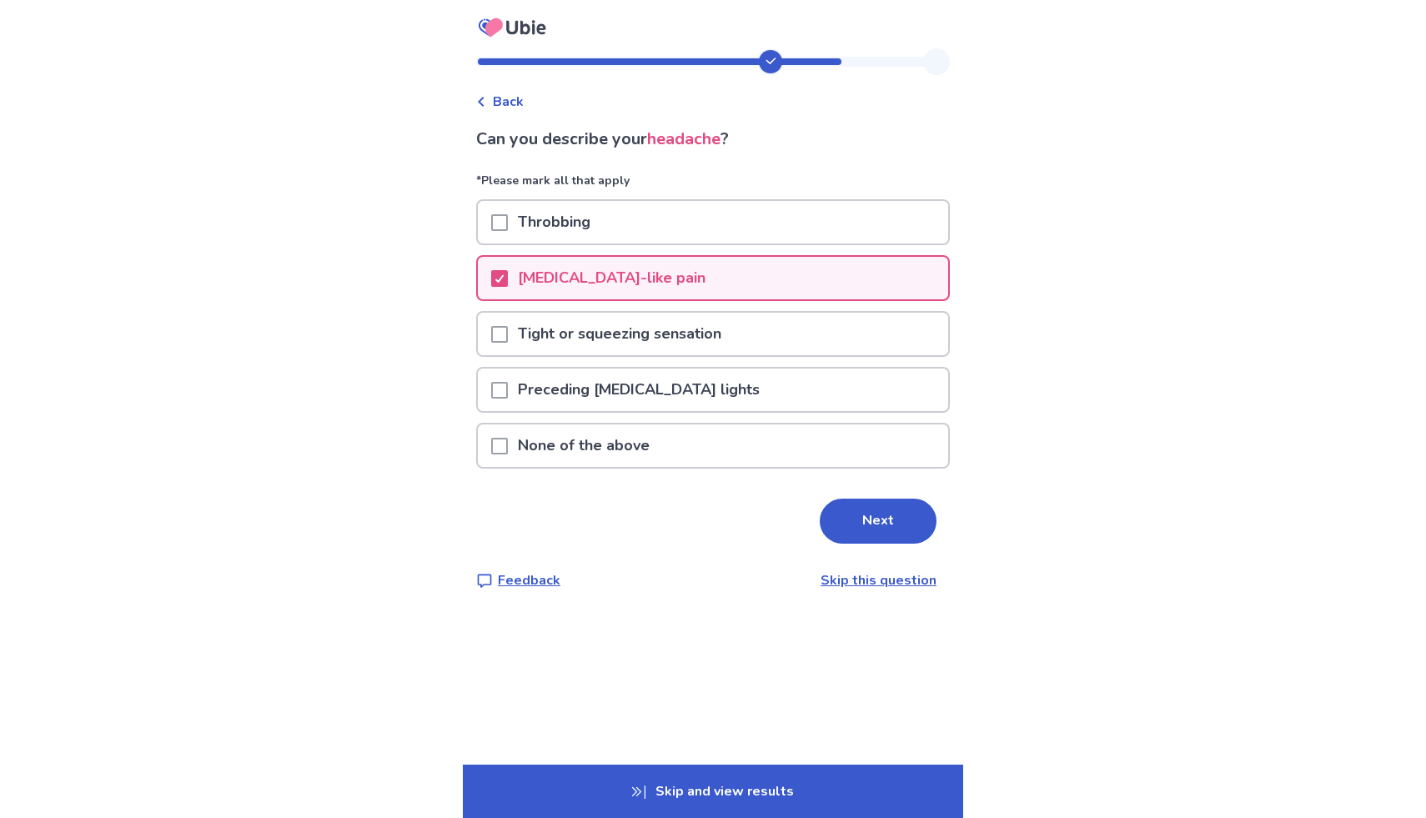
click at [697, 334] on p "Tight or squeezing sensation" at bounding box center [619, 334] width 223 height 43
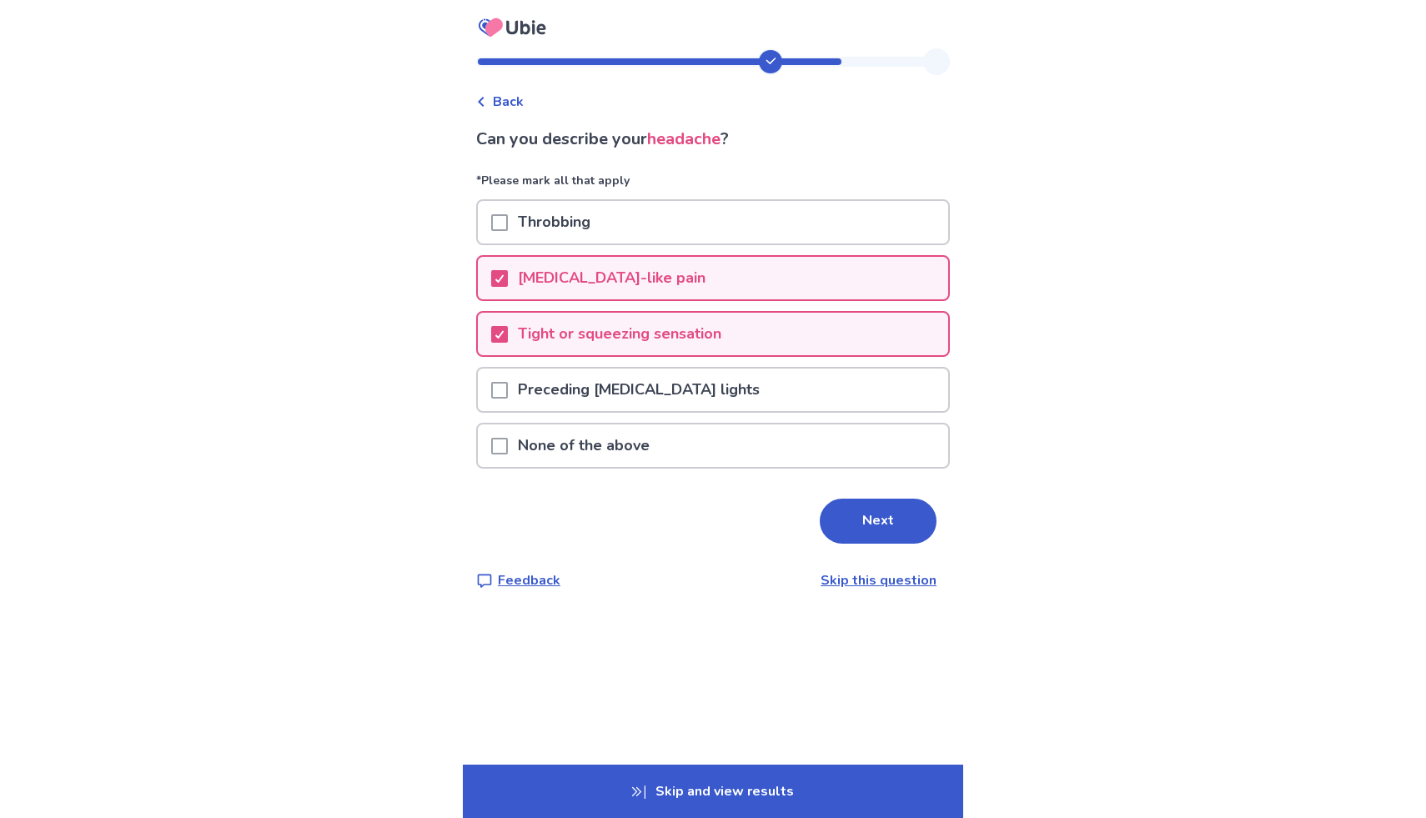
click at [697, 334] on p "Tight or squeezing sensation" at bounding box center [619, 334] width 223 height 43
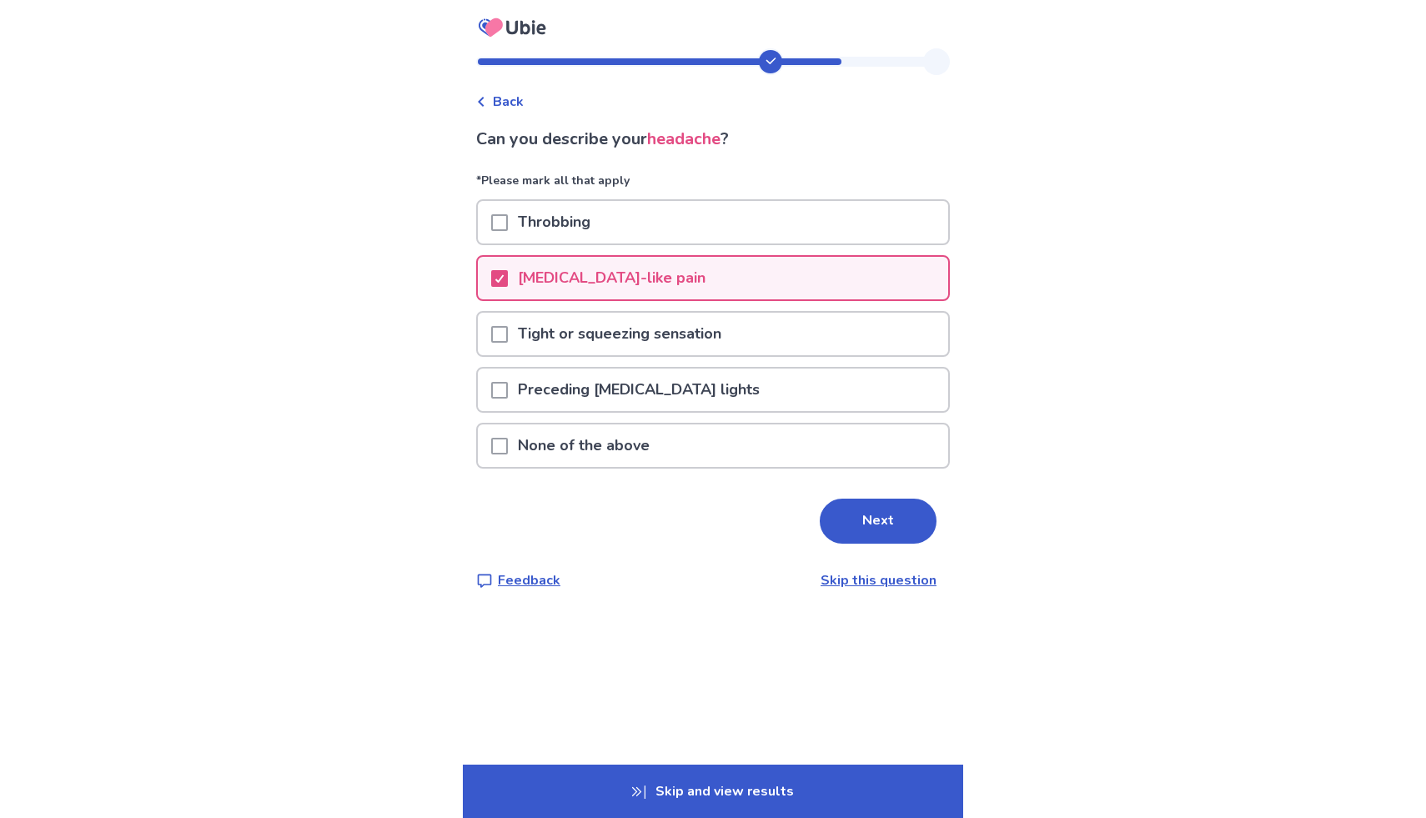
click at [686, 221] on div "Throbbing" at bounding box center [713, 222] width 470 height 43
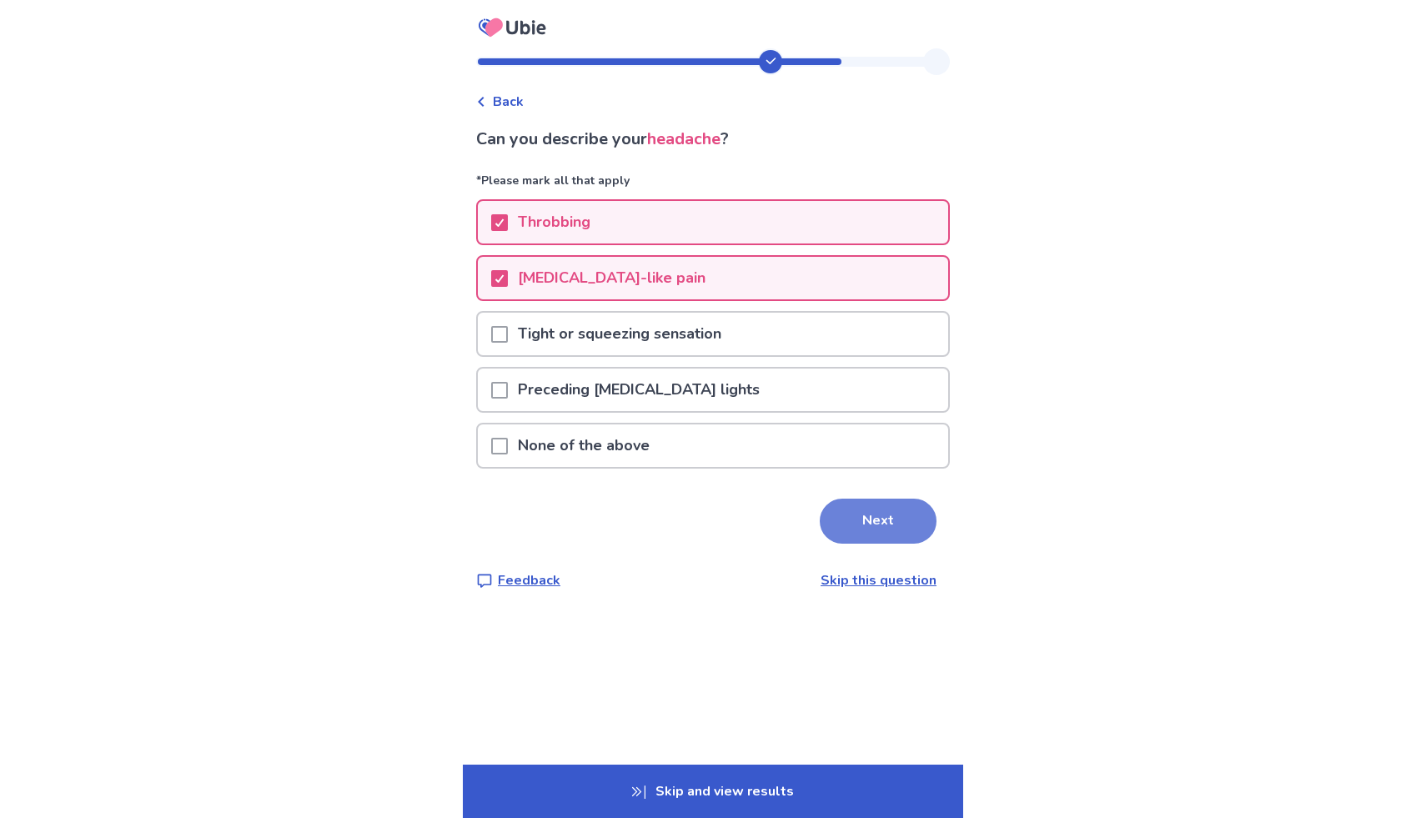
click at [884, 536] on button "Next" at bounding box center [878, 521] width 117 height 45
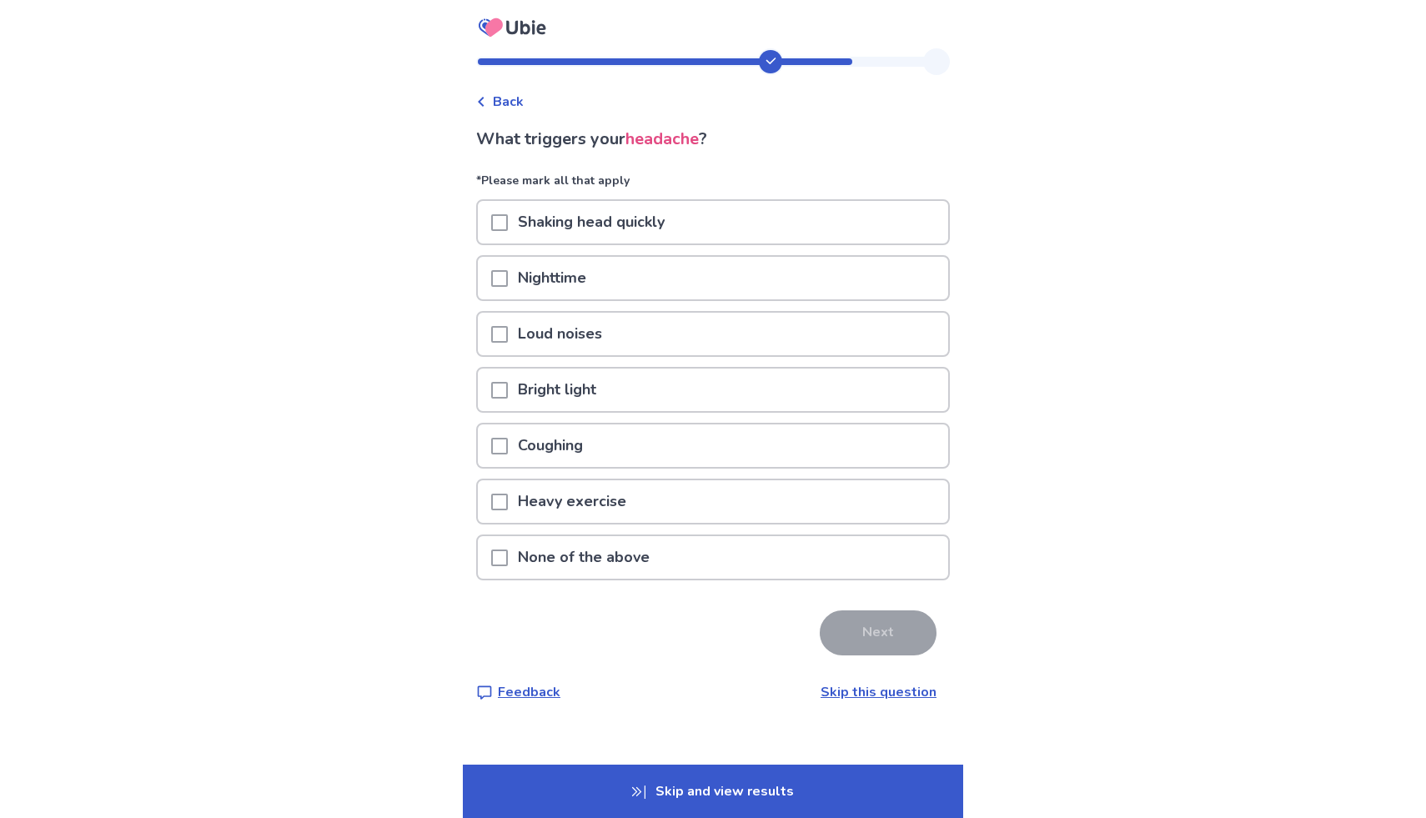
click at [713, 228] on div "Shaking head quickly" at bounding box center [713, 222] width 470 height 43
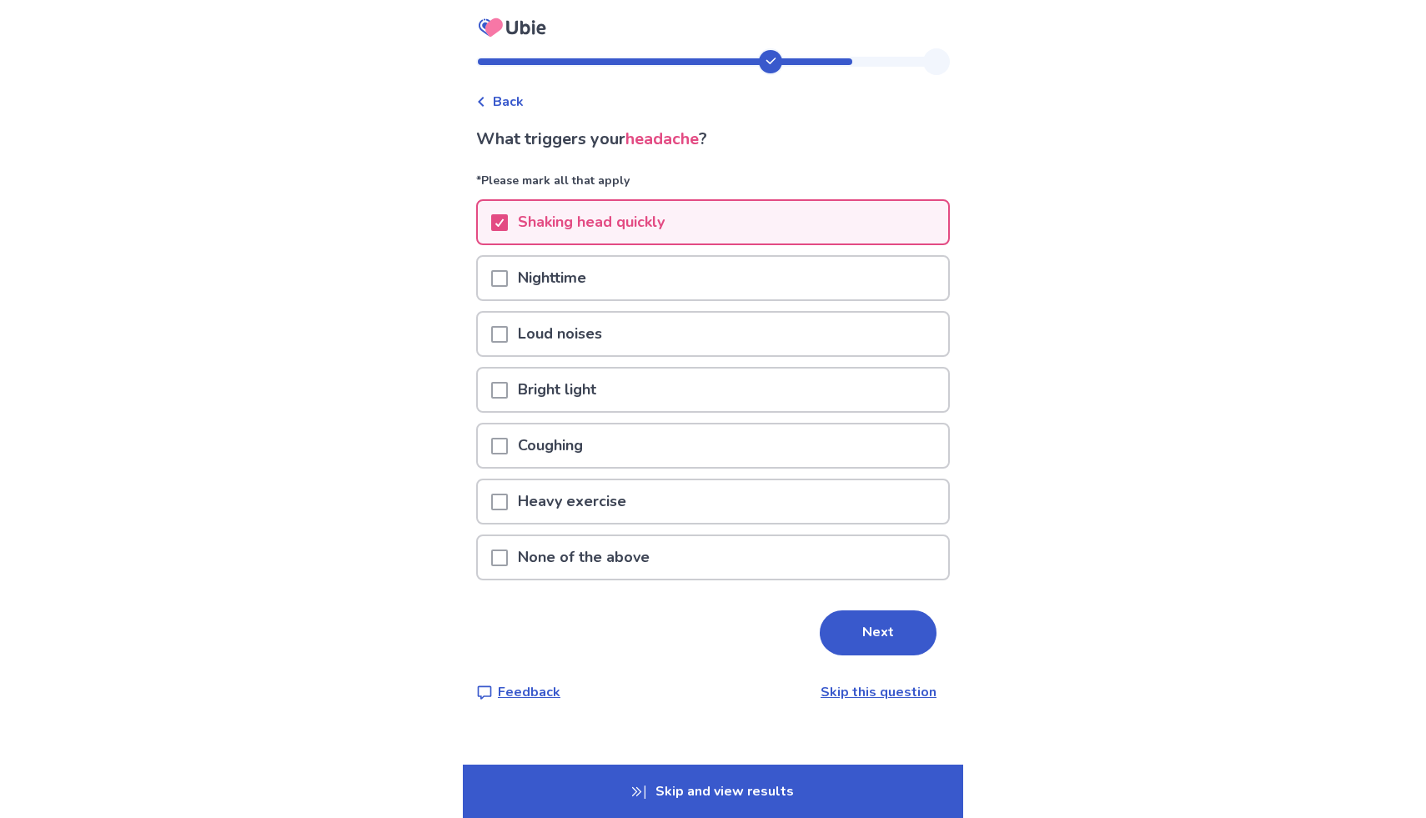
click at [713, 285] on div "Nighttime" at bounding box center [713, 278] width 470 height 43
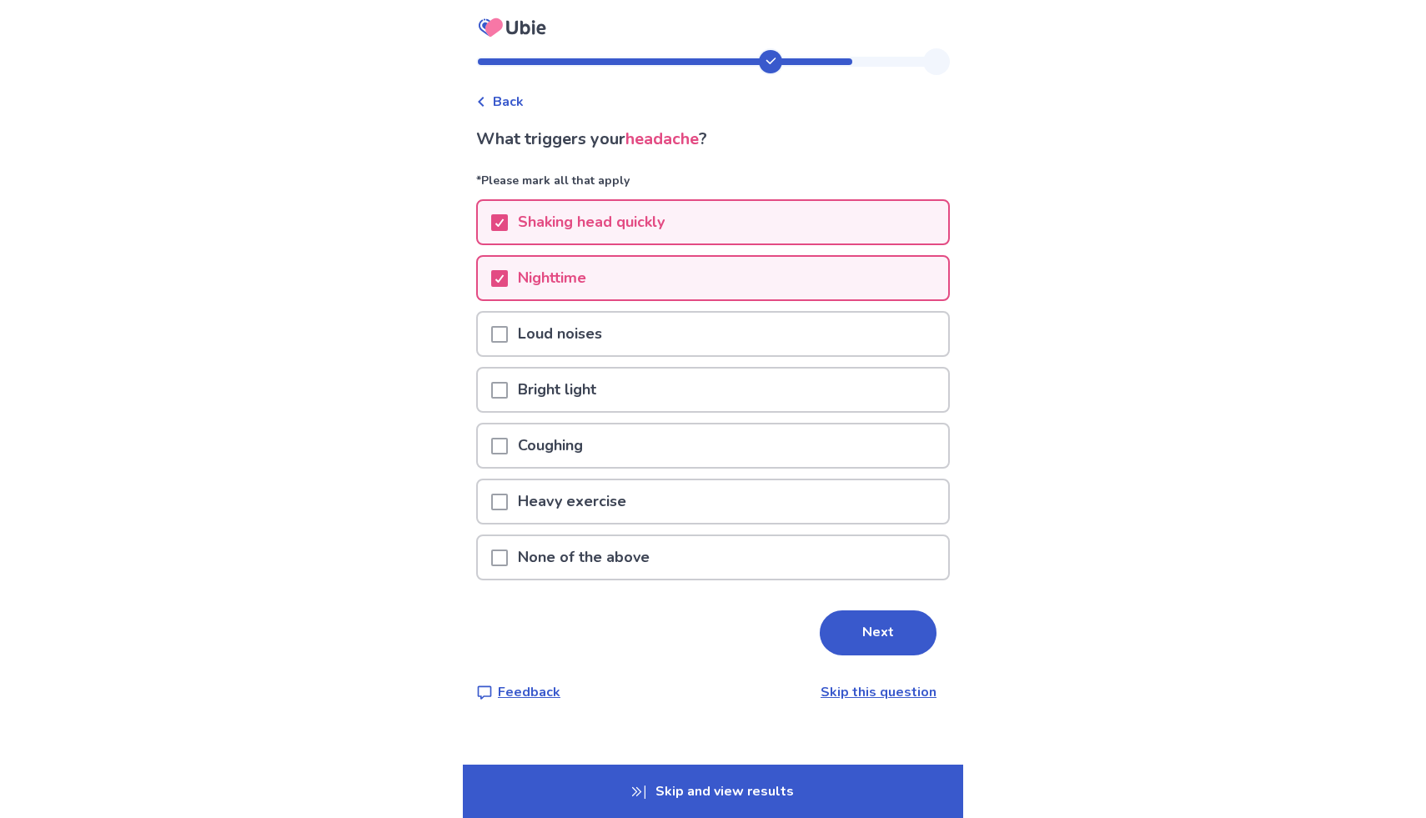
click at [714, 339] on div "Loud noises" at bounding box center [713, 334] width 470 height 43
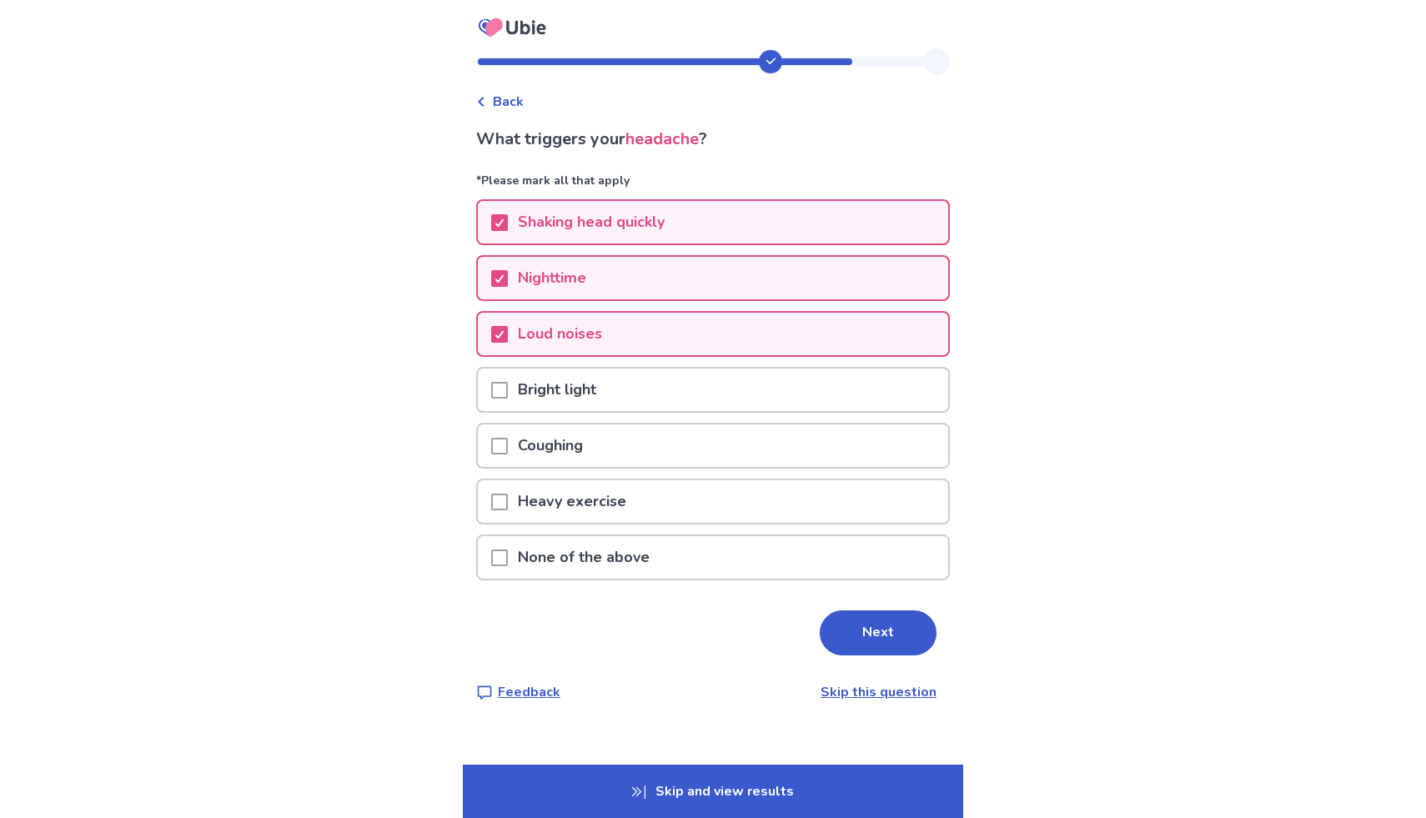
click at [715, 379] on div "Bright light" at bounding box center [713, 390] width 470 height 43
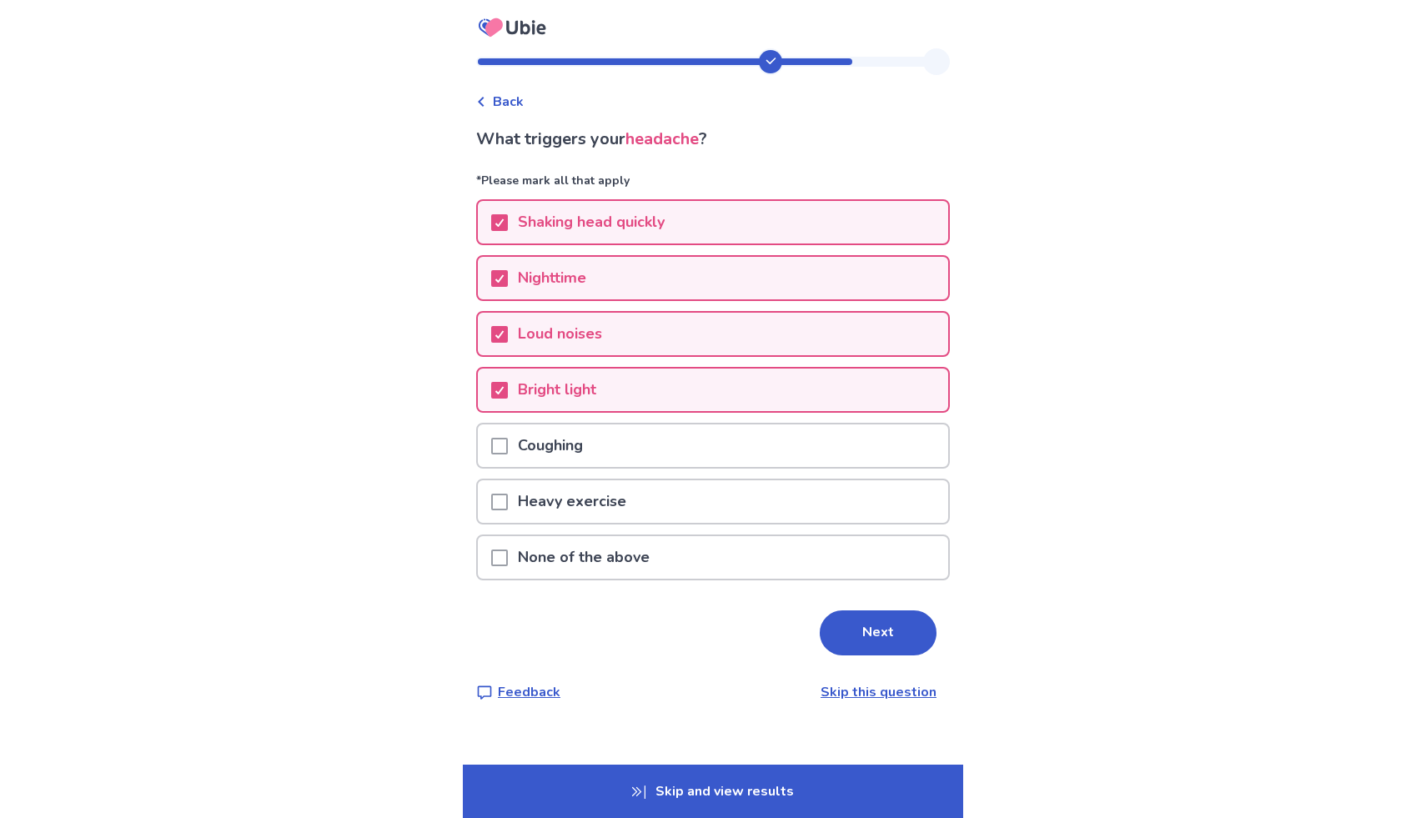
click at [706, 435] on div "Coughing" at bounding box center [713, 445] width 470 height 43
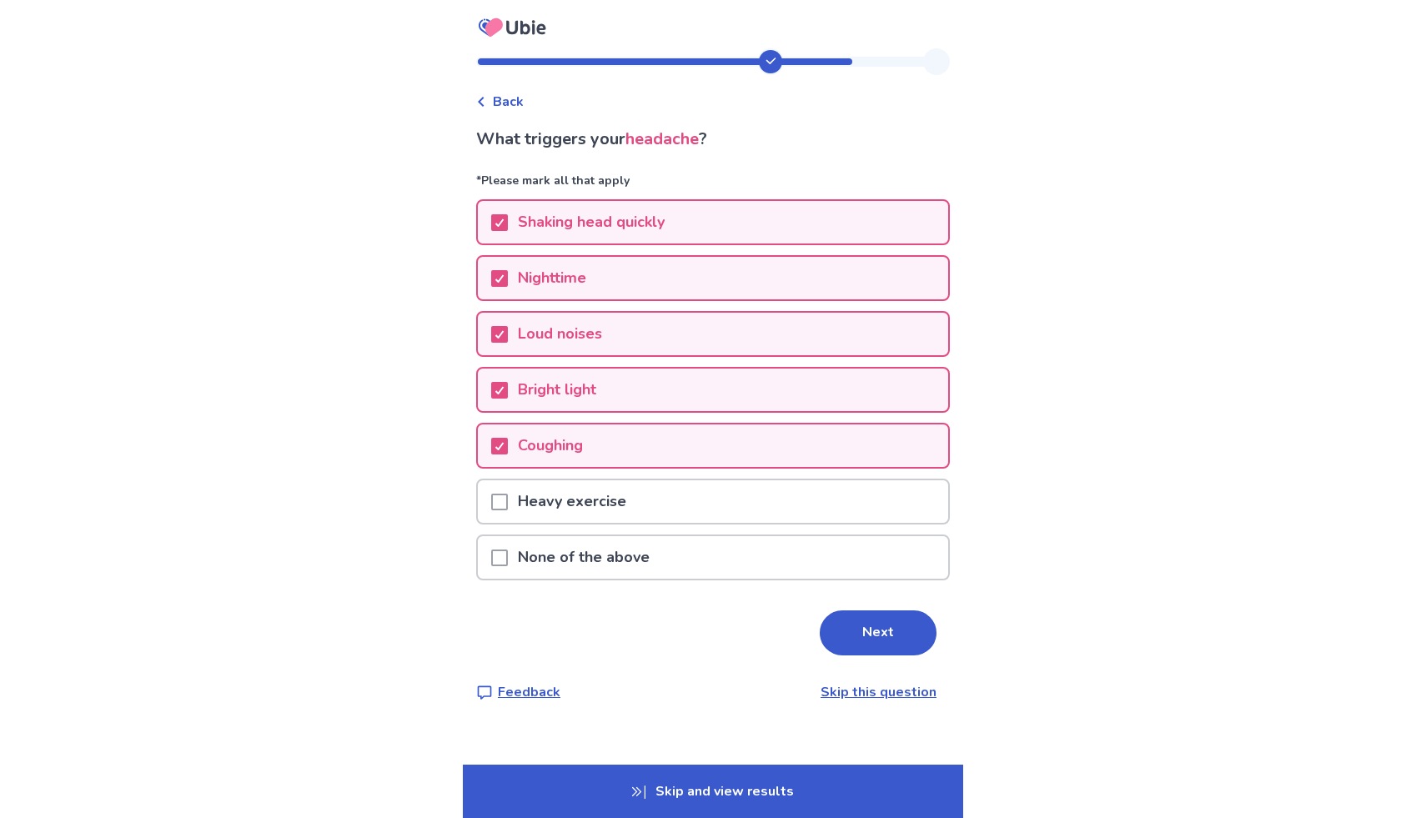
click at [699, 500] on div "Heavy exercise" at bounding box center [713, 501] width 470 height 43
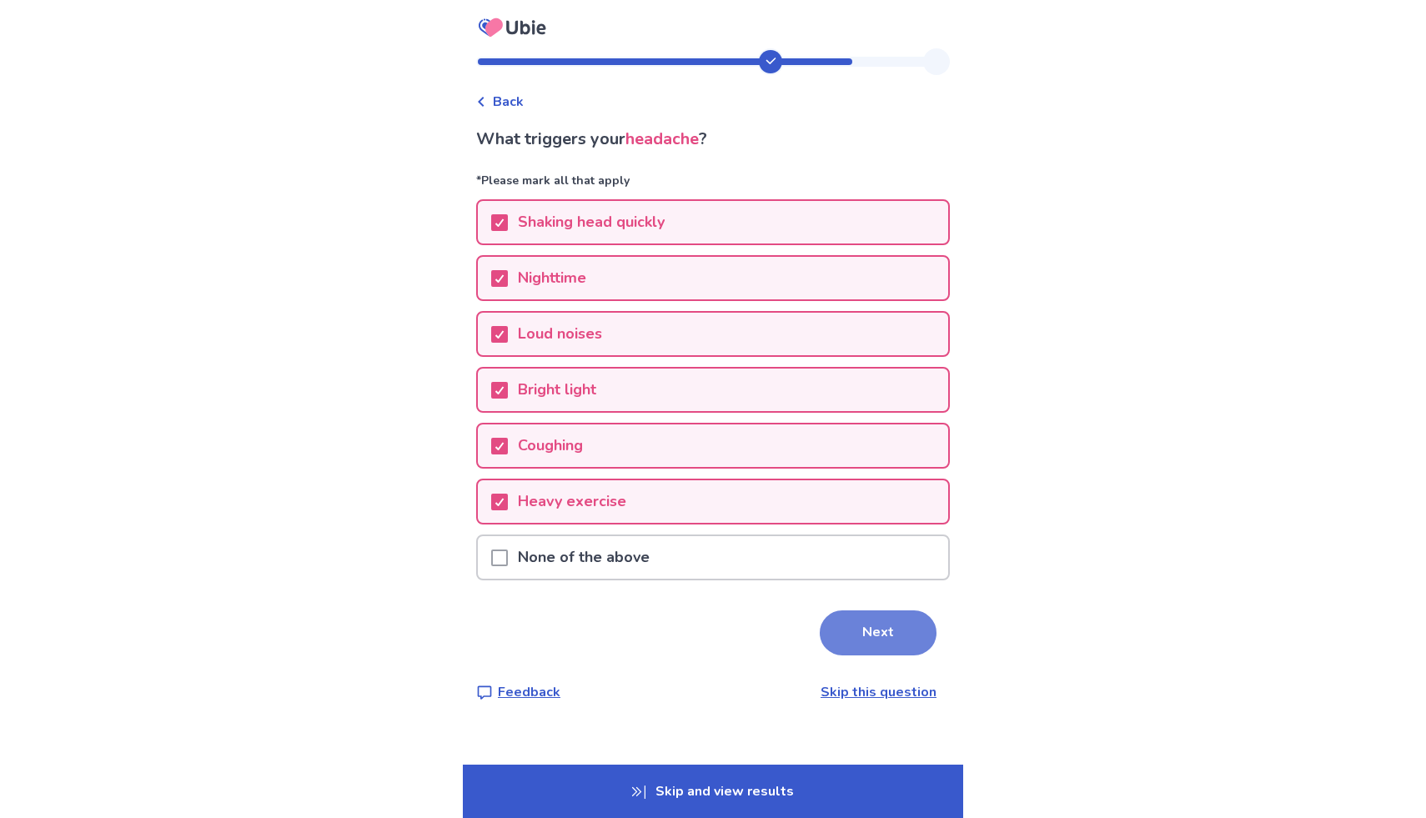
click at [869, 625] on button "Next" at bounding box center [878, 632] width 117 height 45
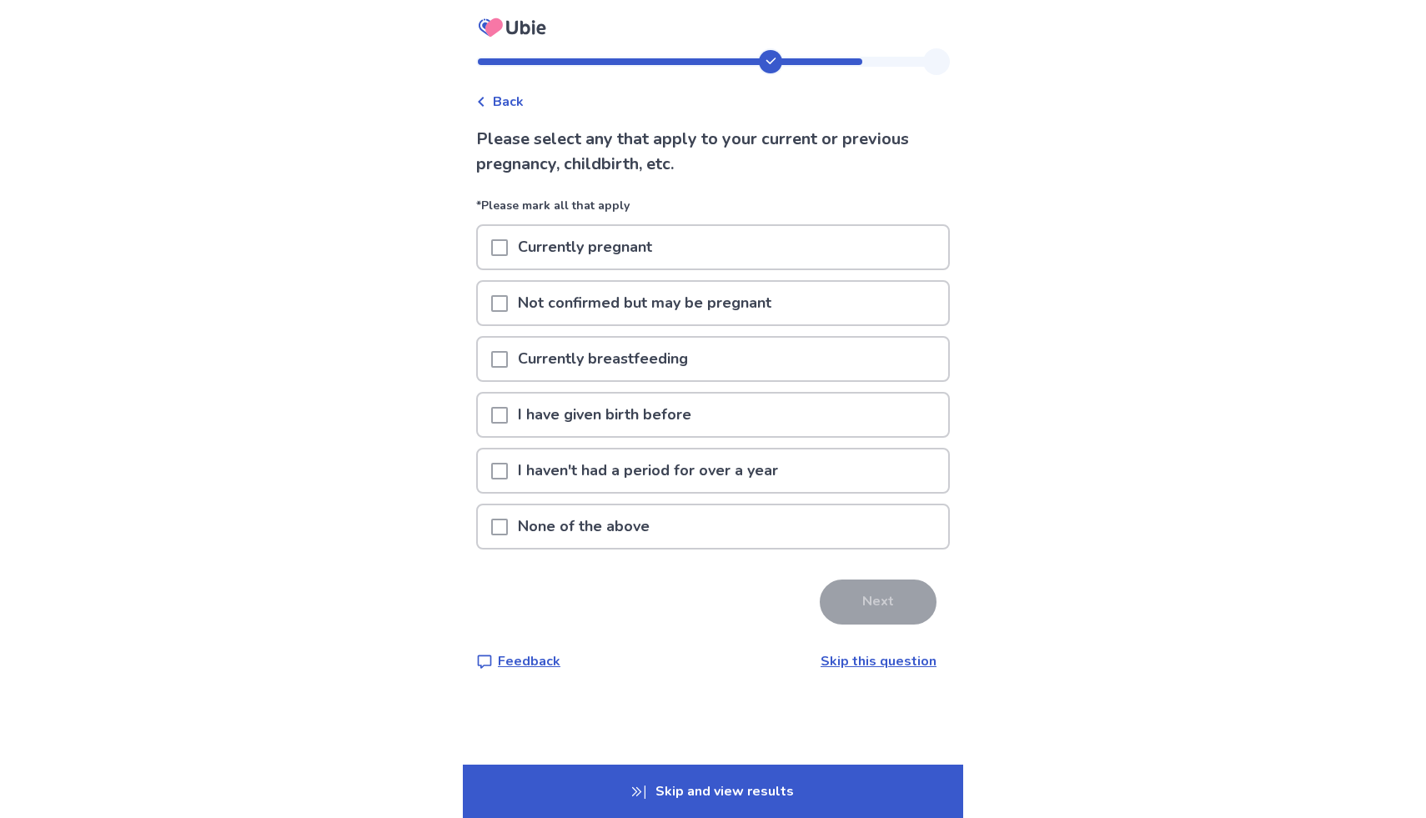
click at [670, 510] on div "None of the above" at bounding box center [713, 526] width 470 height 43
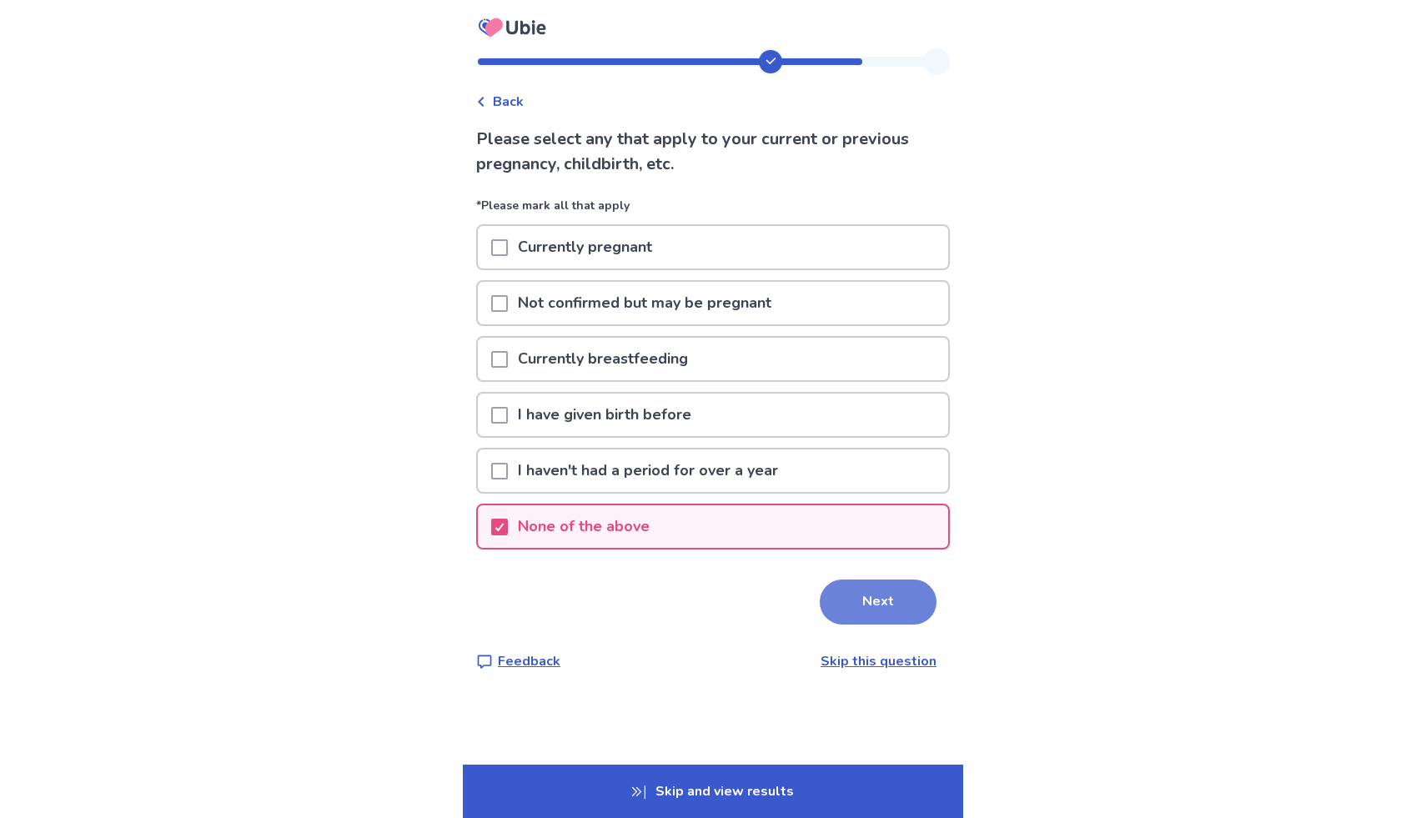
click at [848, 599] on button "Next" at bounding box center [878, 601] width 117 height 45
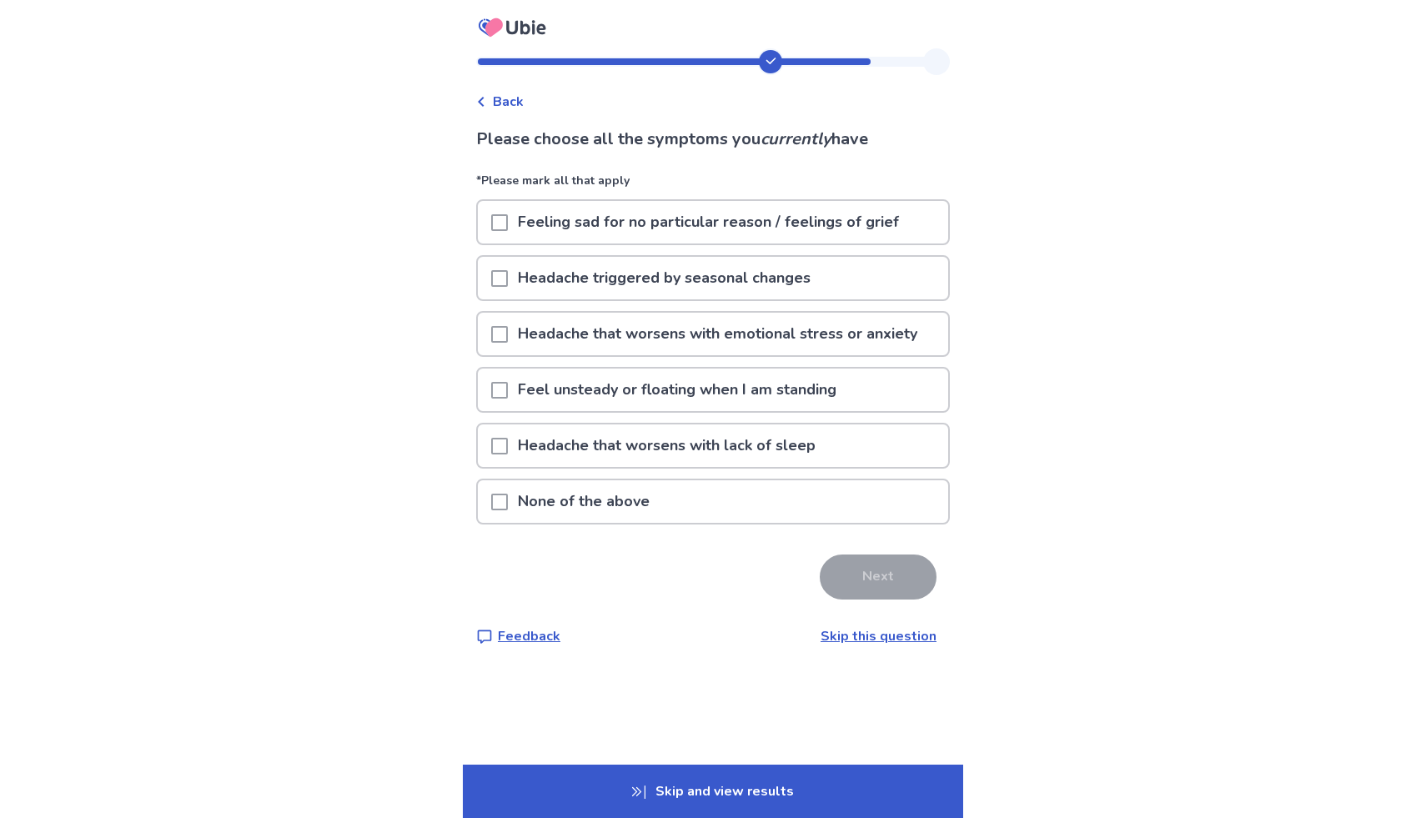
click at [790, 212] on p "Feeling sad for no particular reason / feelings of grief" at bounding box center [708, 222] width 401 height 43
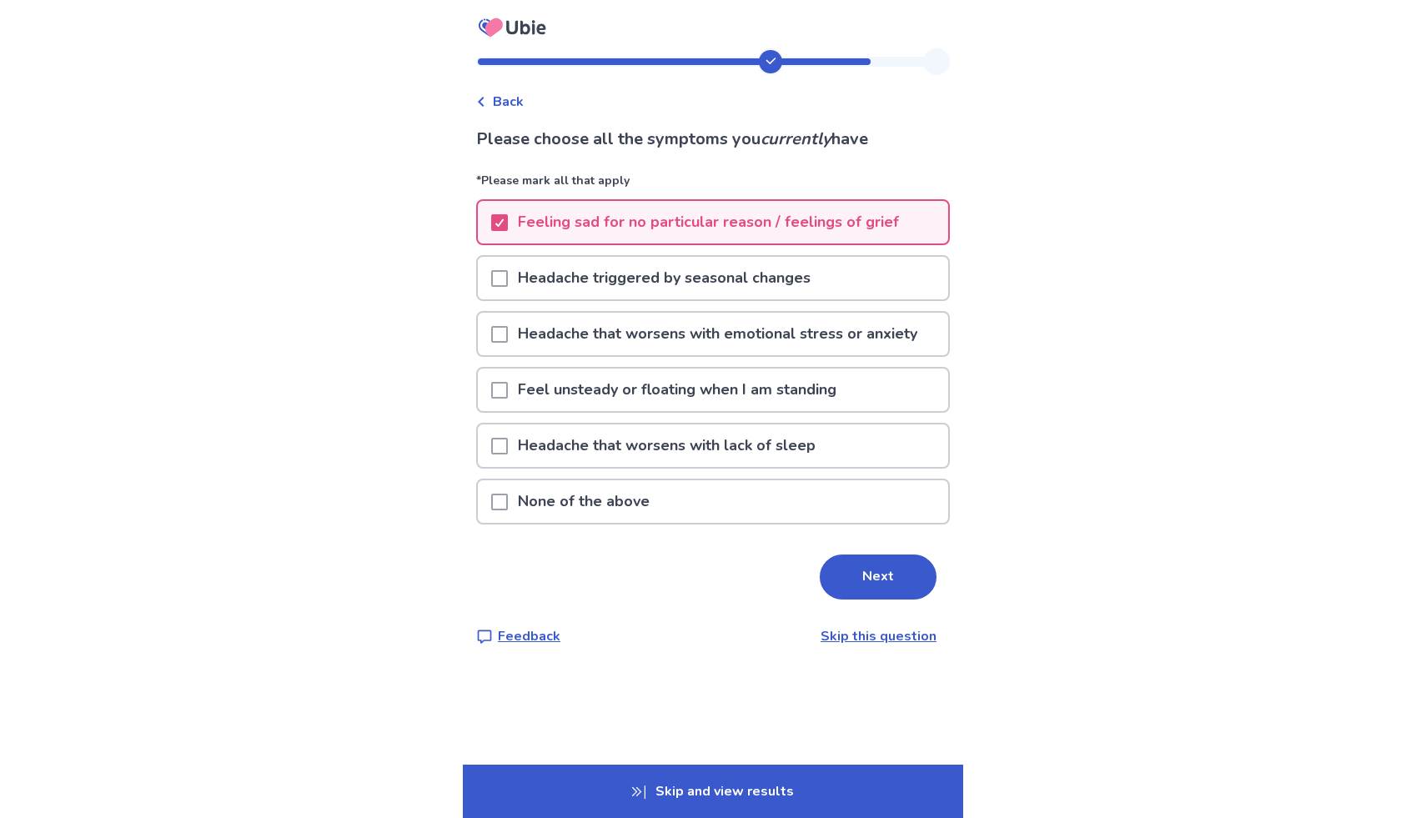
click at [785, 377] on p "Feel unsteady or floating when I am standing" at bounding box center [677, 390] width 339 height 43
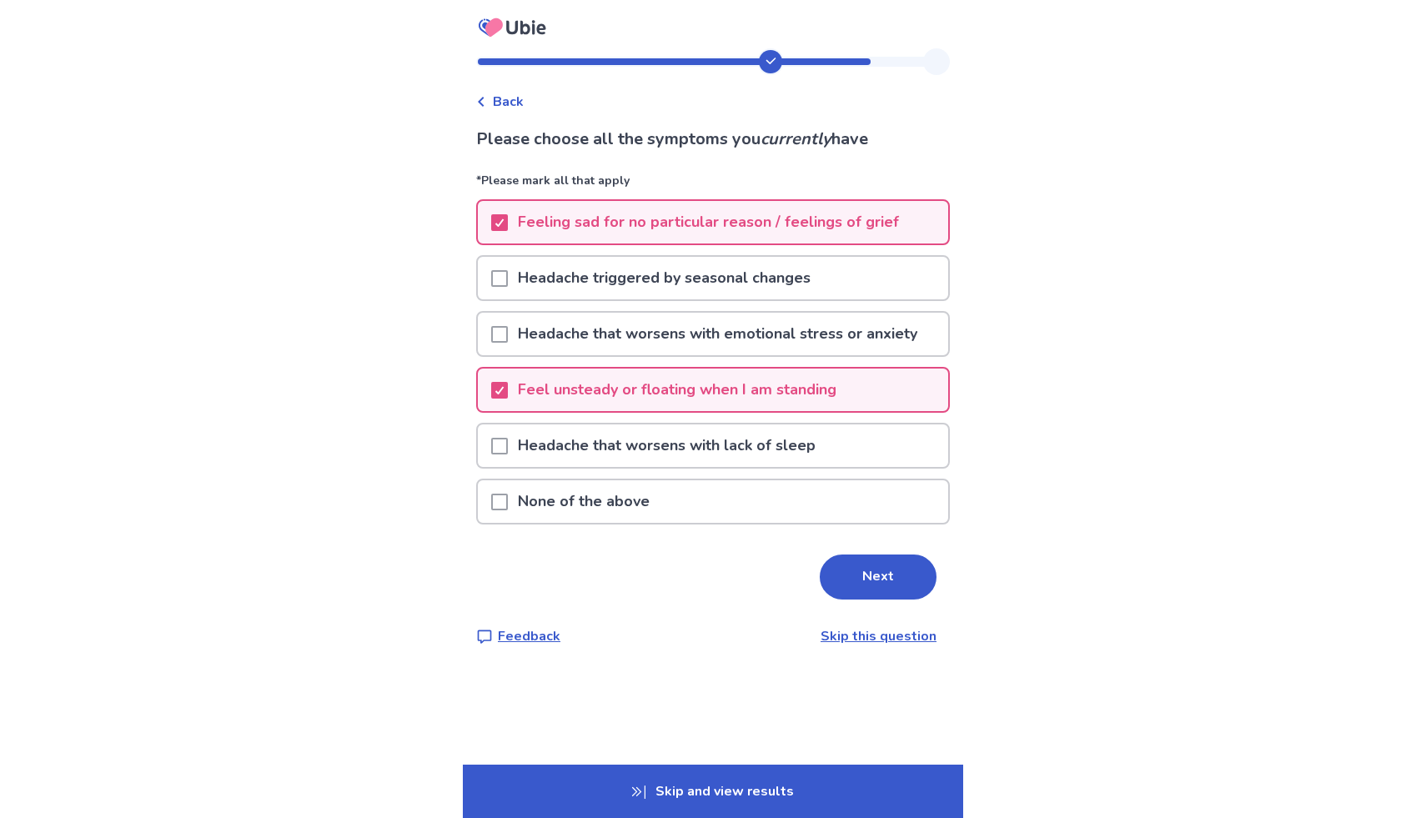
click at [785, 434] on p "Headache that worsens with lack of sleep" at bounding box center [667, 445] width 318 height 43
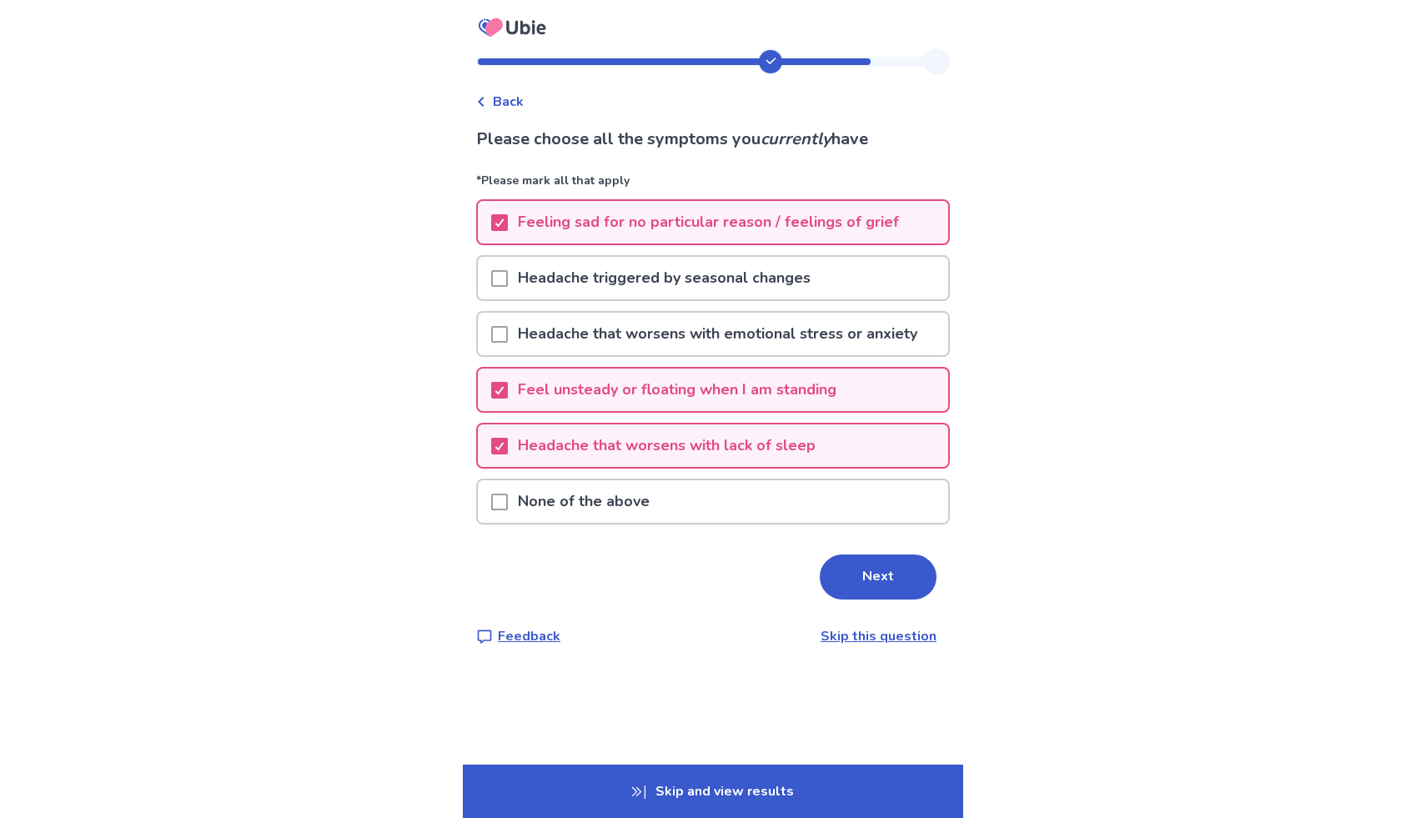
click at [851, 565] on button "Next" at bounding box center [878, 576] width 117 height 45
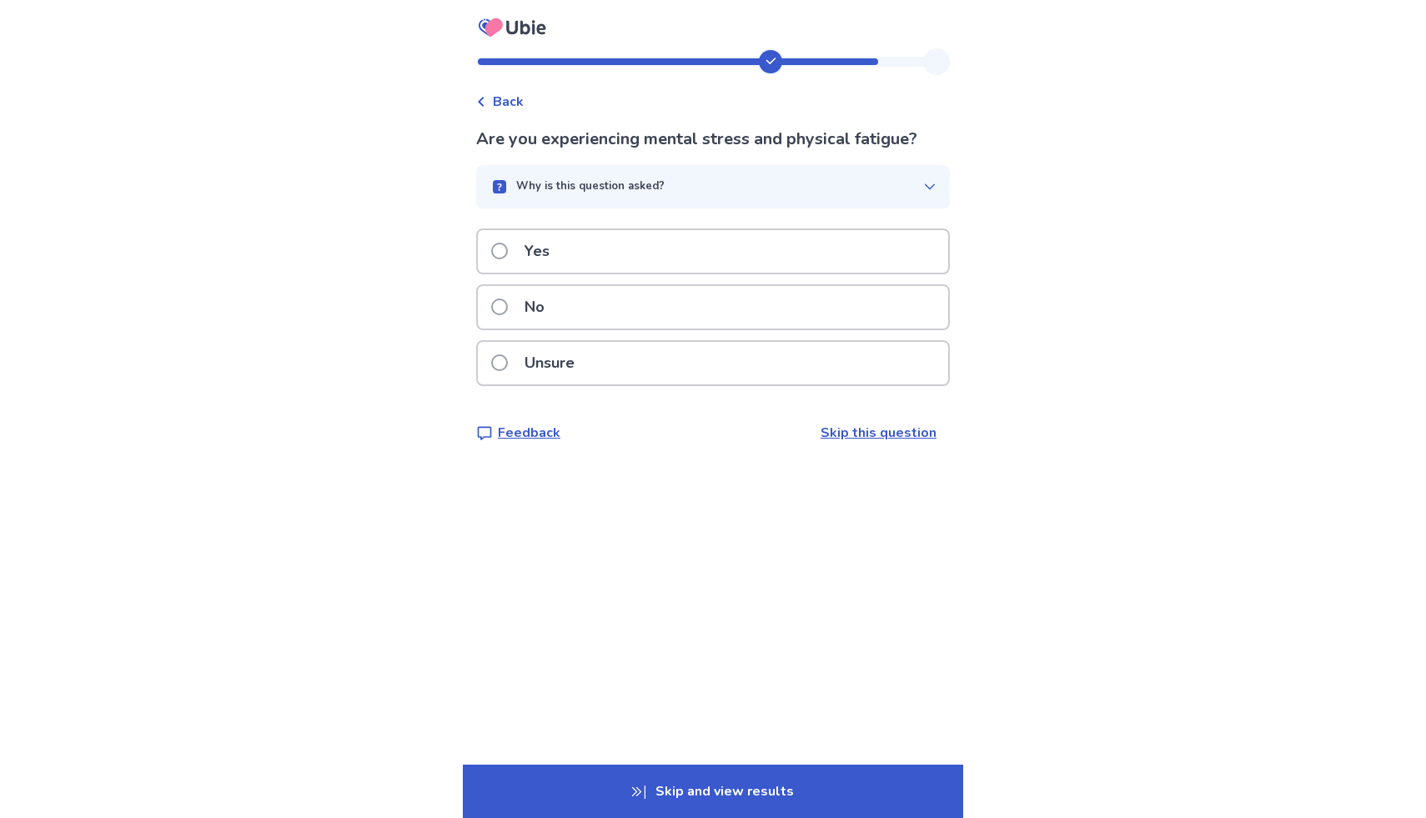
click at [820, 173] on button "Why is this question asked?" at bounding box center [713, 186] width 474 height 43
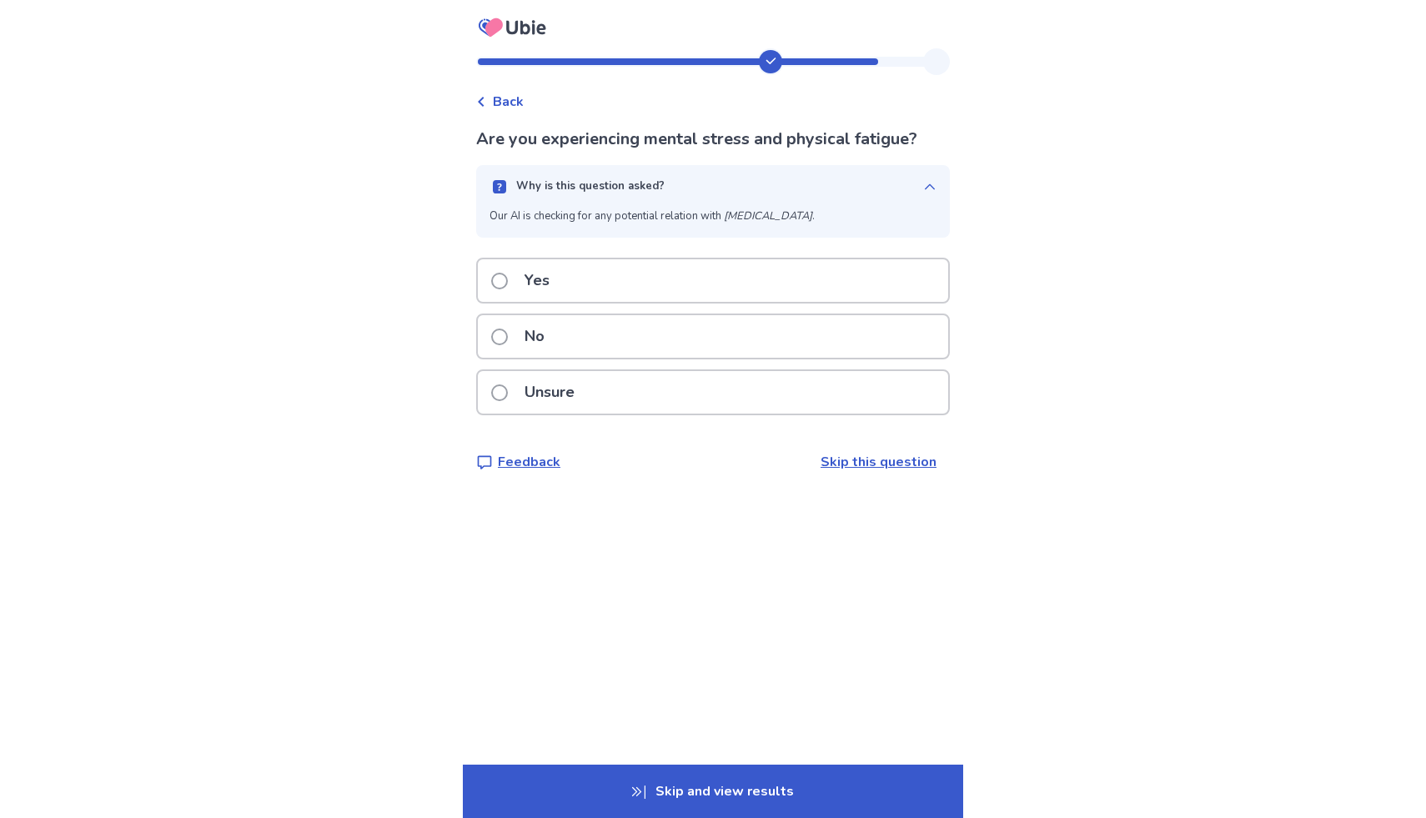
click at [820, 173] on button "Why is this question asked?" at bounding box center [713, 186] width 474 height 43
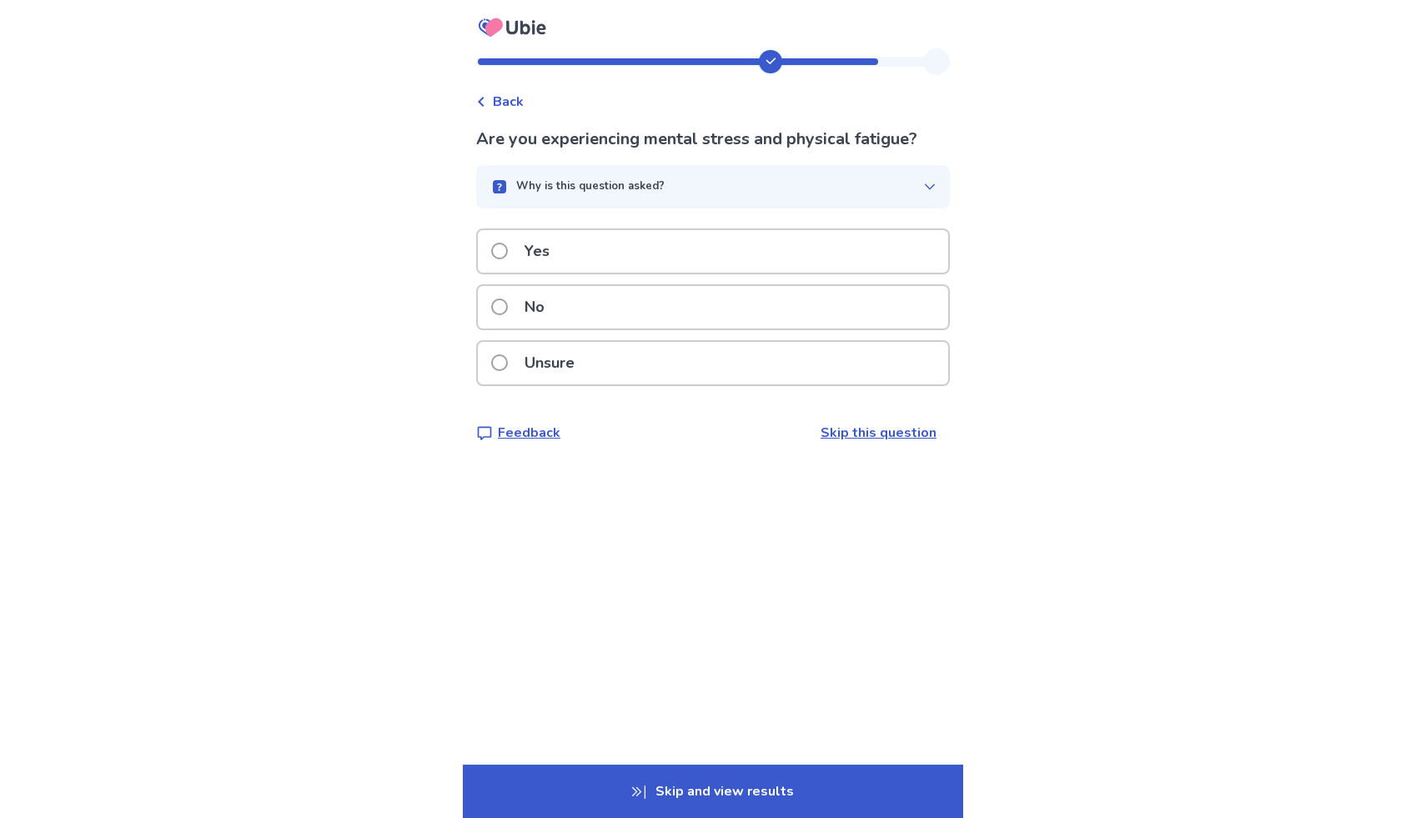
click at [744, 307] on div "No" at bounding box center [713, 307] width 470 height 43
click at [725, 329] on div "No" at bounding box center [713, 307] width 470 height 43
click at [684, 324] on div "No" at bounding box center [713, 307] width 470 height 43
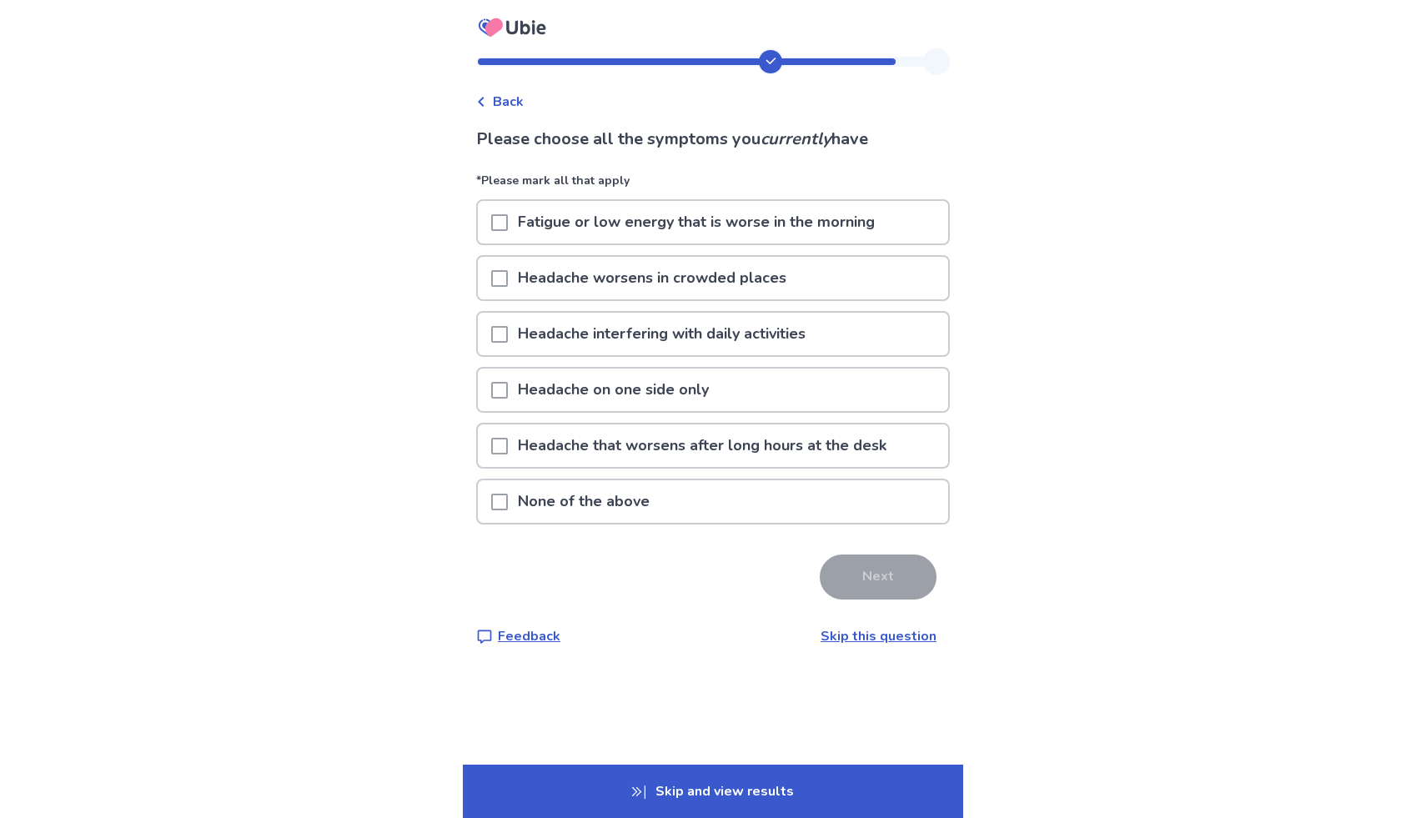
click at [772, 211] on p "Fatigue or low energy that is worse in the morning" at bounding box center [696, 222] width 377 height 43
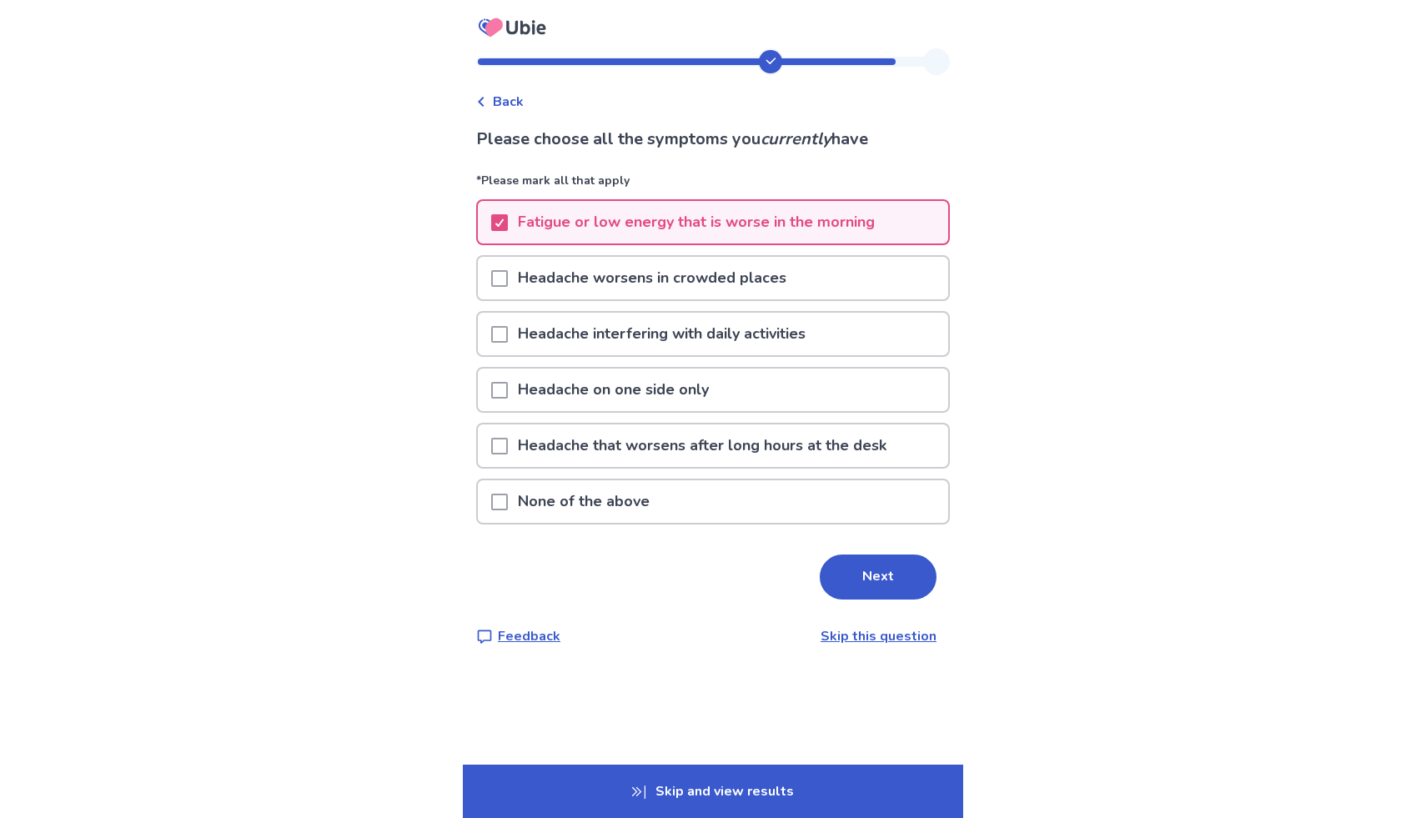
click at [773, 212] on p "Fatigue or low energy that is worse in the morning" at bounding box center [696, 222] width 377 height 43
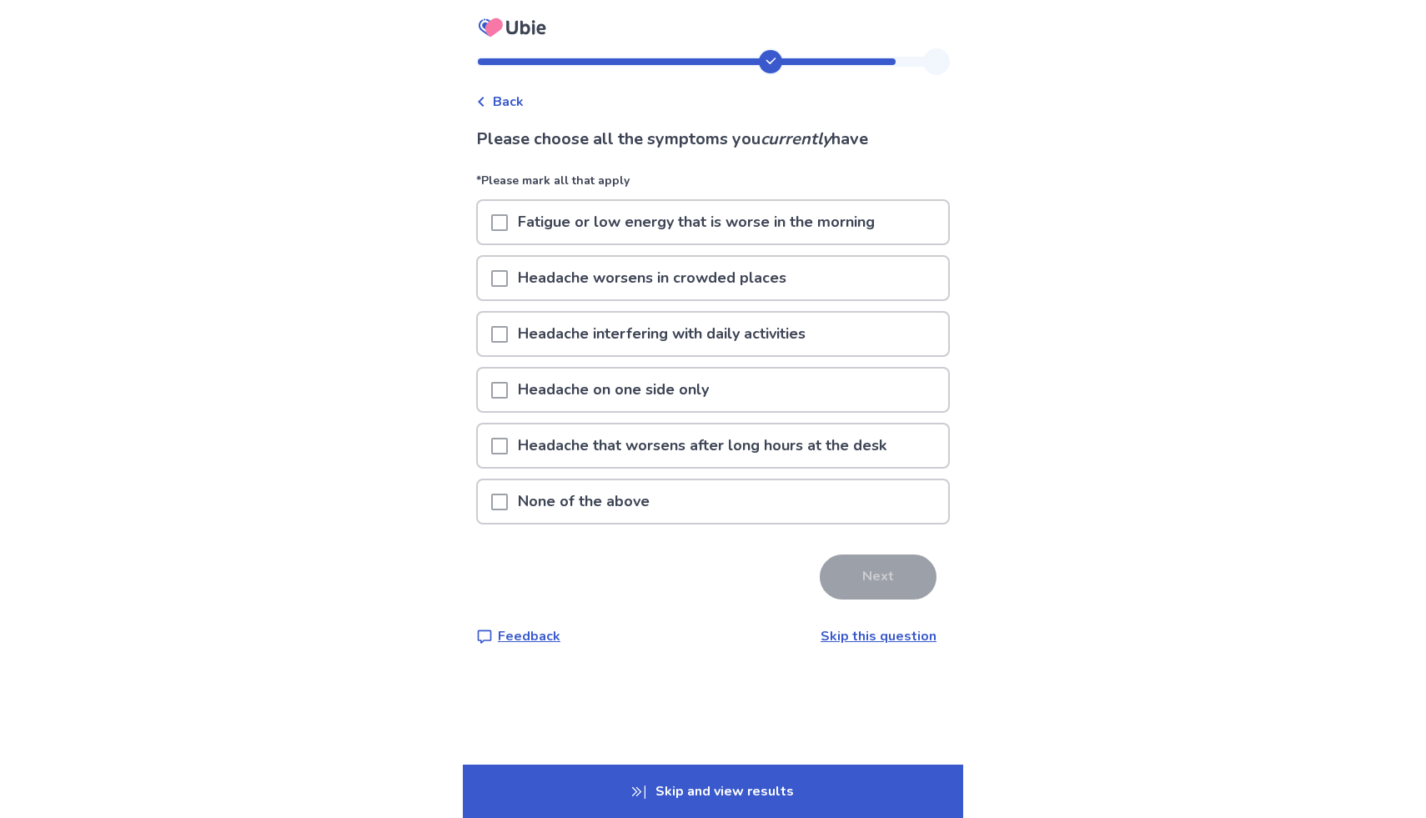
click at [706, 338] on p "Headache interfering with daily activities" at bounding box center [662, 334] width 308 height 43
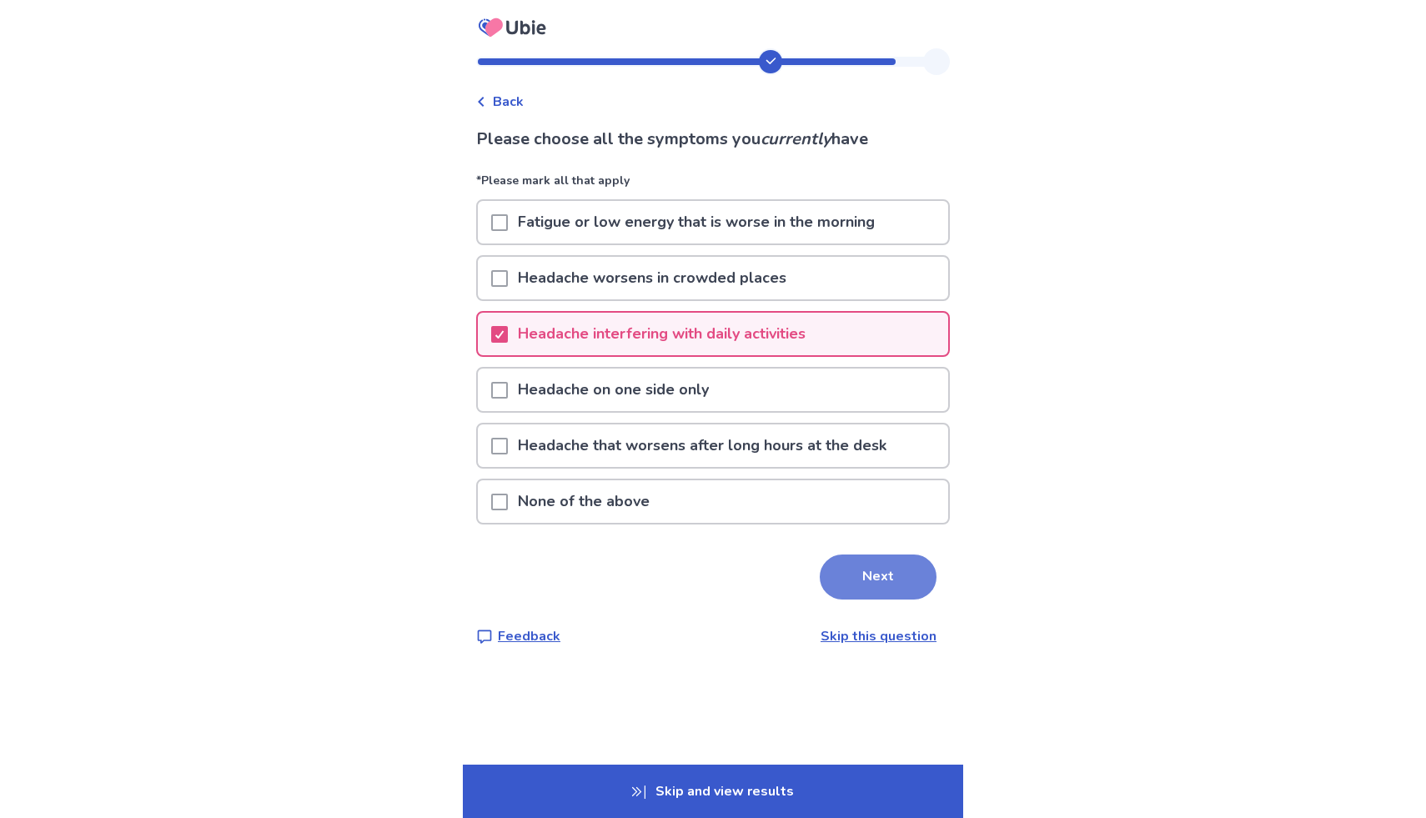
click at [865, 586] on button "Next" at bounding box center [878, 576] width 117 height 45
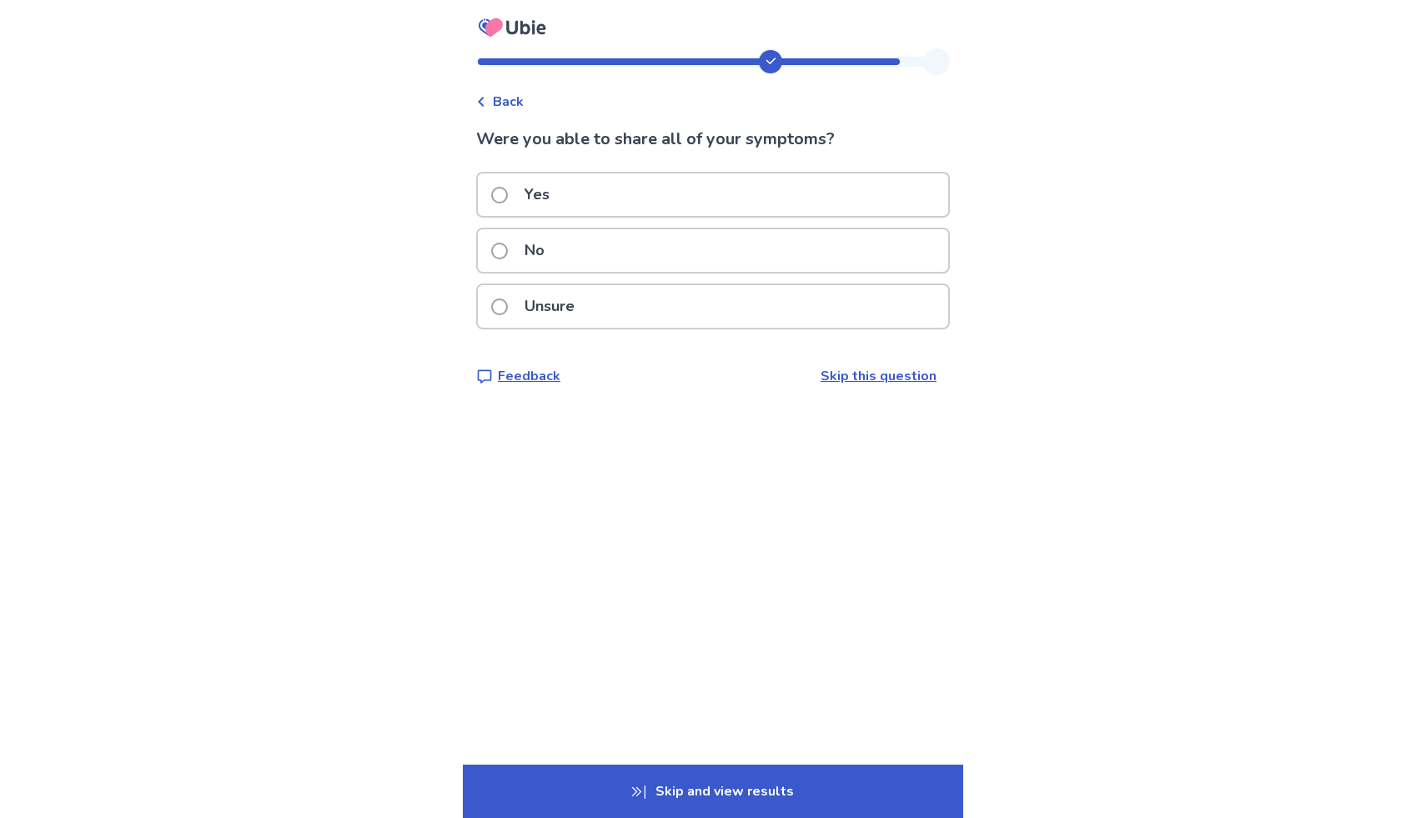
click at [757, 238] on div "No" at bounding box center [713, 250] width 470 height 43
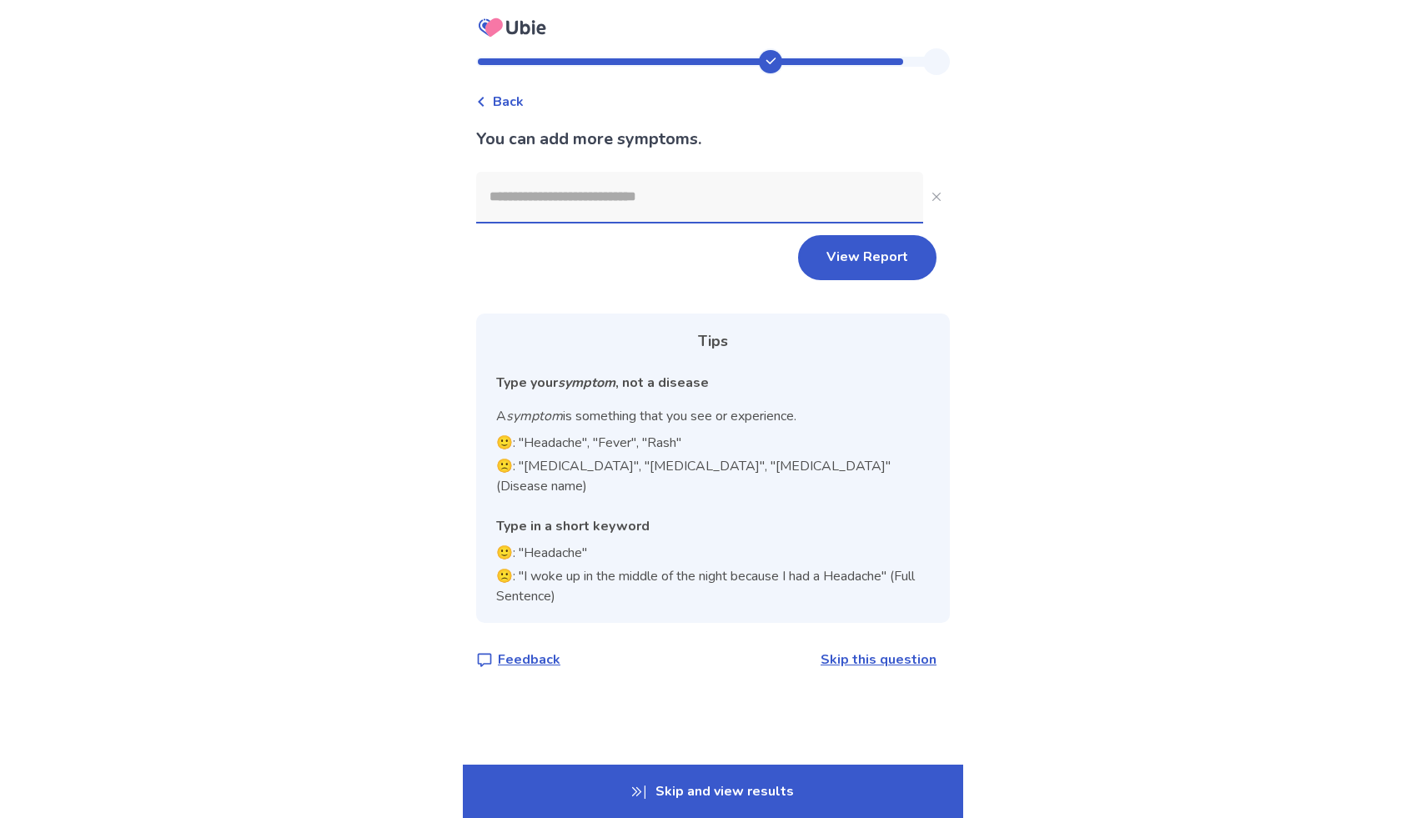
click at [735, 184] on input at bounding box center [699, 197] width 447 height 50
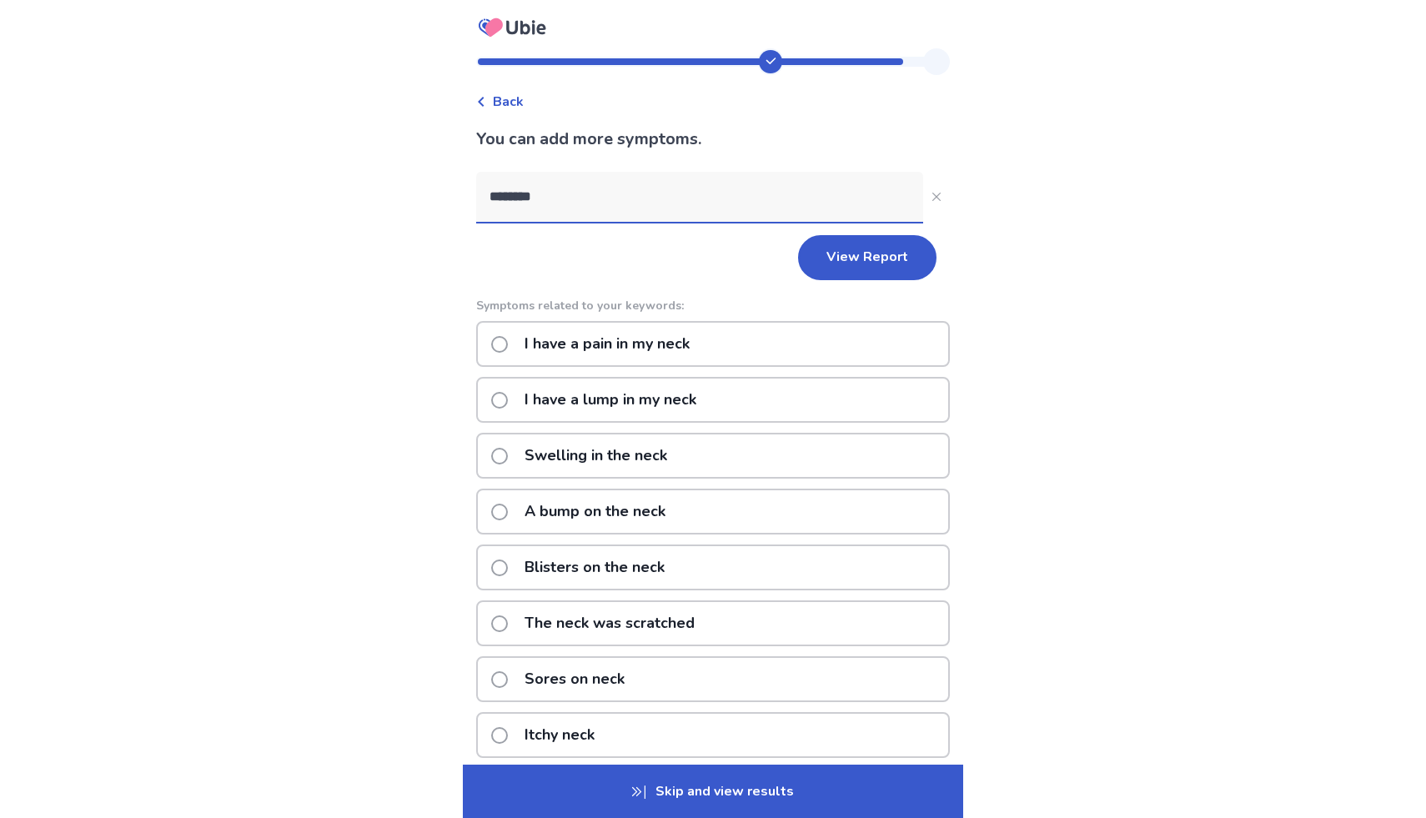
type input "*********"
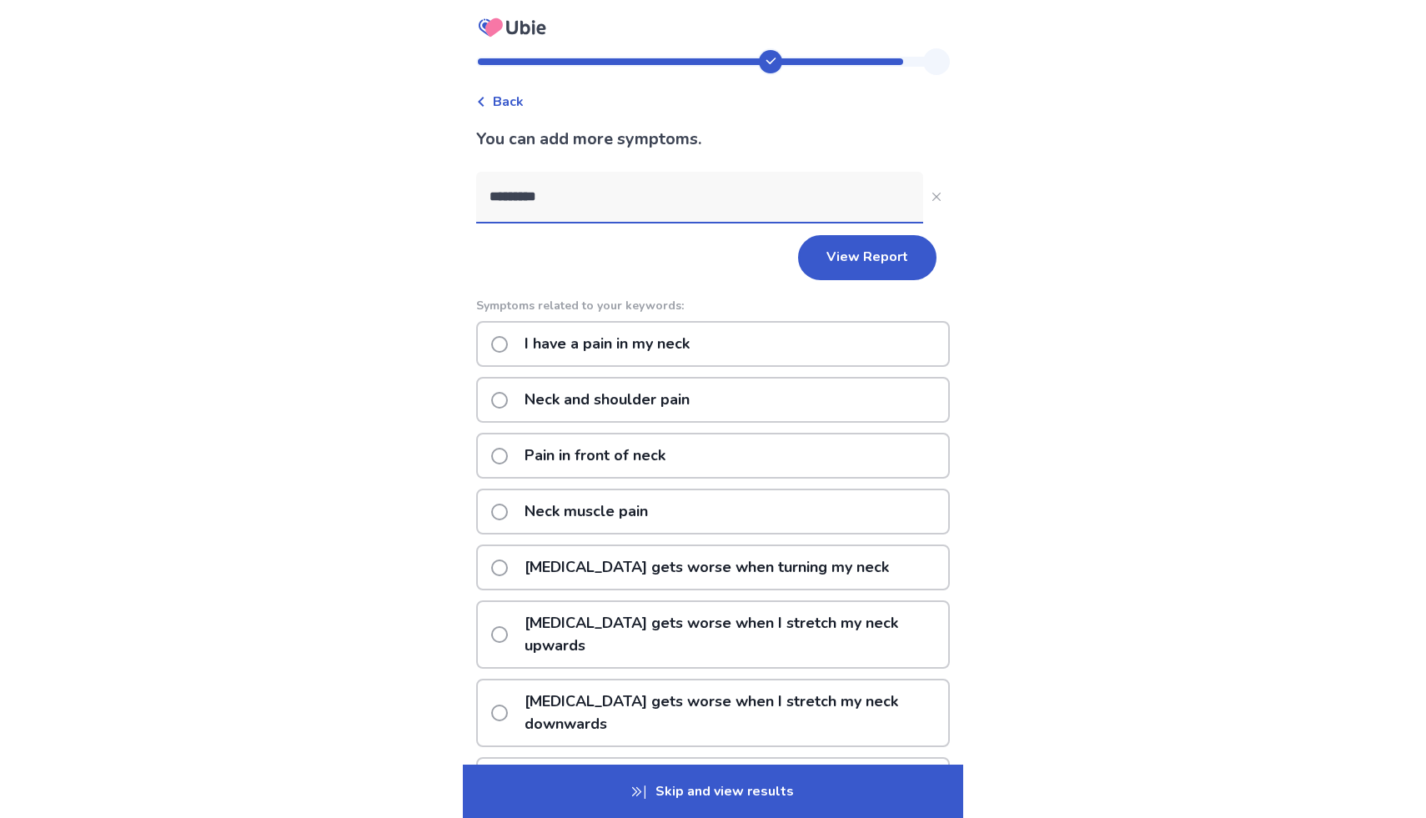
click at [675, 337] on p "I have a pain in my neck" at bounding box center [606, 344] width 185 height 43
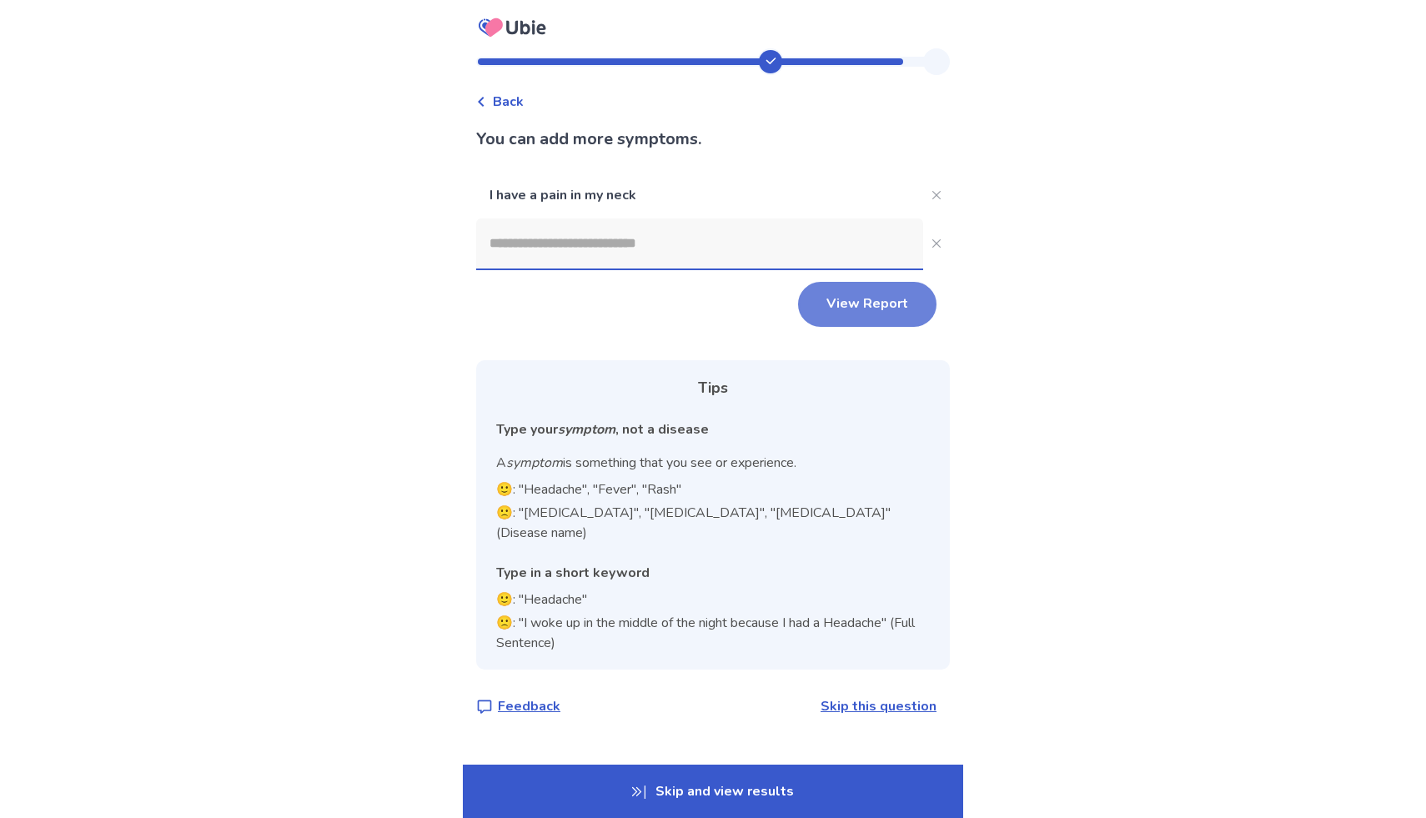
click at [880, 303] on button "View Report" at bounding box center [867, 304] width 138 height 45
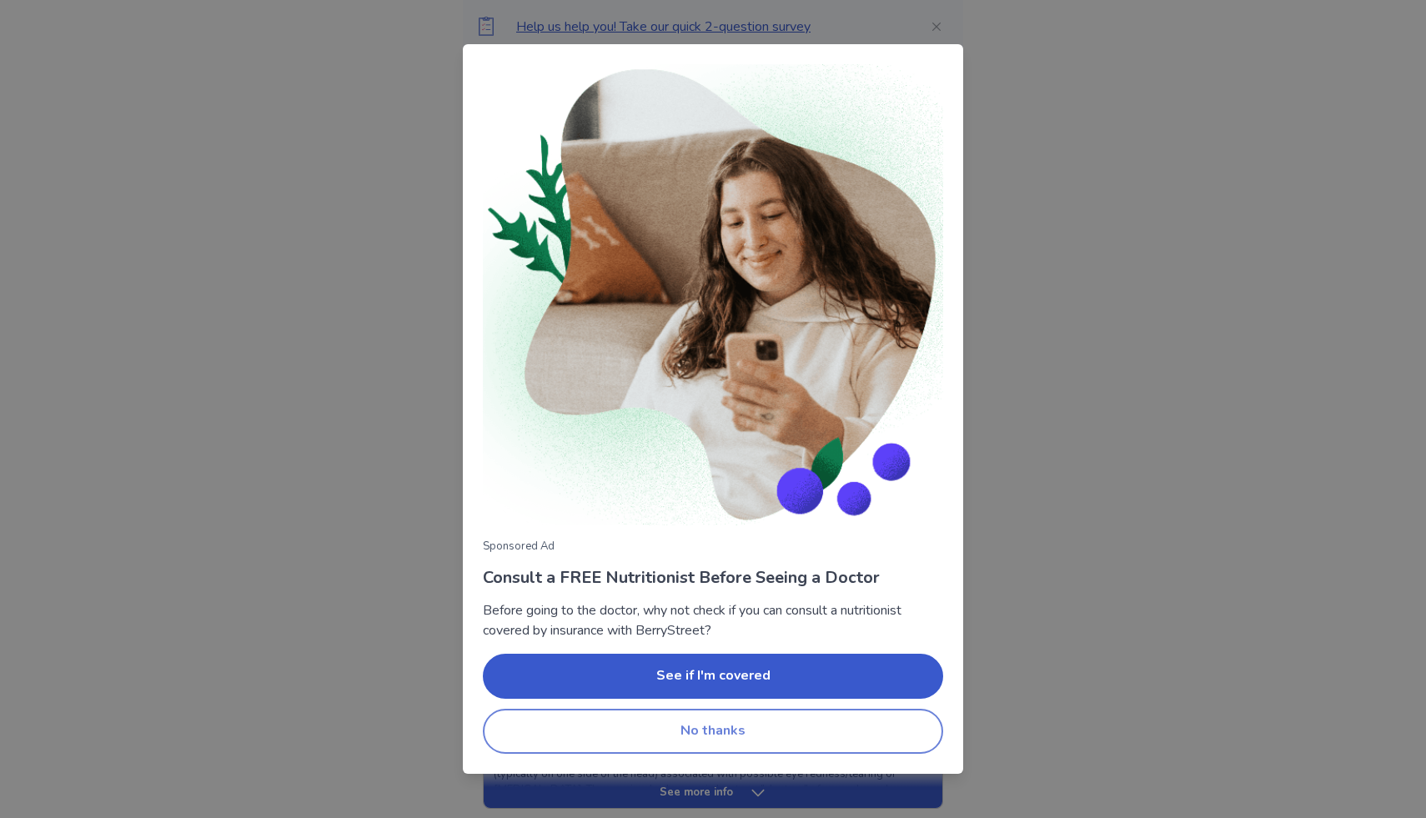
click at [712, 724] on button "No thanks" at bounding box center [713, 731] width 460 height 45
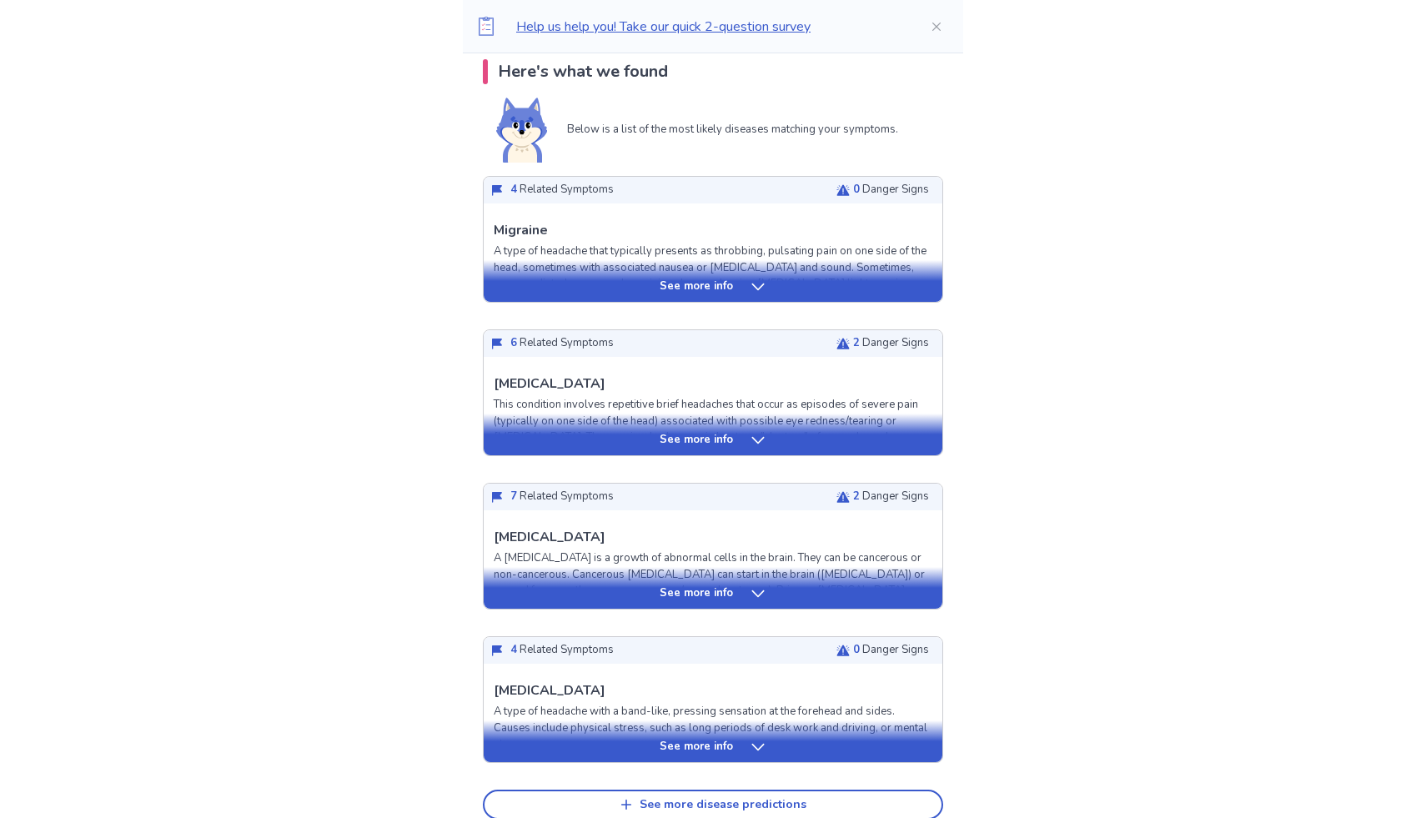
scroll to position [359, 0]
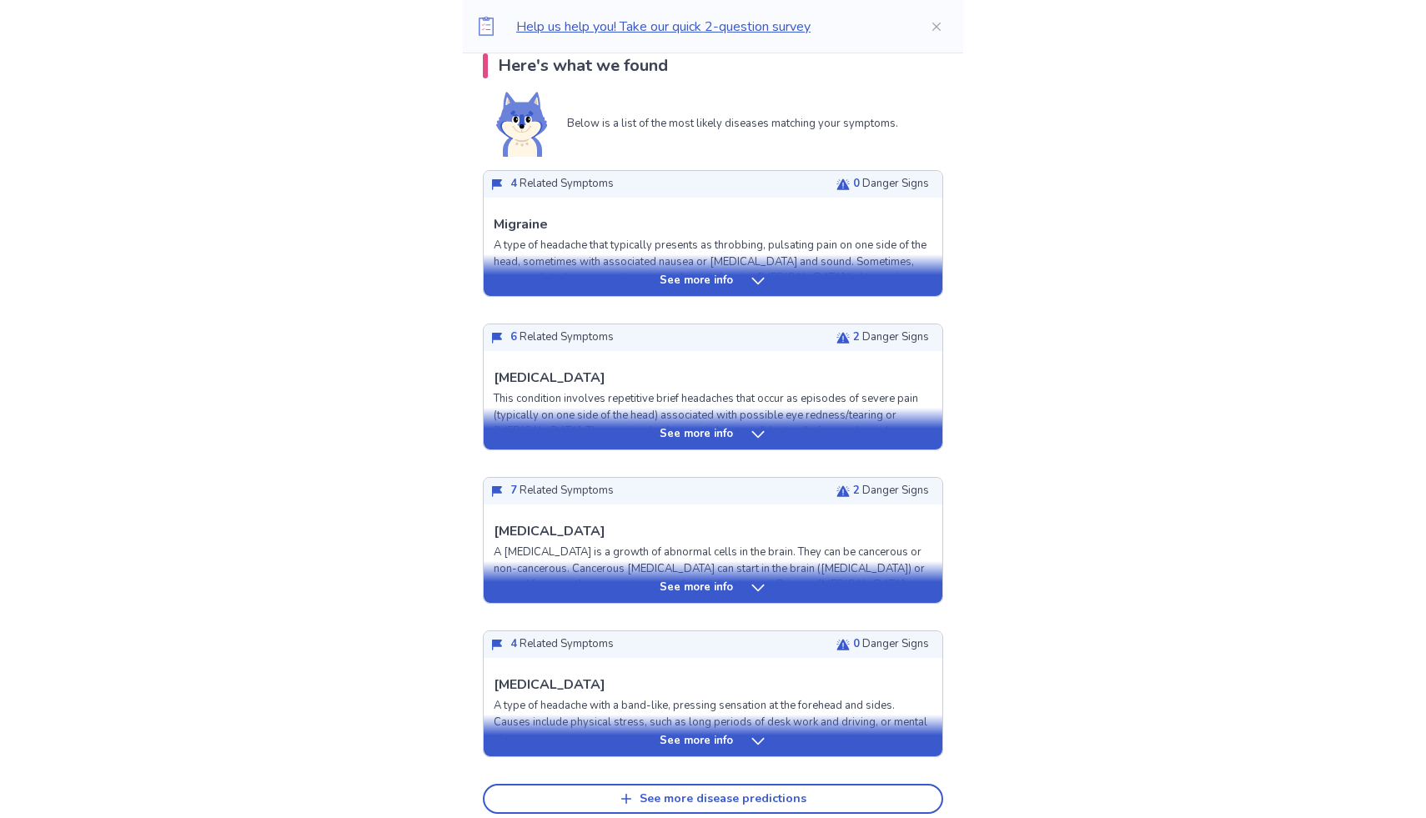
click at [756, 586] on icon at bounding box center [758, 587] width 17 height 17
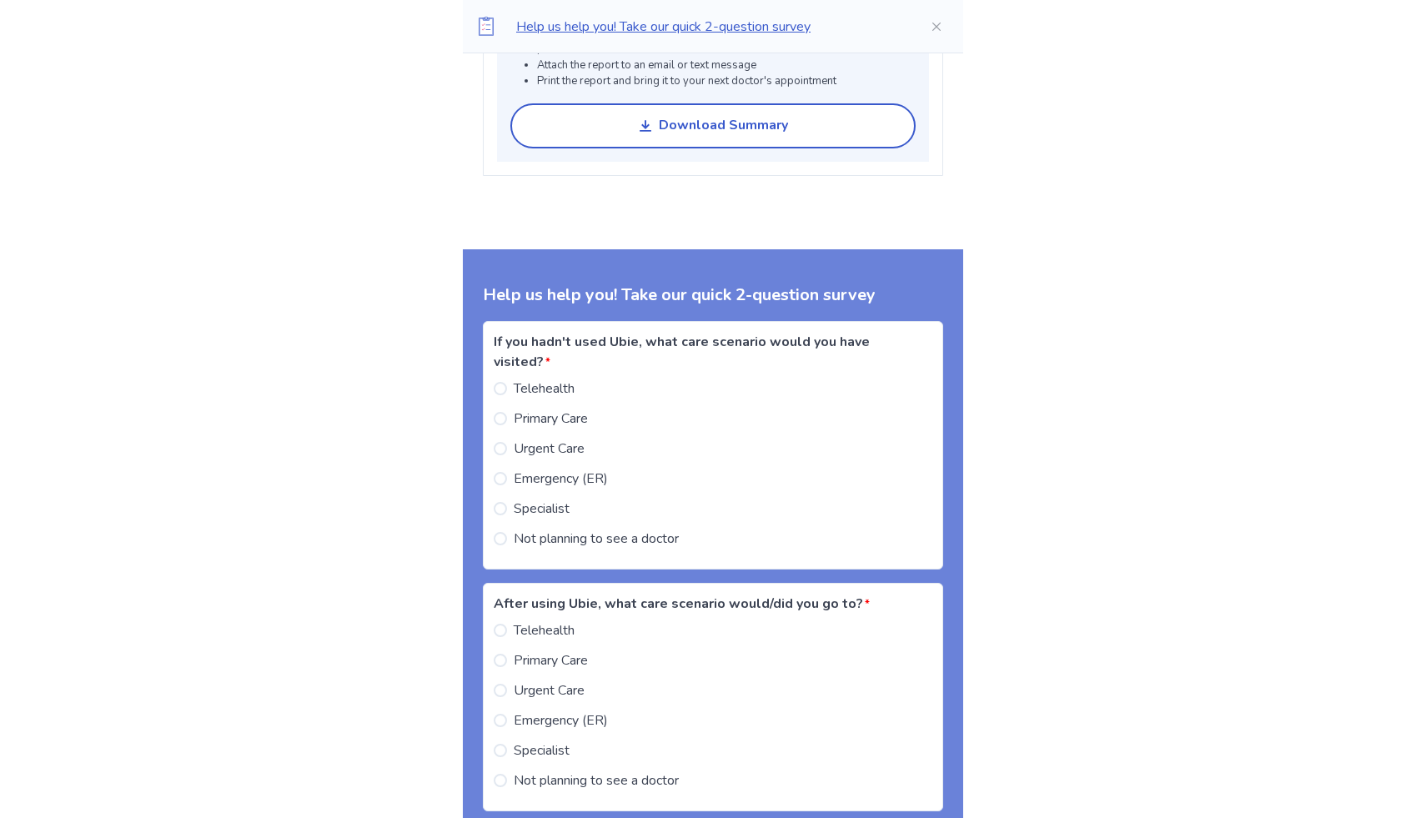
scroll to position [2801, 0]
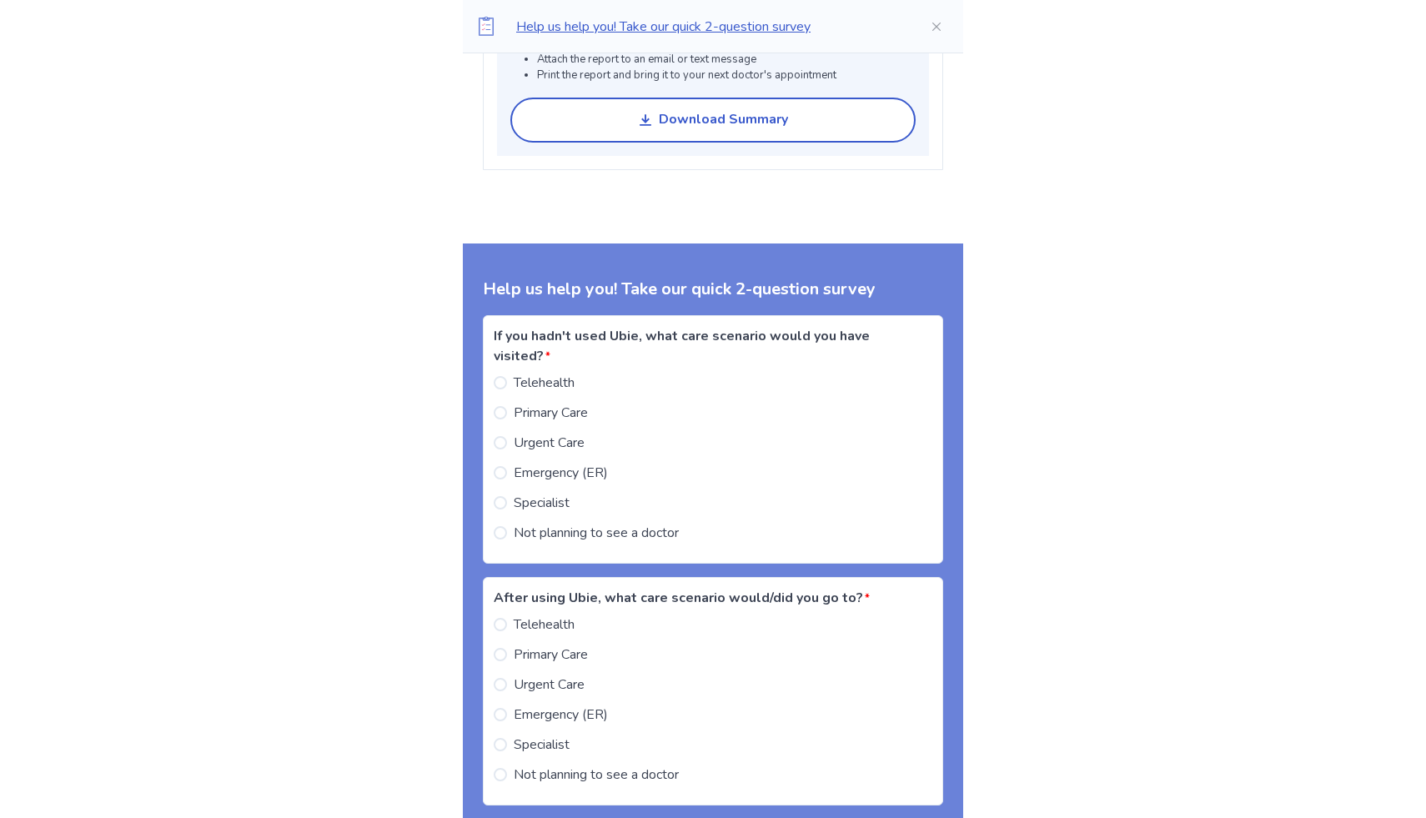
click at [561, 483] on span "Emergency (ER)" at bounding box center [561, 473] width 94 height 20
click at [569, 513] on span "Specialist" at bounding box center [542, 503] width 56 height 20
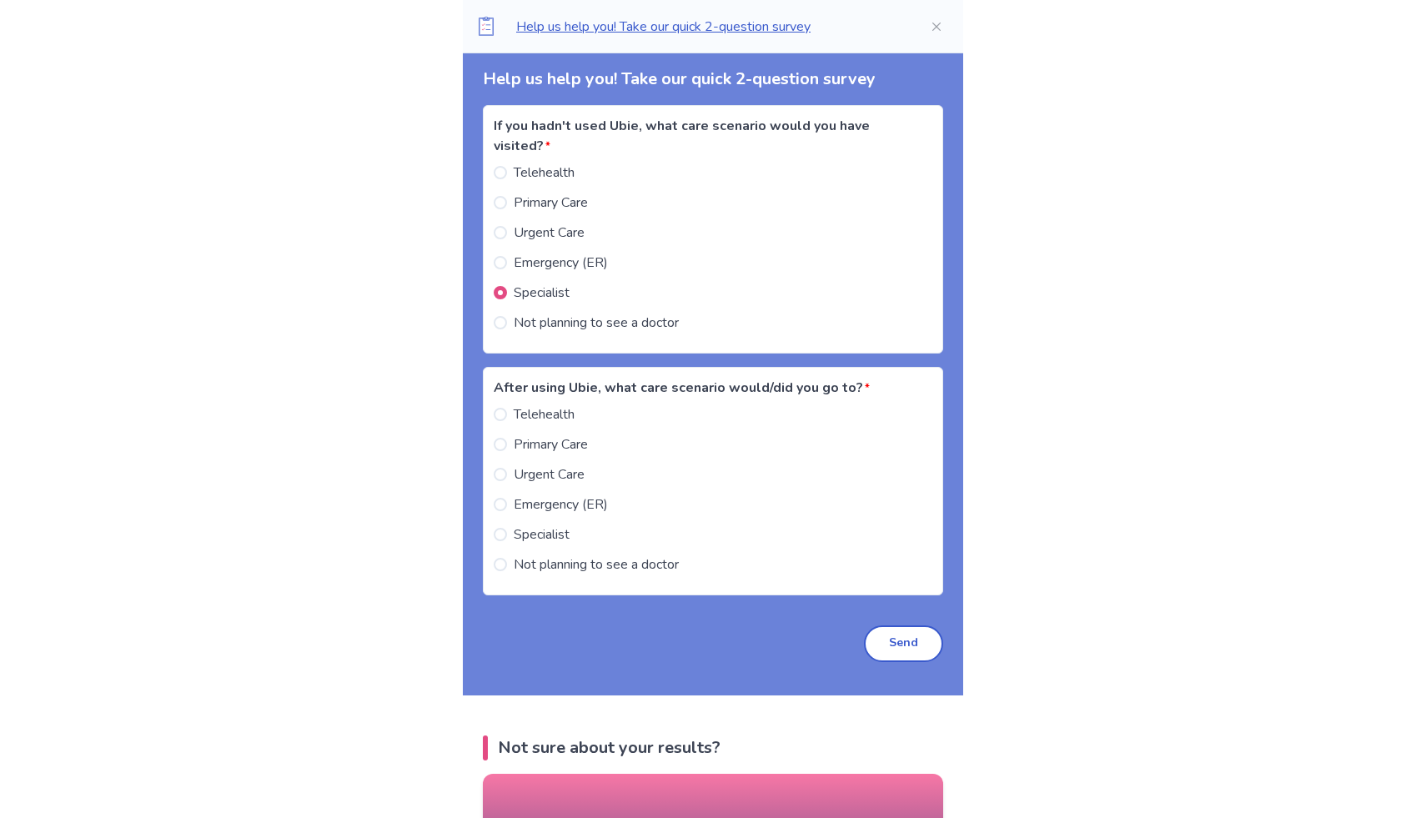
scroll to position [3013, 0]
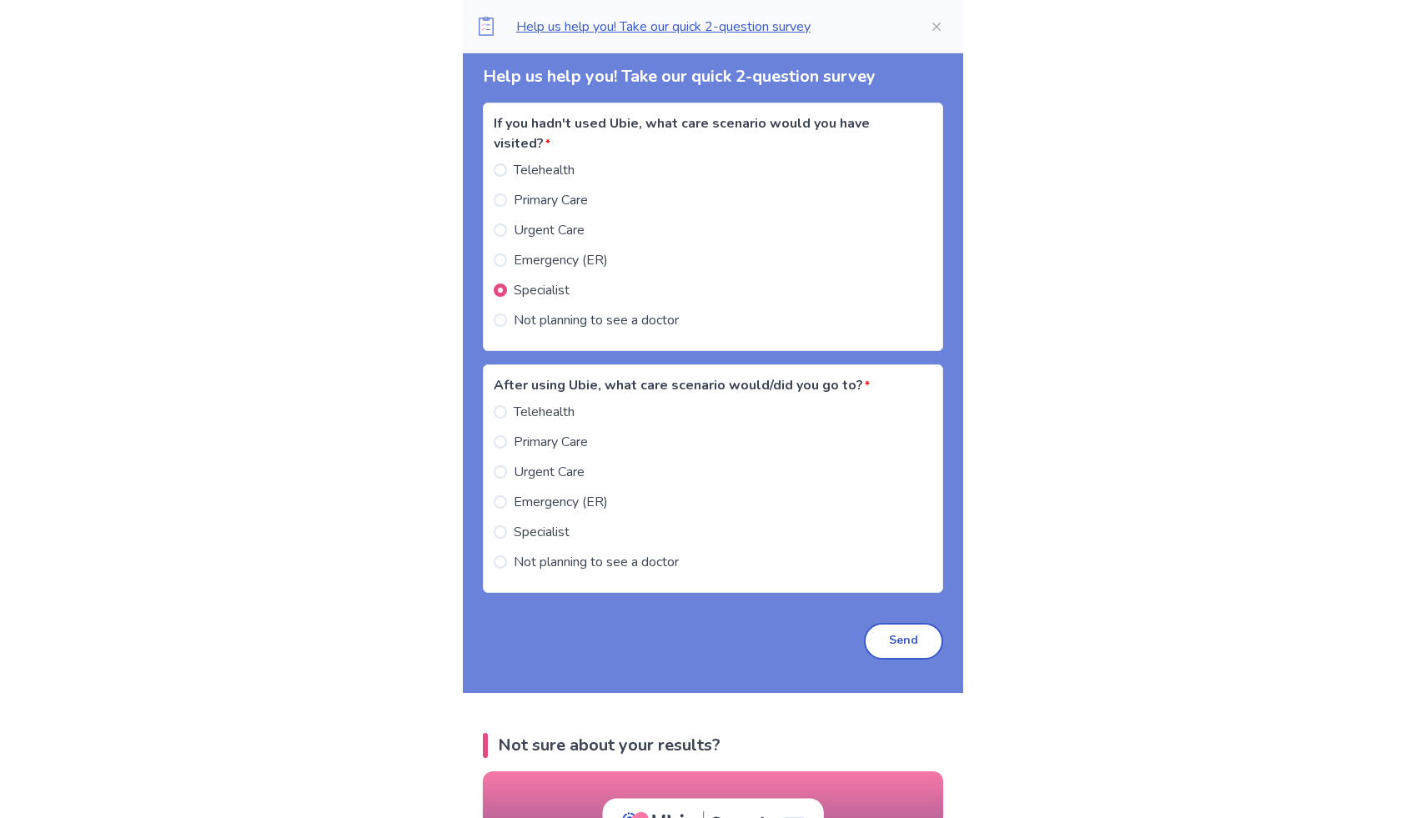
click at [569, 542] on span "Specialist" at bounding box center [542, 532] width 56 height 20
click at [902, 660] on button "Send" at bounding box center [903, 641] width 79 height 37
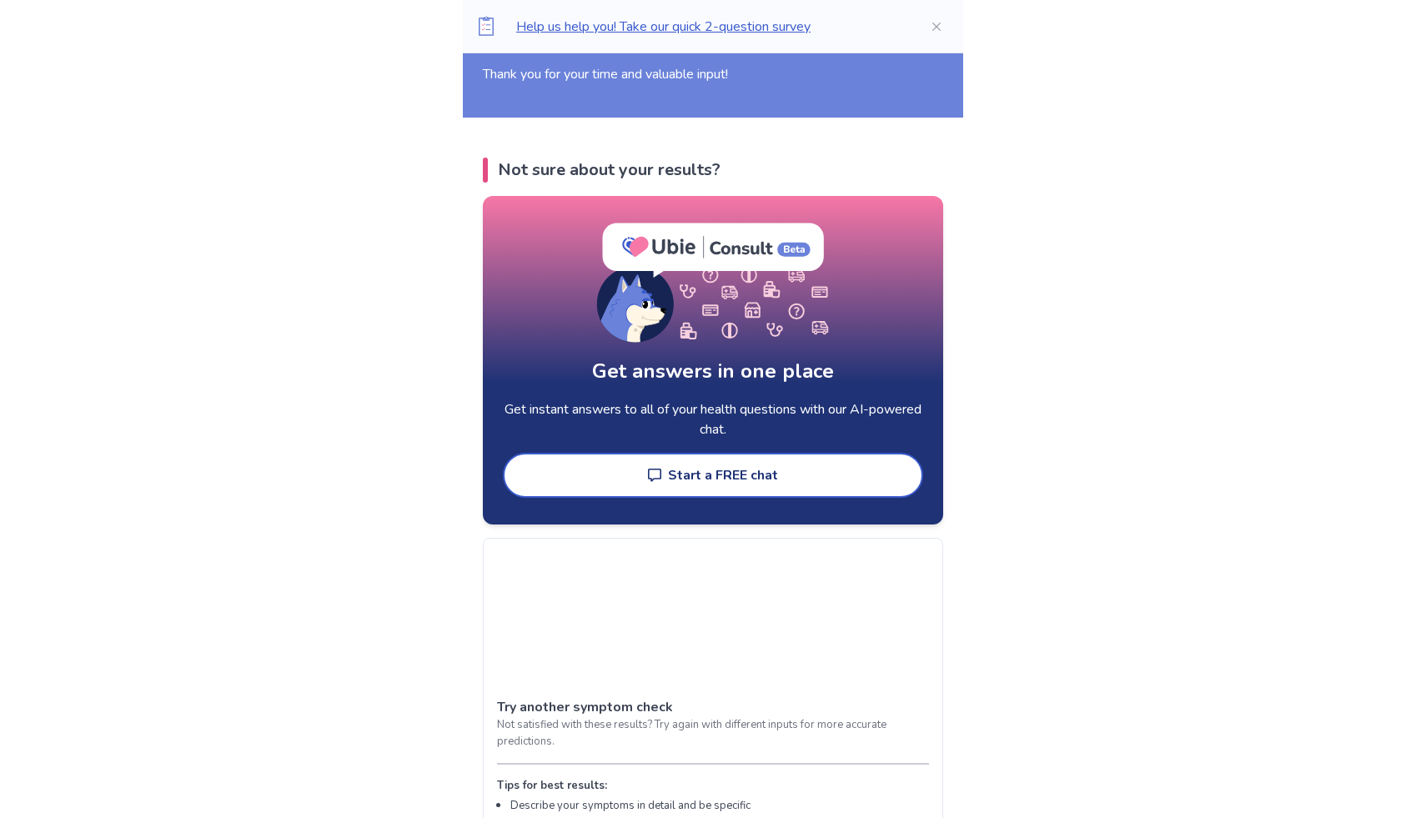
scroll to position [3069, 0]
